Goal: Information Seeking & Learning: Learn about a topic

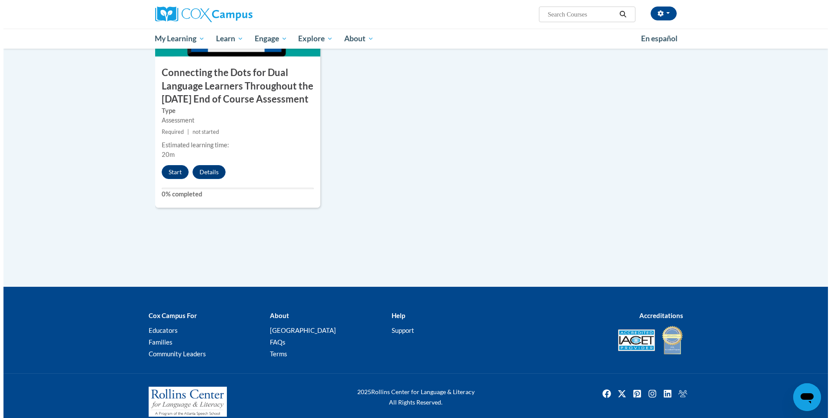
scroll to position [696, 0]
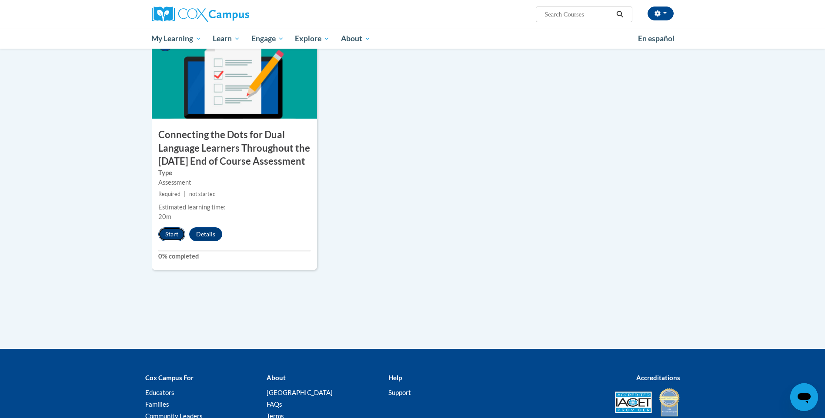
click at [179, 241] on button "Start" at bounding box center [171, 234] width 27 height 14
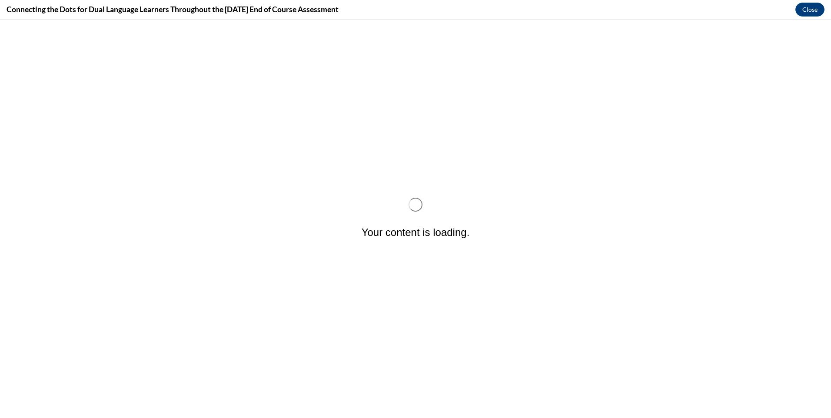
scroll to position [0, 0]
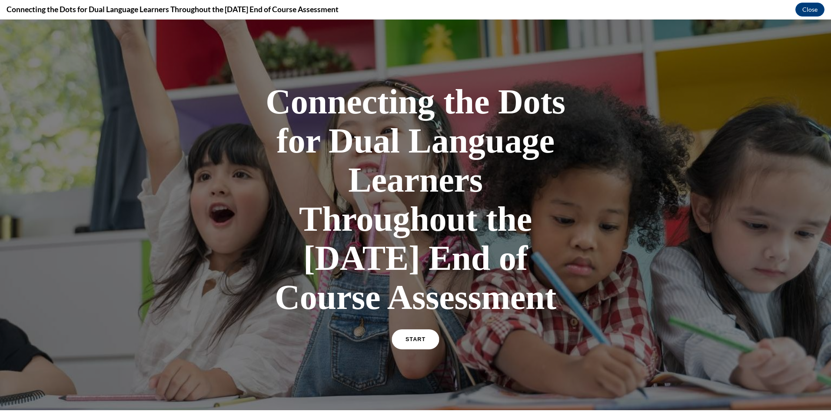
click at [426, 350] on link "START" at bounding box center [415, 340] width 47 height 20
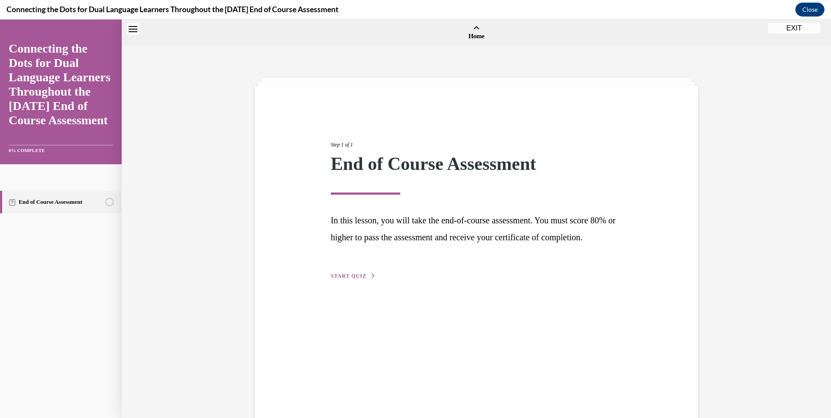
scroll to position [27, 0]
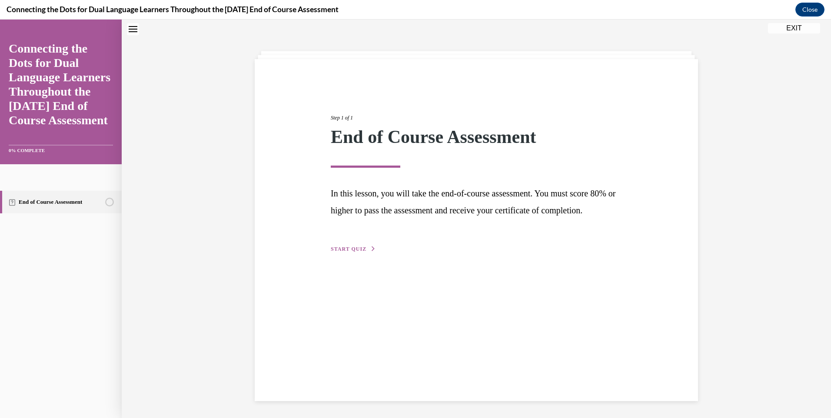
click at [359, 252] on span "START QUIZ" at bounding box center [349, 249] width 36 height 6
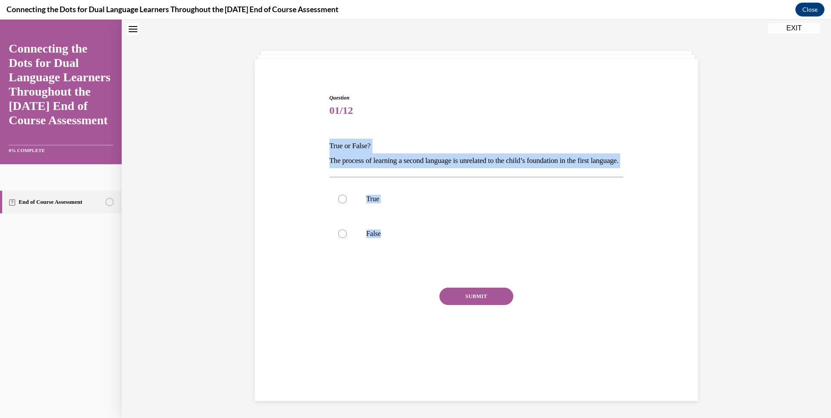
drag, startPoint x: 349, startPoint y: 204, endPoint x: 319, endPoint y: 140, distance: 71.4
click at [319, 140] on div "Question 01/12 True or False? The process of learning a second language is unre…" at bounding box center [477, 213] width 448 height 291
copy div "True or False? The process of learning a second language is unrelated to the ch…"
click at [358, 251] on label "False" at bounding box center [477, 233] width 294 height 35
click at [347, 238] on input "False" at bounding box center [342, 234] width 9 height 9
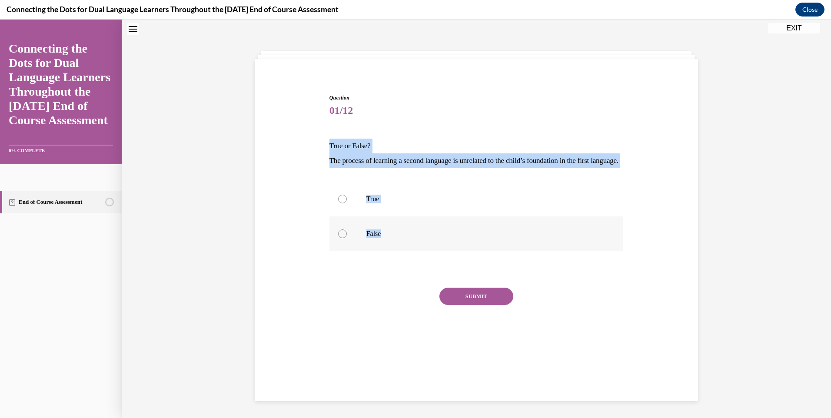
radio input "true"
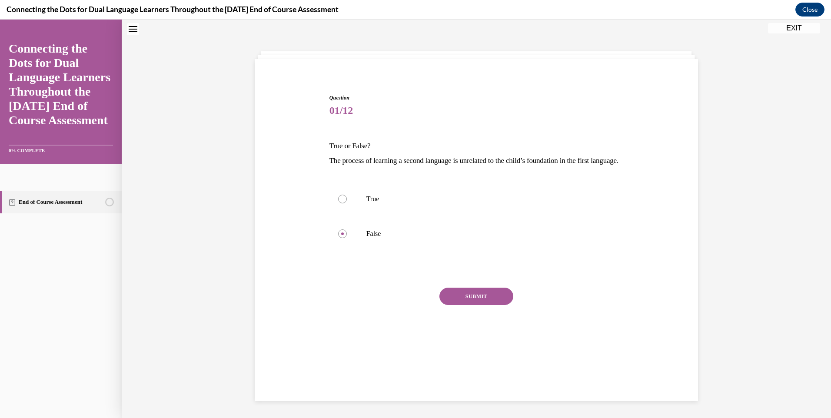
click at [488, 305] on button "SUBMIT" at bounding box center [476, 296] width 74 height 17
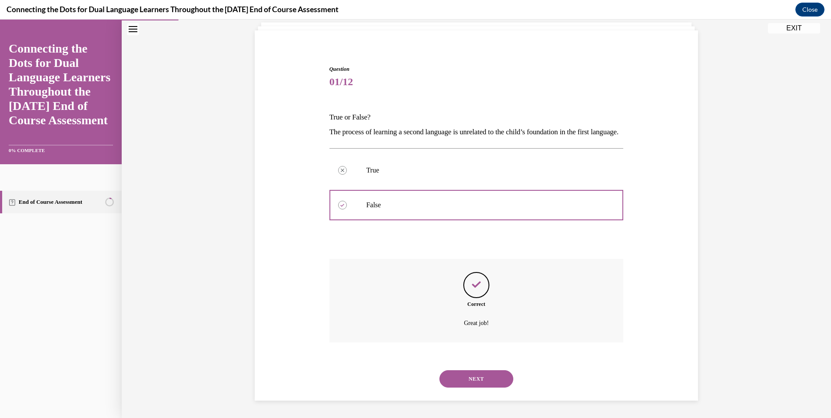
scroll to position [70, 0]
click at [483, 379] on button "NEXT" at bounding box center [476, 378] width 74 height 17
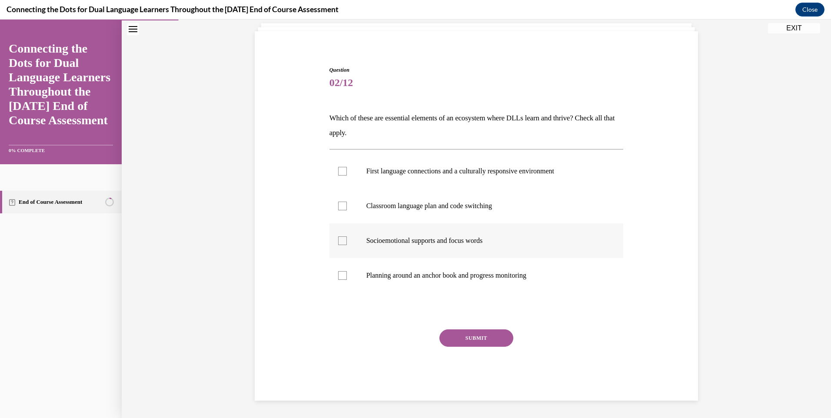
scroll to position [30, 0]
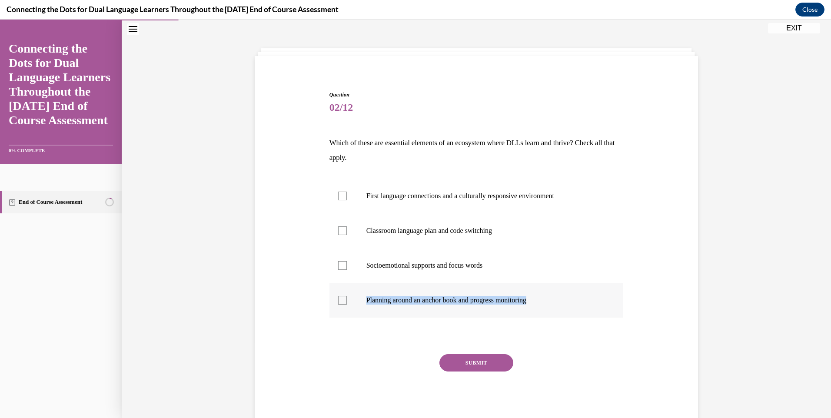
drag, startPoint x: 575, startPoint y: 276, endPoint x: 574, endPoint y: 306, distance: 29.6
click at [574, 306] on ul "First language connections and a culturally responsive environment Classroom la…" at bounding box center [477, 248] width 294 height 139
click at [670, 273] on div "Question 02/12 Which of these are essential elements of an ecosystem where DLLs…" at bounding box center [477, 245] width 448 height 361
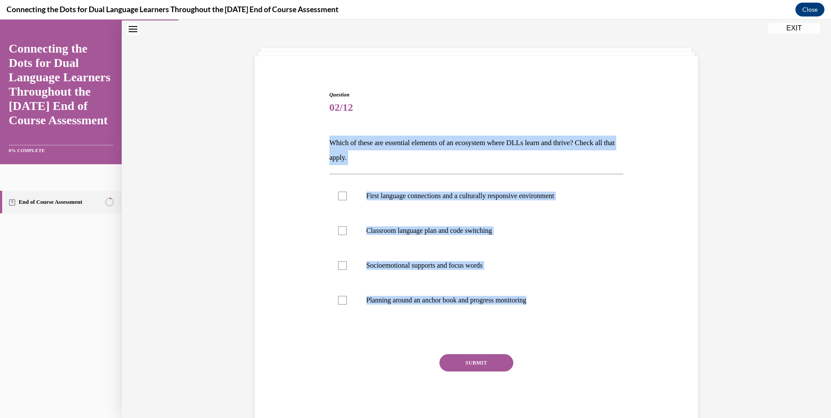
drag, startPoint x: 559, startPoint y: 306, endPoint x: 320, endPoint y: 130, distance: 296.3
click at [320, 130] on div "Question 02/12 Which of these are essential elements of an ecosystem where DLLs…" at bounding box center [477, 245] width 448 height 361
copy div "Which of these are essential elements of an ecosystem where DLLs learn and thri…"
click at [374, 193] on p "First language connections and a culturally responsive environment" at bounding box center [484, 196] width 236 height 9
click at [347, 193] on input "First language connections and a culturally responsive environment" at bounding box center [342, 196] width 9 height 9
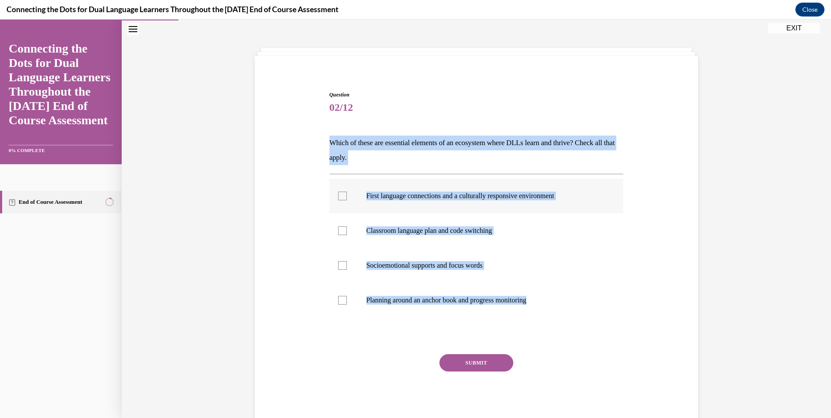
checkbox input "true"
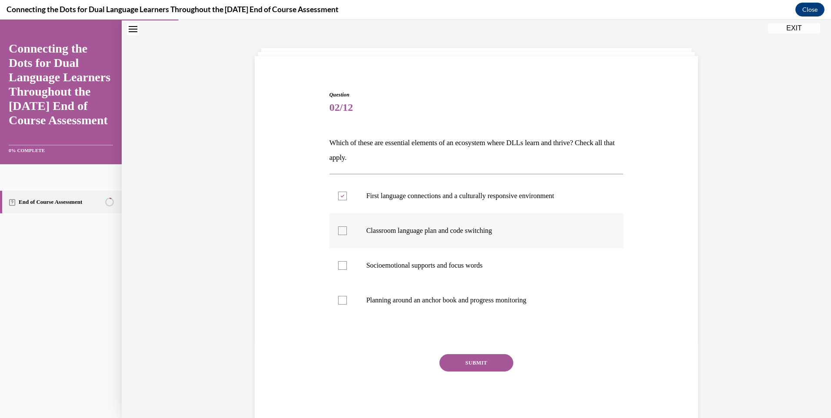
click at [393, 234] on p "Classroom language plan and code switching" at bounding box center [484, 230] width 236 height 9
click at [347, 234] on input "Classroom language plan and code switching" at bounding box center [342, 230] width 9 height 9
checkbox input "true"
click at [419, 268] on p "Socioemotional supports and focus words" at bounding box center [484, 265] width 236 height 9
click at [347, 268] on input "Socioemotional supports and focus words" at bounding box center [342, 265] width 9 height 9
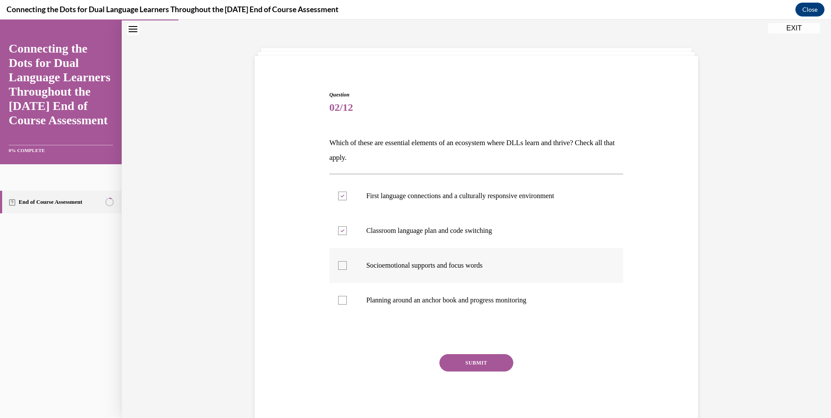
checkbox input "true"
click at [431, 293] on label "Planning around an anchor book and progress monitoring" at bounding box center [477, 300] width 294 height 35
click at [347, 296] on input "Planning around an anchor book and progress monitoring" at bounding box center [342, 300] width 9 height 9
checkbox input "true"
click at [482, 361] on button "SUBMIT" at bounding box center [476, 362] width 74 height 17
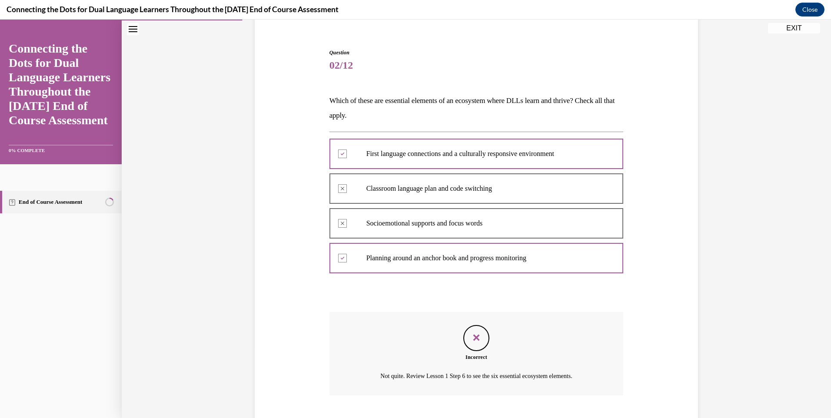
scroll to position [125, 0]
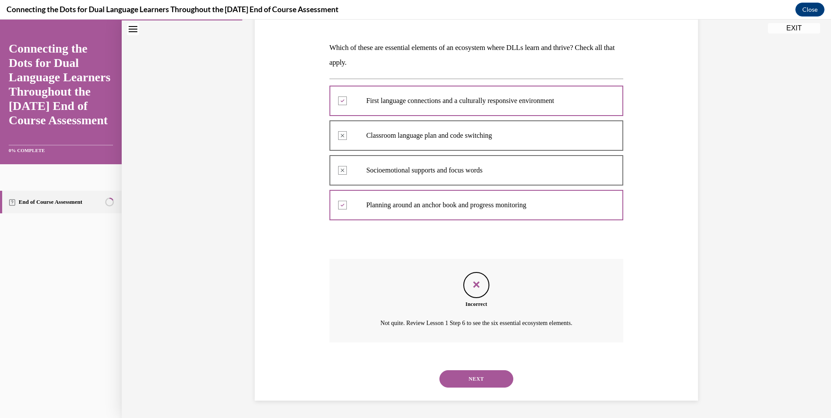
click at [483, 378] on button "NEXT" at bounding box center [476, 378] width 74 height 17
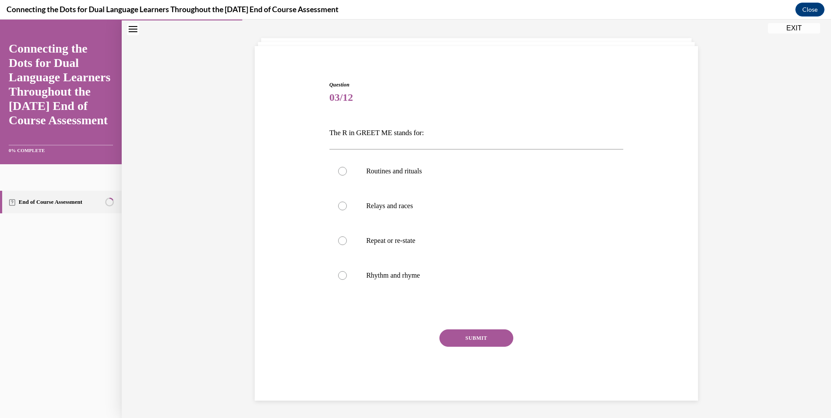
scroll to position [40, 0]
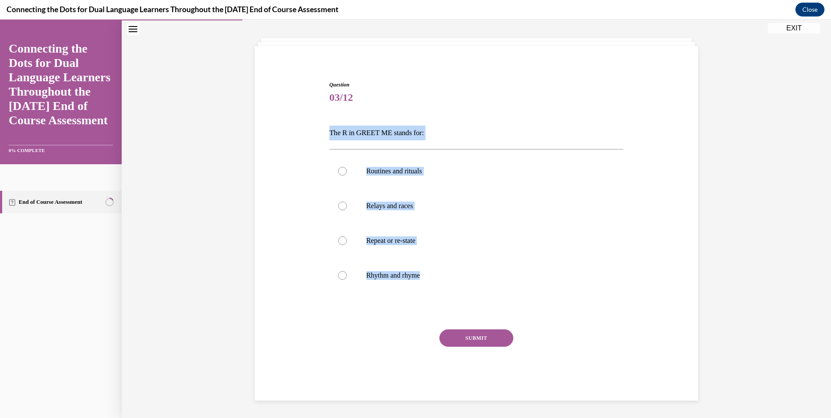
drag, startPoint x: 486, startPoint y: 274, endPoint x: 318, endPoint y: 120, distance: 227.7
click at [318, 120] on div "Question 03/12 The R in GREET ME stands for: Routines and rituals Relays and ra…" at bounding box center [477, 228] width 448 height 346
copy div "The R in GREET ME stands for: Routines and rituals Relays and races Repeat or r…"
click at [402, 178] on label "Routines and rituals" at bounding box center [477, 171] width 294 height 35
click at [347, 176] on input "Routines and rituals" at bounding box center [342, 171] width 9 height 9
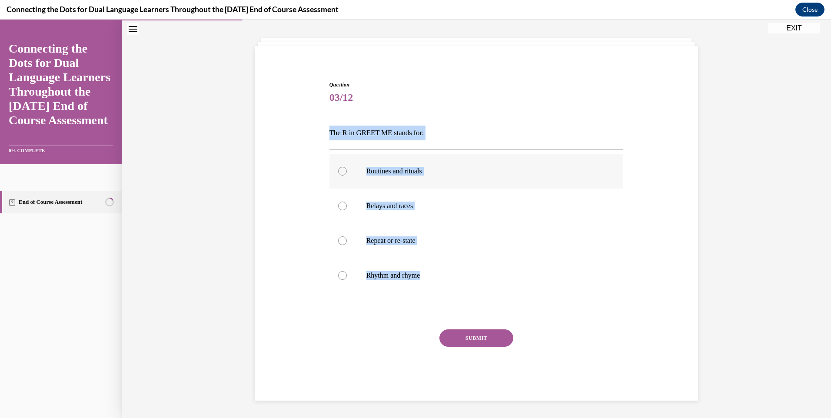
radio input "true"
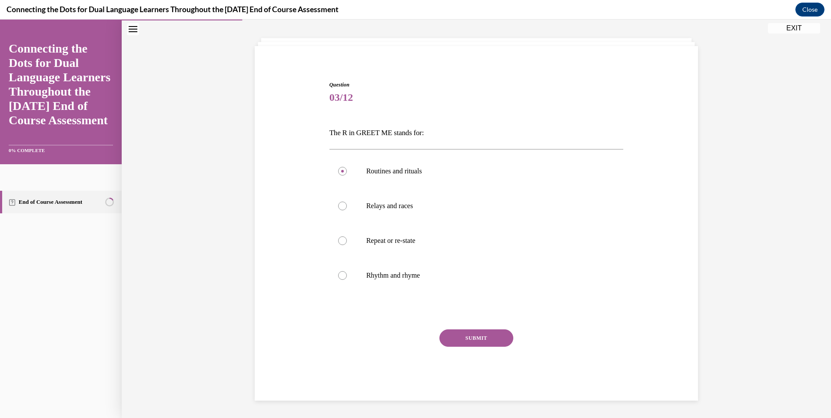
click at [452, 339] on button "SUBMIT" at bounding box center [476, 338] width 74 height 17
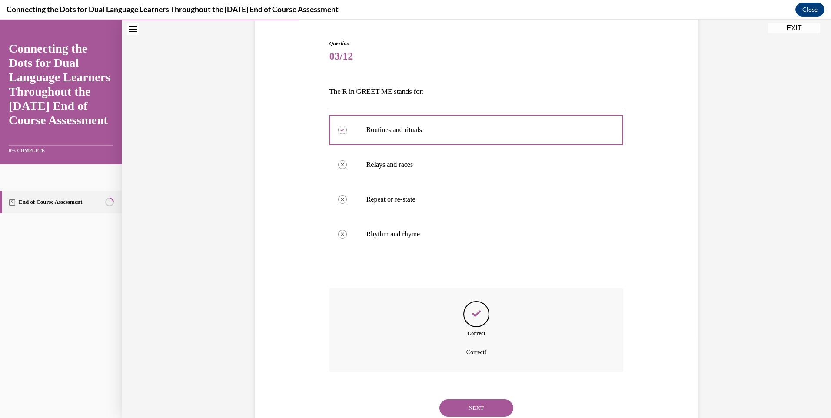
scroll to position [110, 0]
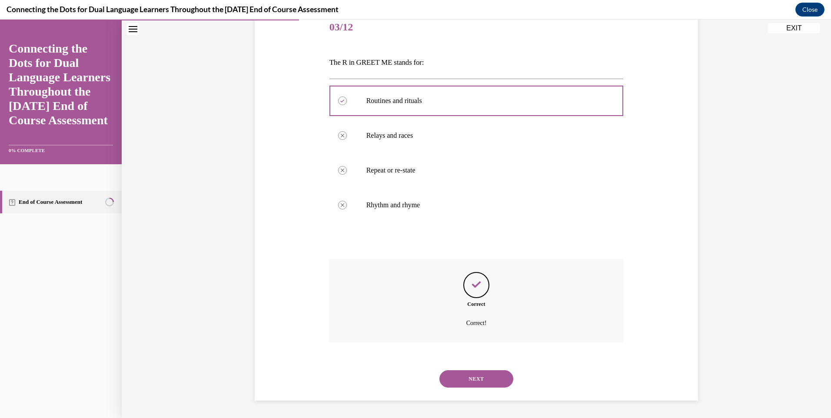
click at [465, 377] on button "NEXT" at bounding box center [476, 378] width 74 height 17
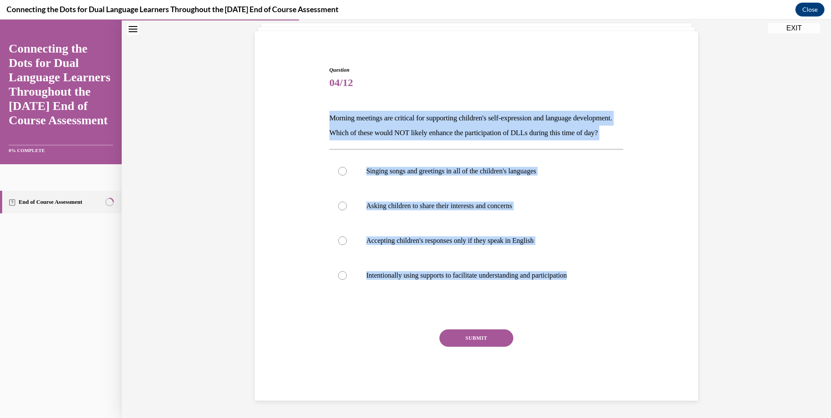
drag, startPoint x: 589, startPoint y: 276, endPoint x: 320, endPoint y: 104, distance: 320.4
click at [320, 104] on div "Question 04/12 Morning meetings are critical for supporting children's self-exp…" at bounding box center [477, 220] width 448 height 361
copy div "Morning meetings are critical for supporting children's self-expression and lan…"
click at [702, 268] on div "Question 04/12 Morning meetings are critical for supporting children's self-exp…" at bounding box center [476, 205] width 709 height 426
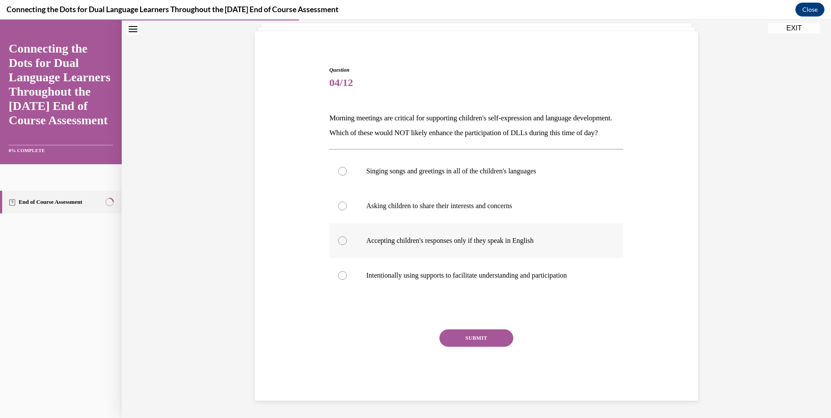
click at [575, 240] on p "Accepting children's responses only if they speak in English" at bounding box center [484, 240] width 236 height 9
click at [347, 240] on input "Accepting children's responses only if they speak in English" at bounding box center [342, 240] width 9 height 9
radio input "true"
click at [473, 338] on button "SUBMIT" at bounding box center [476, 338] width 74 height 17
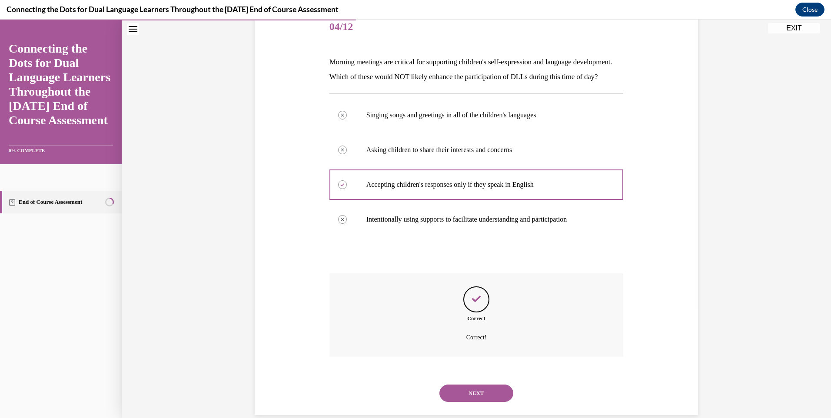
scroll to position [140, 0]
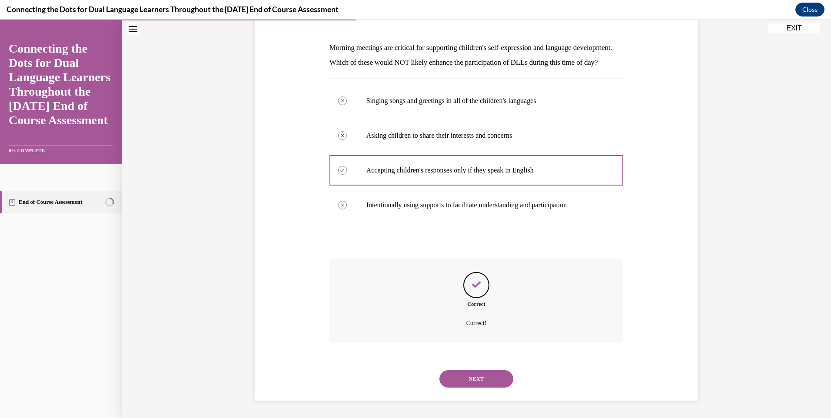
click at [484, 377] on button "NEXT" at bounding box center [476, 378] width 74 height 17
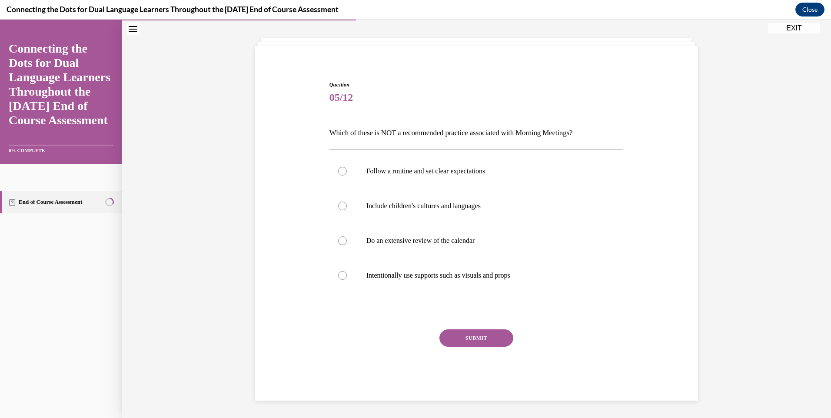
scroll to position [40, 0]
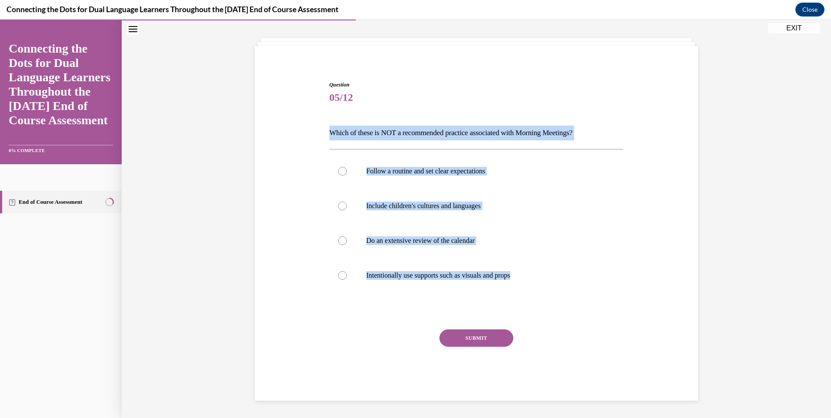
drag, startPoint x: 560, startPoint y: 275, endPoint x: 324, endPoint y: 126, distance: 279.2
click at [327, 126] on div "Question 05/12 Which of these is NOT a recommended practice associated with Mor…" at bounding box center [476, 234] width 299 height 333
copy div "Which of these is NOT a recommended practice associated with Morning Meetings? …"
click at [639, 212] on div "Question 05/12 Which of these is NOT a recommended practice associated with Mor…" at bounding box center [477, 228] width 448 height 346
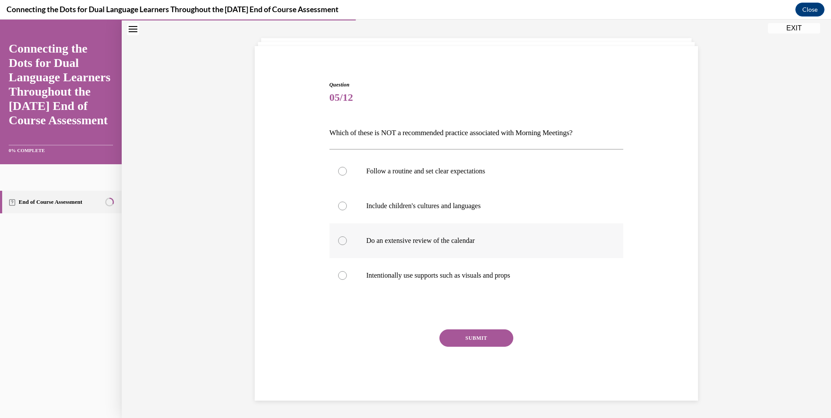
click at [419, 238] on p "Do an extensive review of the calendar" at bounding box center [484, 240] width 236 height 9
click at [347, 238] on input "Do an extensive review of the calendar" at bounding box center [342, 240] width 9 height 9
radio input "true"
click at [466, 342] on button "SUBMIT" at bounding box center [476, 338] width 74 height 17
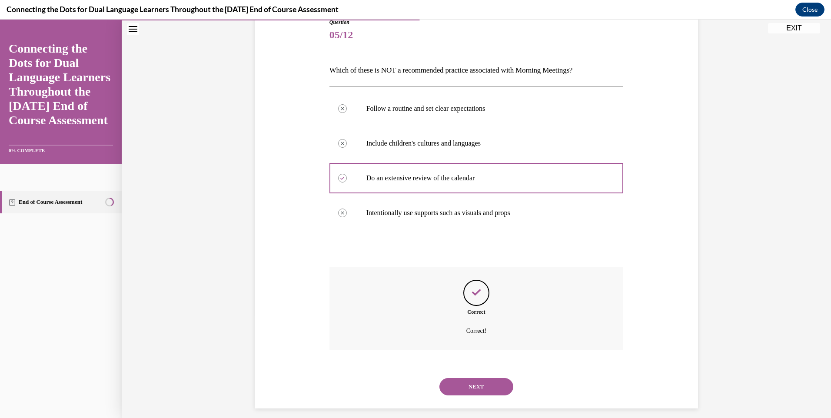
scroll to position [110, 0]
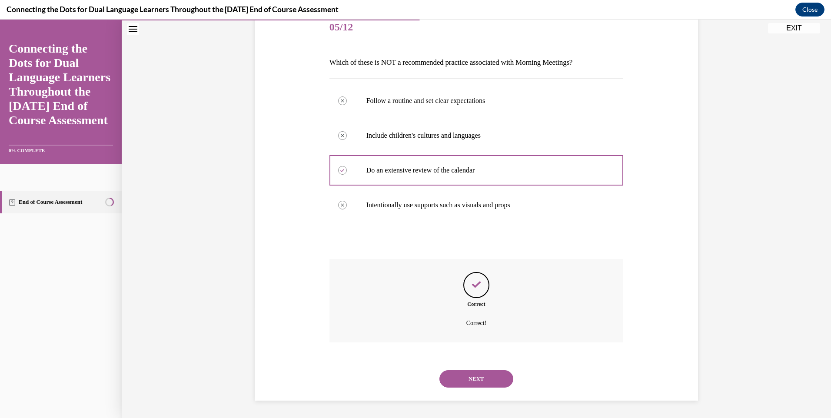
click at [475, 380] on button "NEXT" at bounding box center [476, 378] width 74 height 17
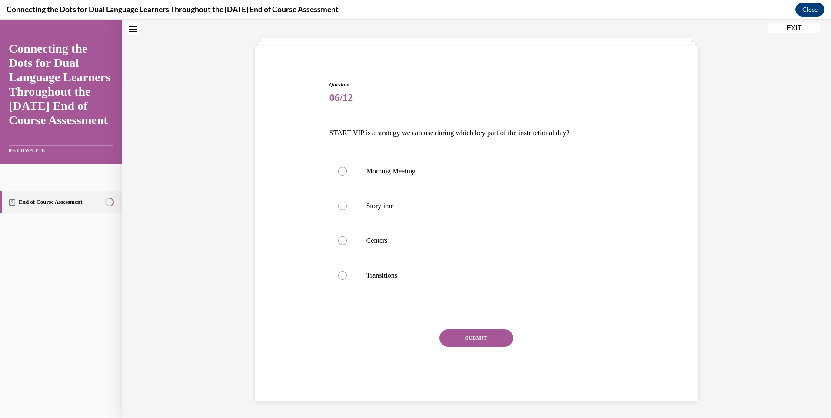
scroll to position [40, 0]
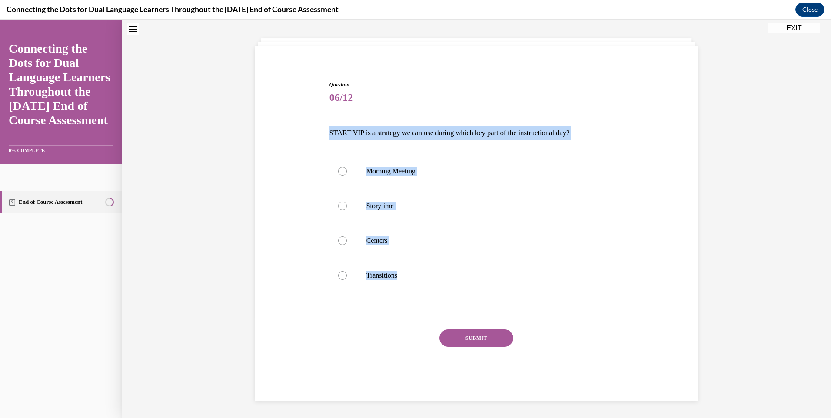
drag, startPoint x: 472, startPoint y: 273, endPoint x: 324, endPoint y: 127, distance: 207.5
click at [327, 127] on div "Question 06/12 START VIP is a strategy we can use during which key part of the …" at bounding box center [476, 234] width 299 height 333
copy div "START VIP is a strategy we can use during which key part of the instructional d…"
click at [373, 211] on label "Storytime" at bounding box center [477, 206] width 294 height 35
click at [347, 210] on input "Storytime" at bounding box center [342, 206] width 9 height 9
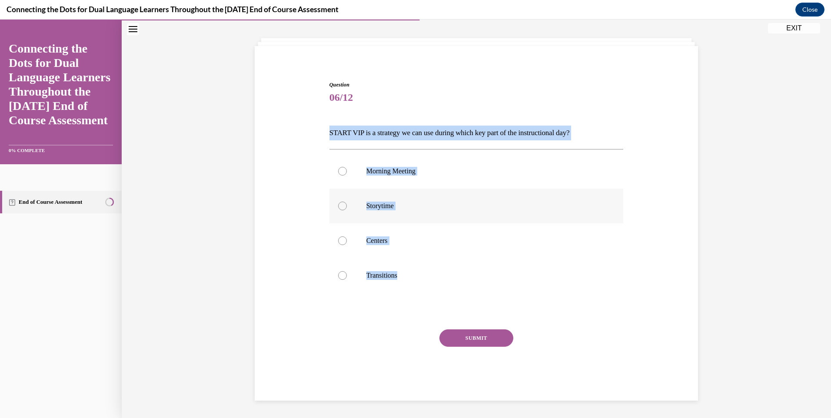
radio input "true"
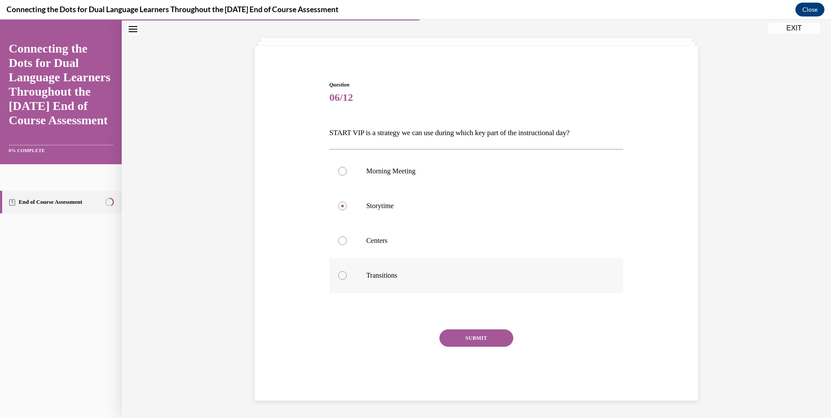
click at [384, 273] on p "Transitions" at bounding box center [484, 275] width 236 height 9
click at [347, 273] on input "Transitions" at bounding box center [342, 275] width 9 height 9
radio input "true"
click at [380, 203] on p "Storytime" at bounding box center [484, 206] width 236 height 9
click at [347, 203] on input "Storytime" at bounding box center [342, 206] width 9 height 9
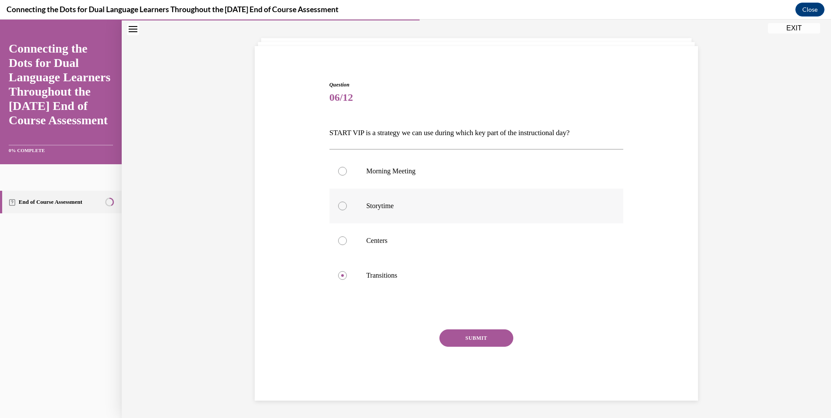
radio input "true"
click at [396, 270] on label "Transitions" at bounding box center [477, 275] width 294 height 35
click at [347, 271] on input "Transitions" at bounding box center [342, 275] width 9 height 9
radio input "true"
click at [471, 338] on button "SUBMIT" at bounding box center [476, 338] width 74 height 17
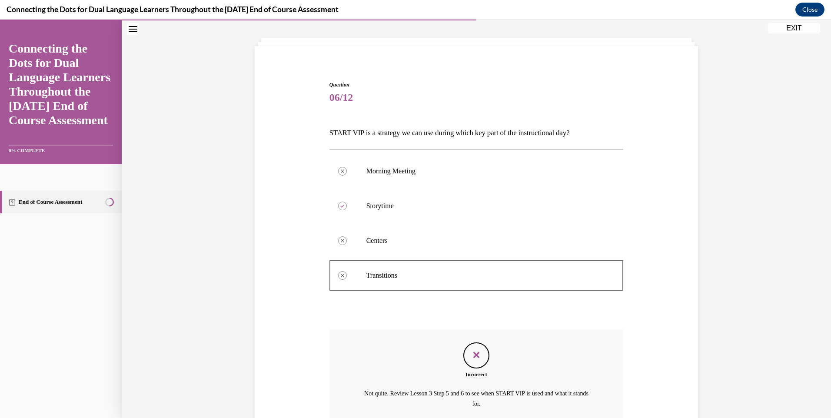
scroll to position [121, 0]
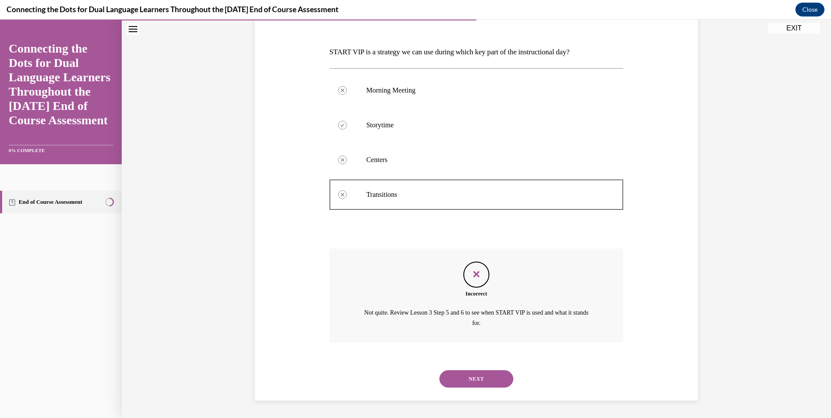
click at [477, 380] on button "NEXT" at bounding box center [476, 378] width 74 height 17
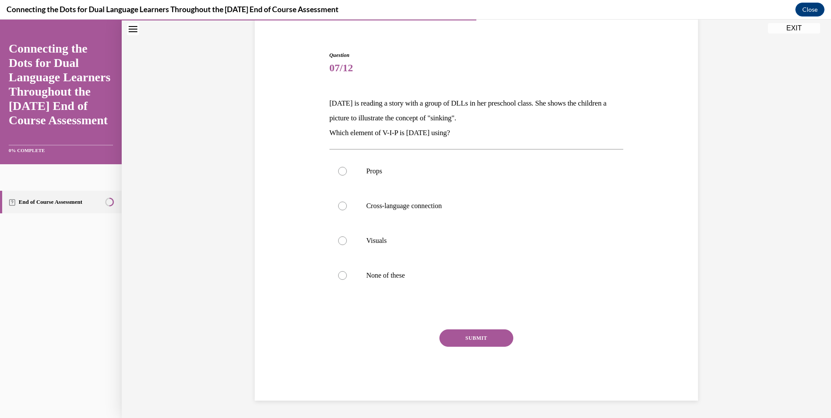
scroll to position [70, 0]
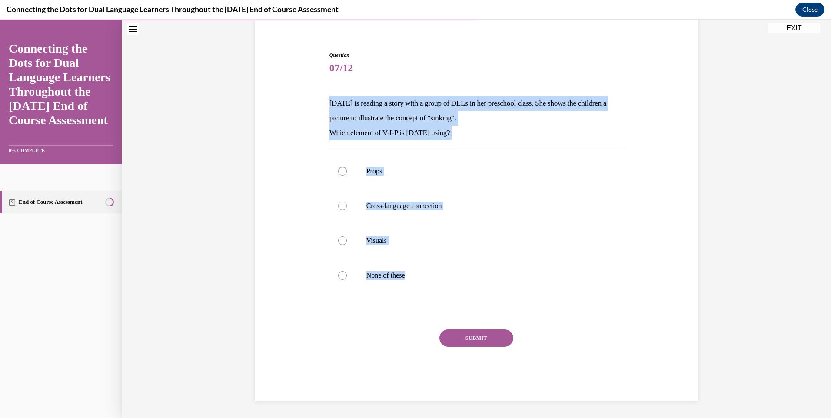
drag, startPoint x: 451, startPoint y: 286, endPoint x: 318, endPoint y: 98, distance: 230.1
click at [318, 98] on div "Question 07/12 Lucia is reading a story with a group of DLLs in her preschool c…" at bounding box center [477, 213] width 448 height 376
copy div "Lucia is reading a story with a group of DLLs in her preschool class. She shows…"
click at [391, 241] on p "Visuals" at bounding box center [484, 240] width 236 height 9
click at [347, 241] on input "Visuals" at bounding box center [342, 240] width 9 height 9
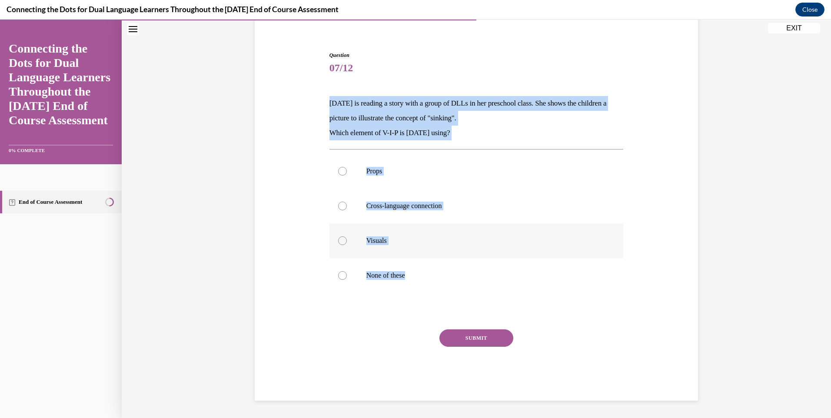
radio input "true"
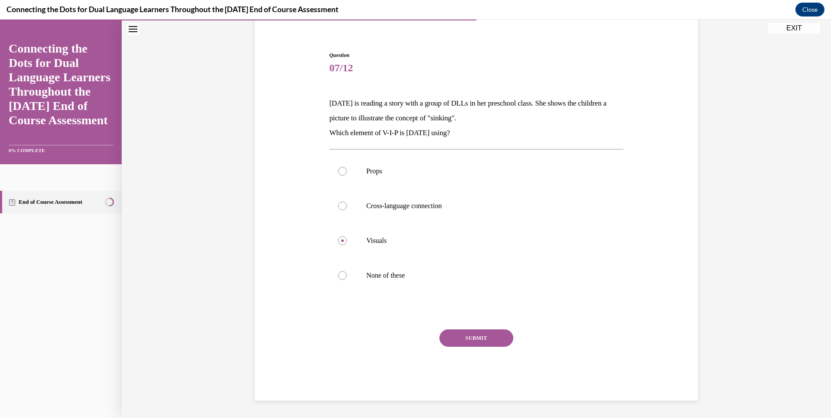
click at [458, 340] on button "SUBMIT" at bounding box center [476, 338] width 74 height 17
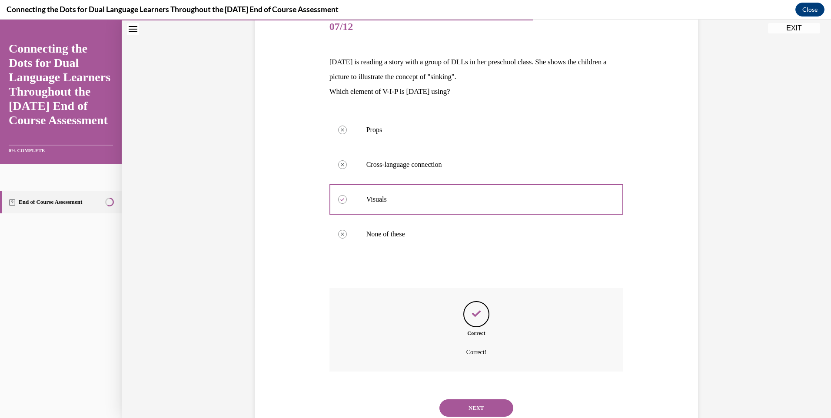
scroll to position [140, 0]
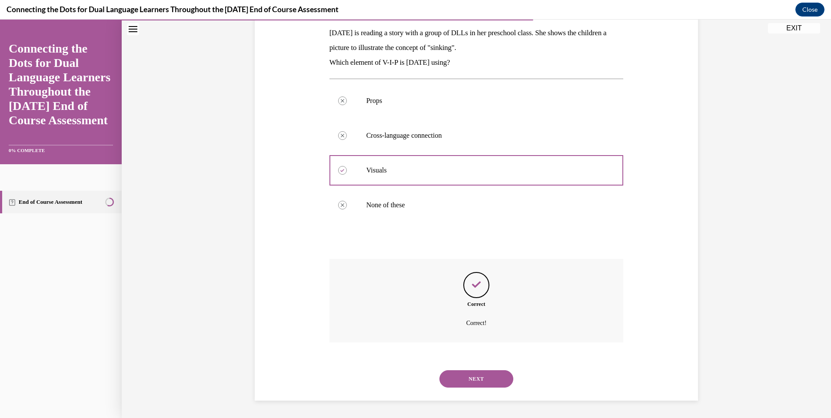
click at [466, 378] on button "NEXT" at bounding box center [476, 378] width 74 height 17
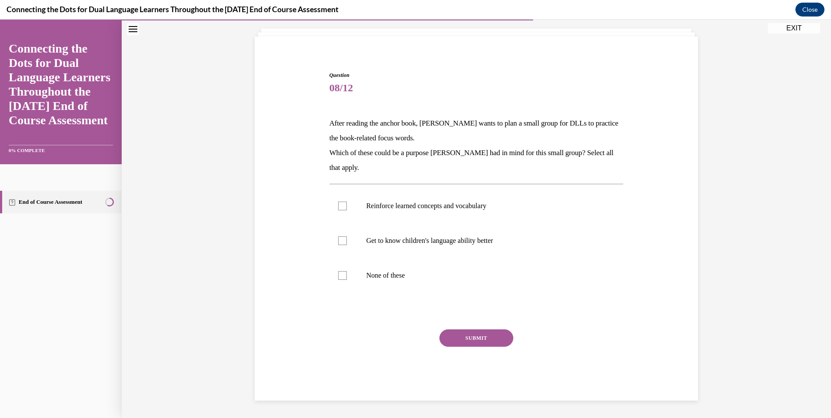
scroll to position [50, 0]
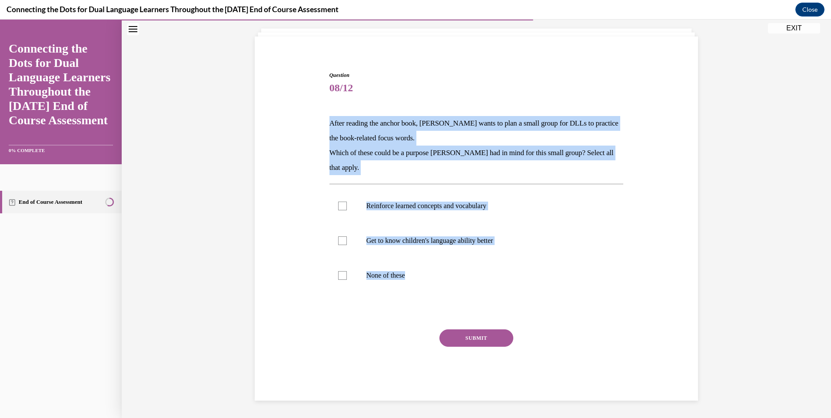
drag, startPoint x: 439, startPoint y: 272, endPoint x: 305, endPoint y: 116, distance: 205.9
click at [305, 116] on div "Question 08/12 After reading the anchor book, Jonathan wants to plan a small gr…" at bounding box center [477, 223] width 448 height 356
copy div "After reading the anchor book, Jonathan wants to plan a small group for DLLs to…"
click at [411, 207] on p "Reinforce learned concepts and vocabulary" at bounding box center [484, 206] width 236 height 9
click at [347, 207] on input "Reinforce learned concepts and vocabulary" at bounding box center [342, 206] width 9 height 9
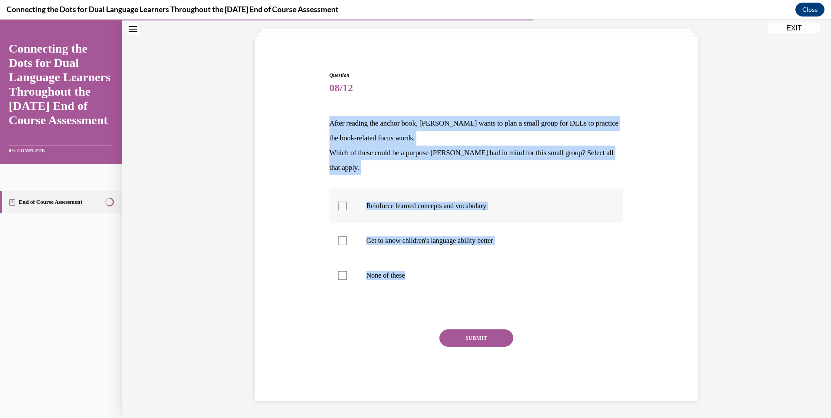
checkbox input "true"
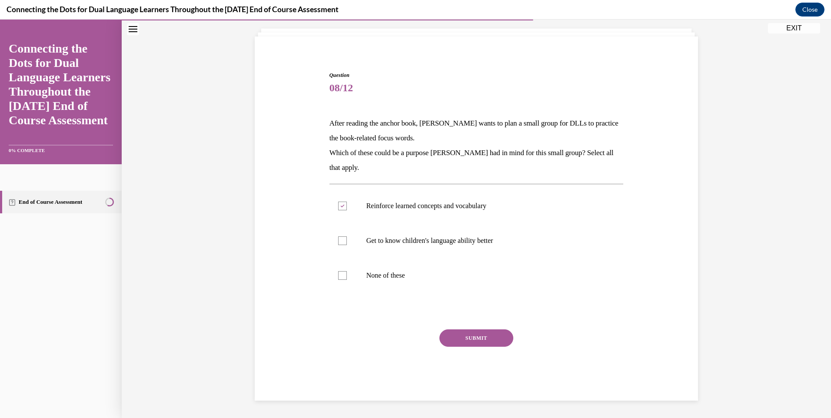
click at [466, 335] on button "SUBMIT" at bounding box center [476, 338] width 74 height 17
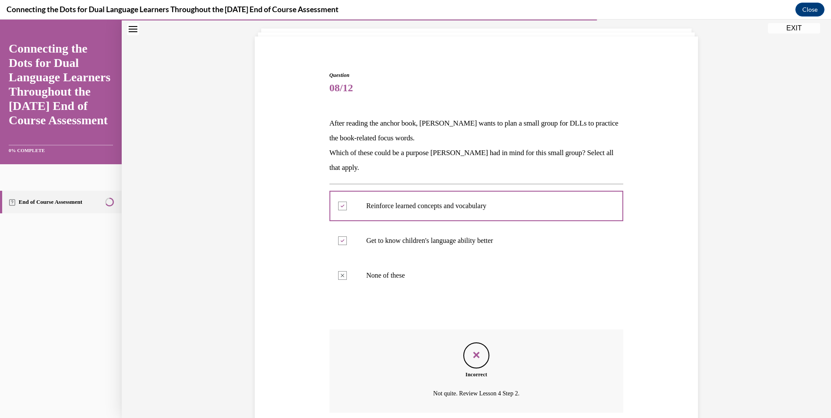
scroll to position [120, 0]
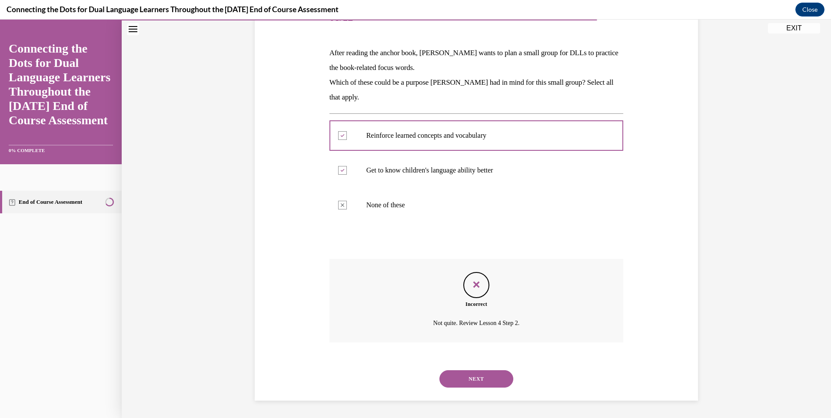
click at [495, 383] on button "NEXT" at bounding box center [476, 378] width 74 height 17
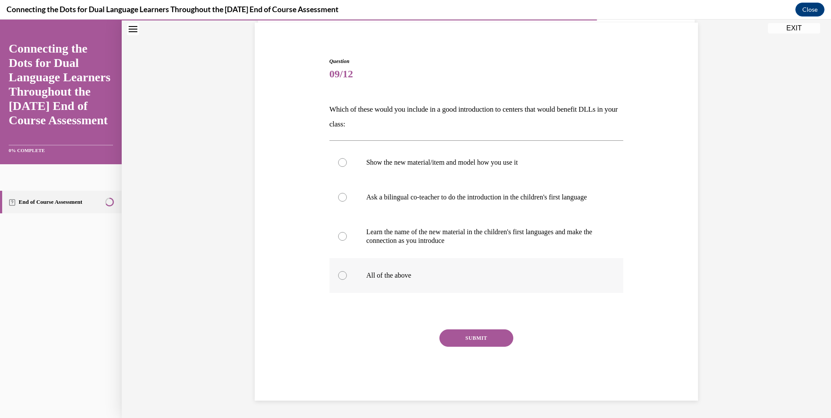
click at [439, 283] on label "All of the above" at bounding box center [477, 275] width 294 height 35
click at [347, 280] on input "All of the above" at bounding box center [342, 275] width 9 height 9
radio input "true"
click at [458, 333] on button "SUBMIT" at bounding box center [476, 338] width 74 height 17
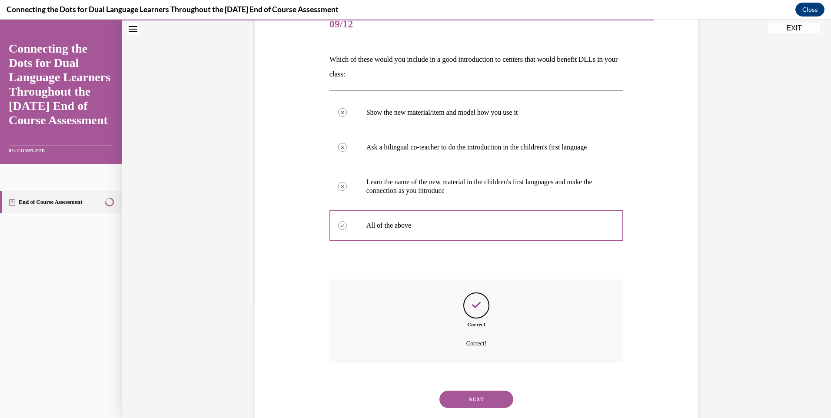
scroll to position [143, 0]
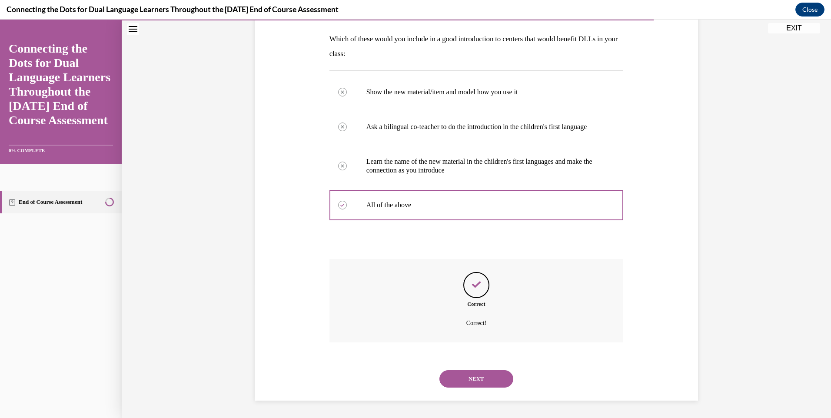
click at [477, 381] on button "NEXT" at bounding box center [476, 378] width 74 height 17
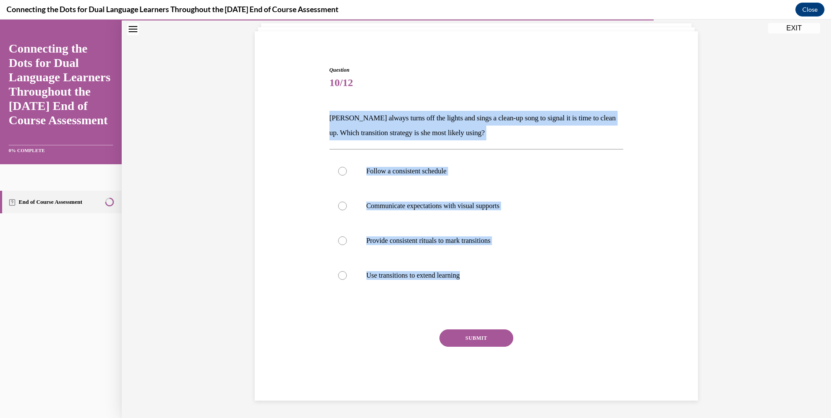
drag, startPoint x: 505, startPoint y: 263, endPoint x: 315, endPoint y: 119, distance: 238.9
click at [315, 119] on div "Question 10/12 Carolyn always turns off the lights and sings a clean-up song to…" at bounding box center [477, 220] width 448 height 361
copy div "Carolyn always turns off the lights and sings a clean-up song to signal it is t…"
click at [389, 242] on p "Provide consistent rituals to mark transitions" at bounding box center [484, 240] width 236 height 9
click at [347, 242] on input "Provide consistent rituals to mark transitions" at bounding box center [342, 240] width 9 height 9
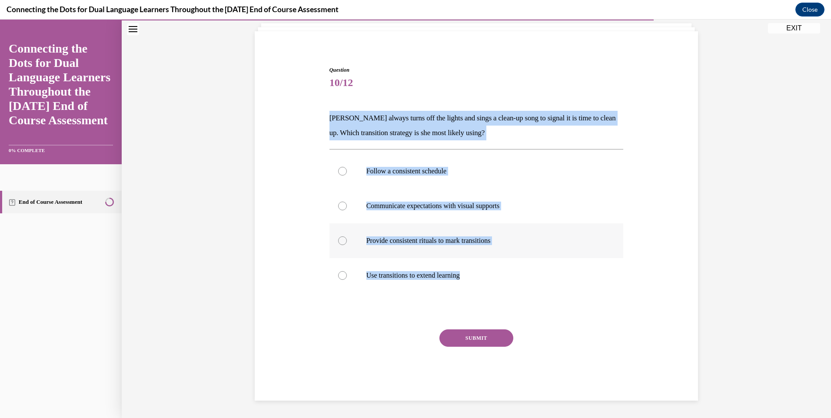
radio input "true"
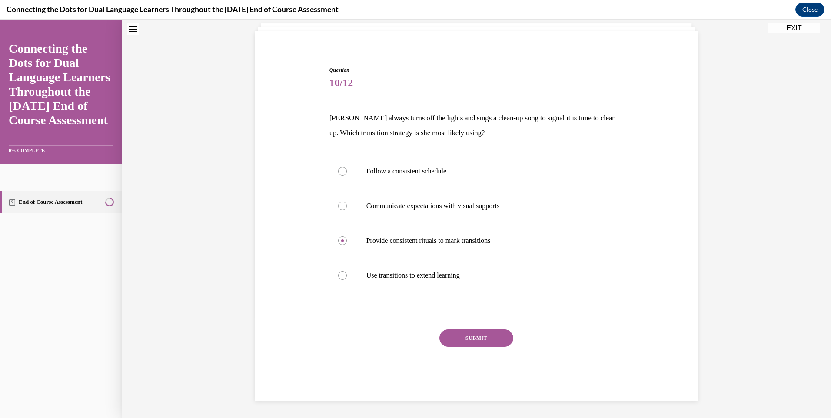
click at [473, 353] on div "SUBMIT" at bounding box center [477, 351] width 294 height 43
click at [475, 345] on button "SUBMIT" at bounding box center [476, 338] width 74 height 17
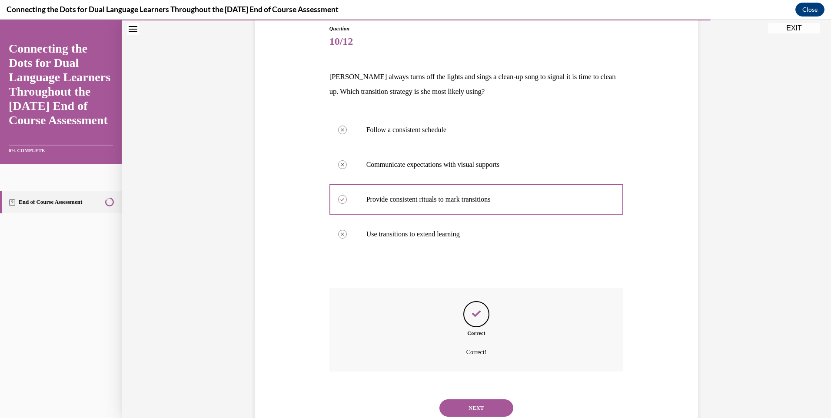
scroll to position [125, 0]
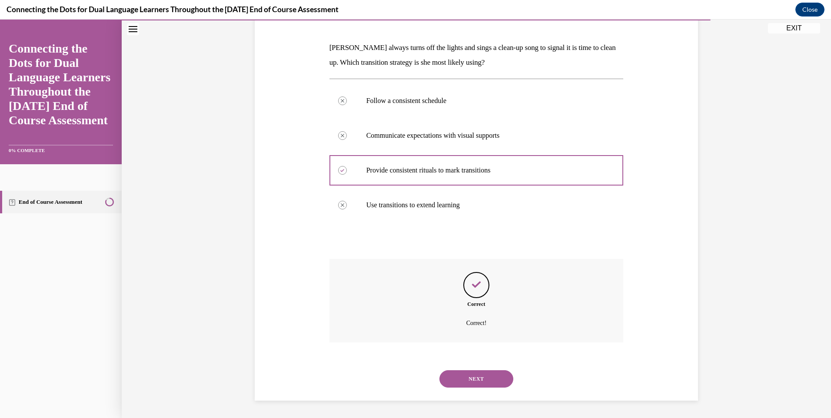
click at [478, 375] on button "NEXT" at bounding box center [476, 378] width 74 height 17
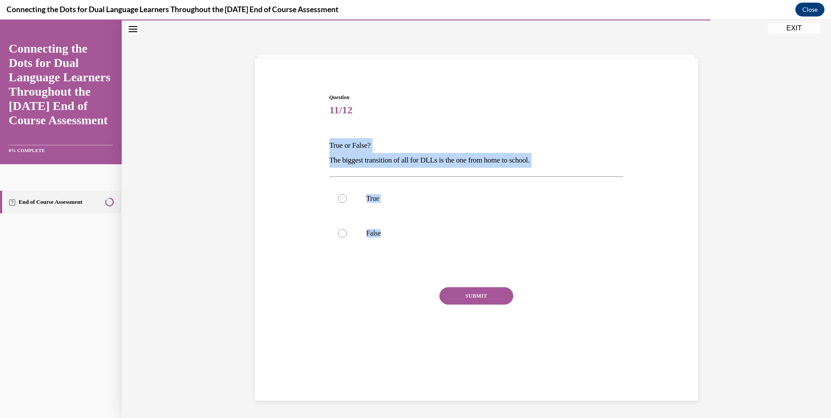
drag, startPoint x: 513, startPoint y: 246, endPoint x: 309, endPoint y: 127, distance: 236.1
click at [309, 127] on div "Question 11/12 True or False? The biggest transition of all for DLLs is the one…" at bounding box center [477, 212] width 448 height 291
copy div "True or False? The biggest transition of all for DLLs is the one from home to s…"
click at [366, 200] on p "True" at bounding box center [484, 198] width 236 height 9
click at [347, 200] on input "True" at bounding box center [342, 198] width 9 height 9
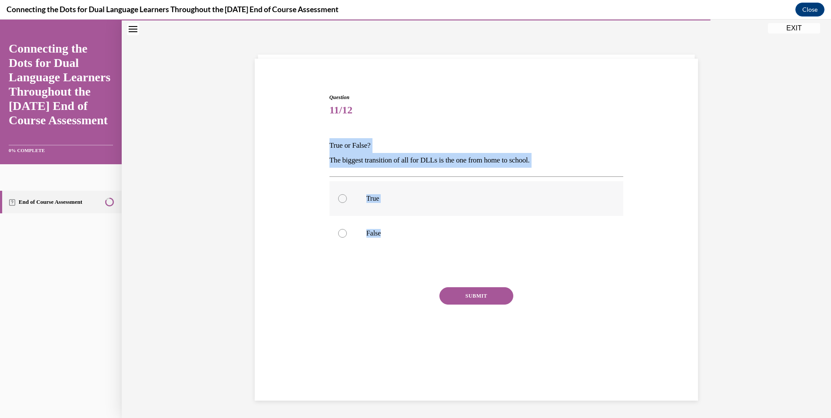
radio input "true"
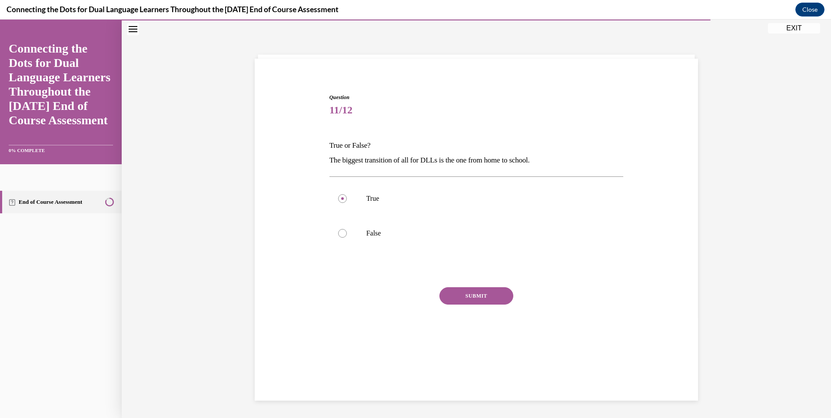
click at [448, 292] on button "SUBMIT" at bounding box center [476, 295] width 74 height 17
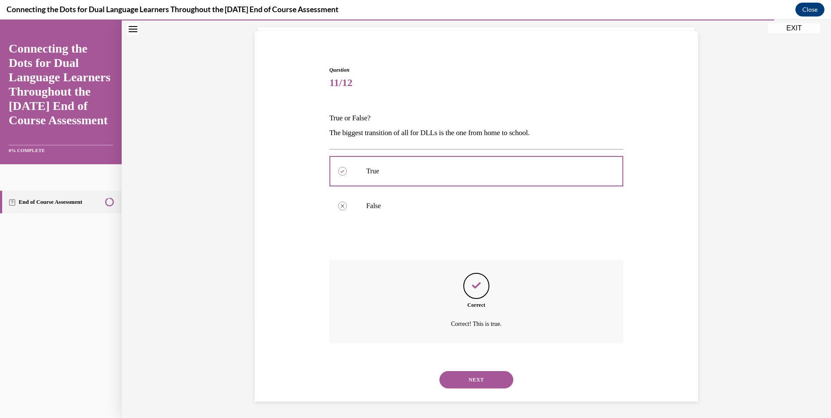
scroll to position [56, 0]
click at [481, 385] on button "NEXT" at bounding box center [476, 378] width 74 height 17
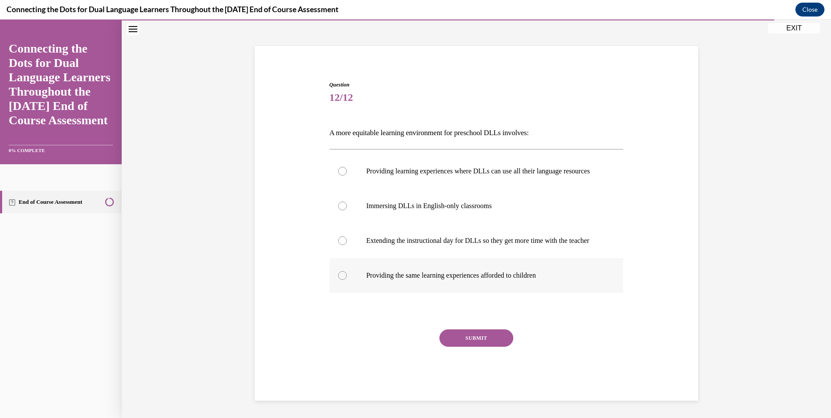
scroll to position [46, 0]
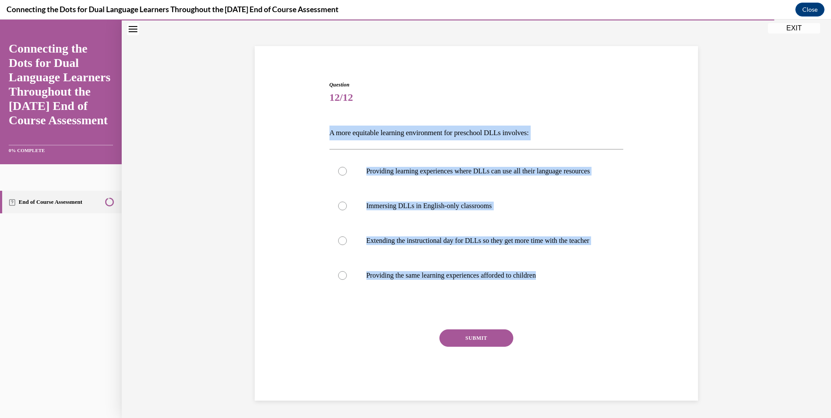
drag, startPoint x: 573, startPoint y: 278, endPoint x: 308, endPoint y: 115, distance: 311.6
click at [308, 115] on div "Question 12/12 A more equitable learning environment for preschool DLLs involve…" at bounding box center [477, 228] width 448 height 346
click at [485, 171] on p "Providing learning experiences where DLLs can use all their language resources" at bounding box center [484, 171] width 236 height 9
click at [347, 171] on input "Providing learning experiences where DLLs can use all their language resources" at bounding box center [342, 171] width 9 height 9
radio input "true"
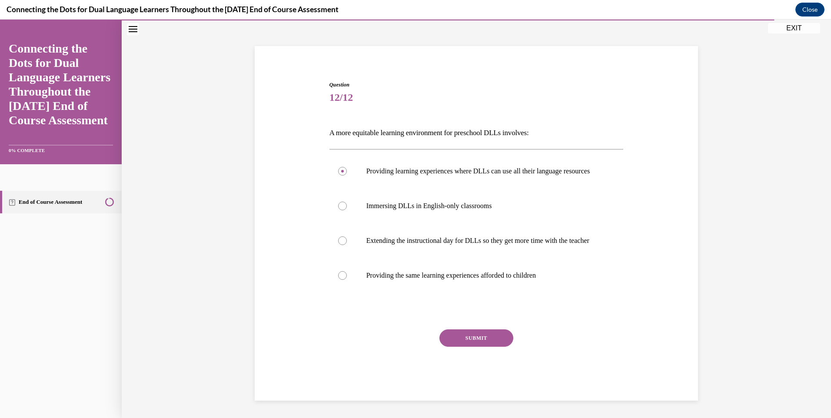
click at [491, 360] on div "SUBMIT" at bounding box center [477, 351] width 294 height 43
click at [491, 347] on button "SUBMIT" at bounding box center [476, 338] width 74 height 17
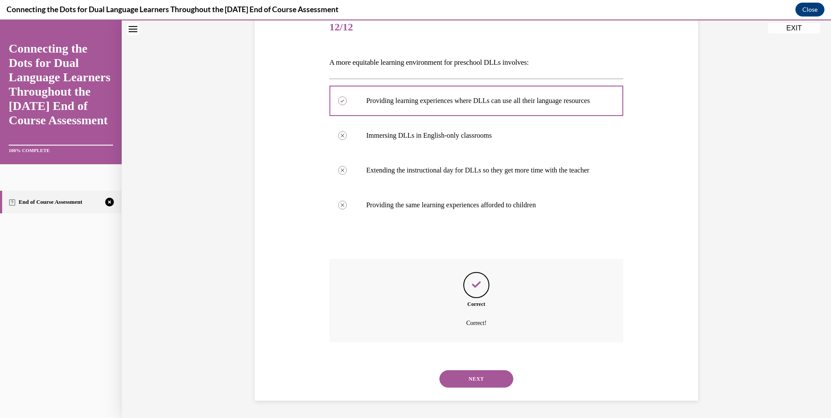
scroll to position [128, 0]
click at [471, 380] on button "NEXT" at bounding box center [476, 378] width 74 height 17
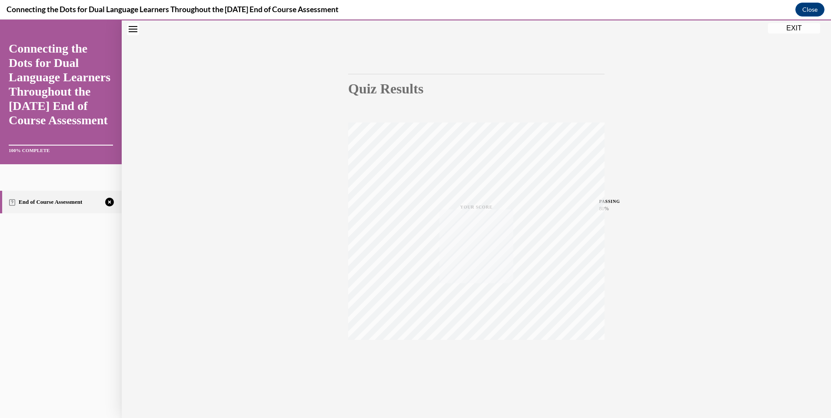
scroll to position [47, 0]
click at [477, 363] on icon "button" at bounding box center [476, 365] width 31 height 10
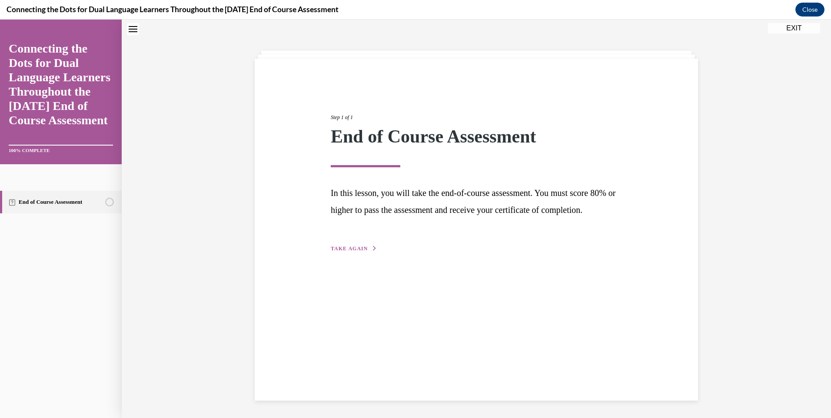
scroll to position [27, 0]
click at [364, 253] on button "TAKE AGAIN" at bounding box center [354, 249] width 47 height 8
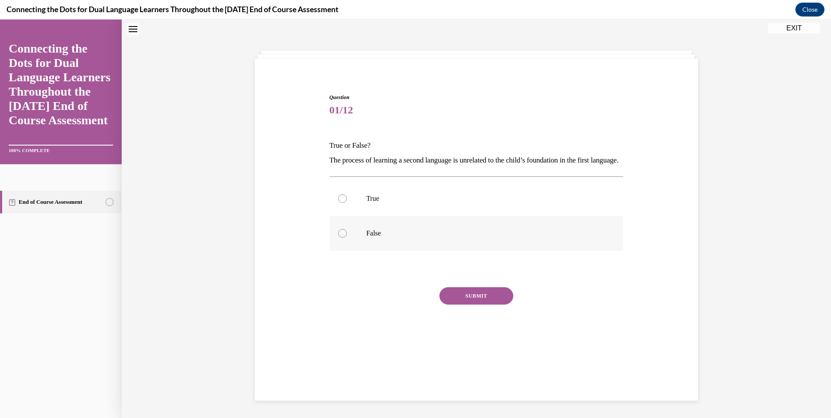
click at [394, 238] on p "False" at bounding box center [484, 233] width 236 height 9
click at [347, 238] on input "False" at bounding box center [342, 233] width 9 height 9
radio input "true"
click at [480, 305] on button "SUBMIT" at bounding box center [476, 295] width 74 height 17
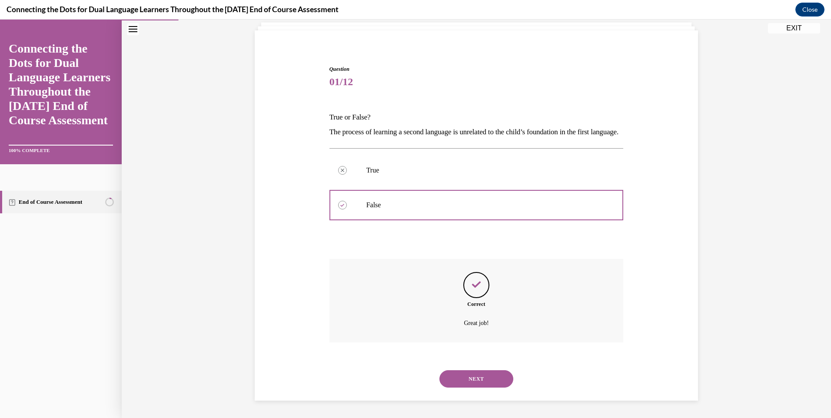
scroll to position [70, 0]
click at [489, 382] on button "NEXT" at bounding box center [476, 378] width 74 height 17
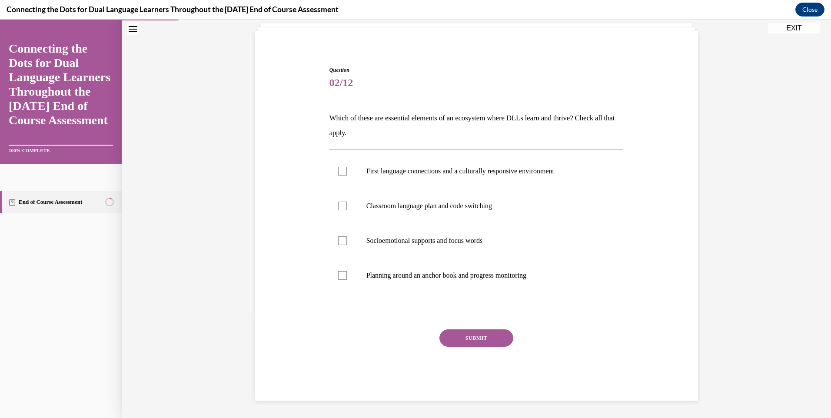
scroll to position [30, 0]
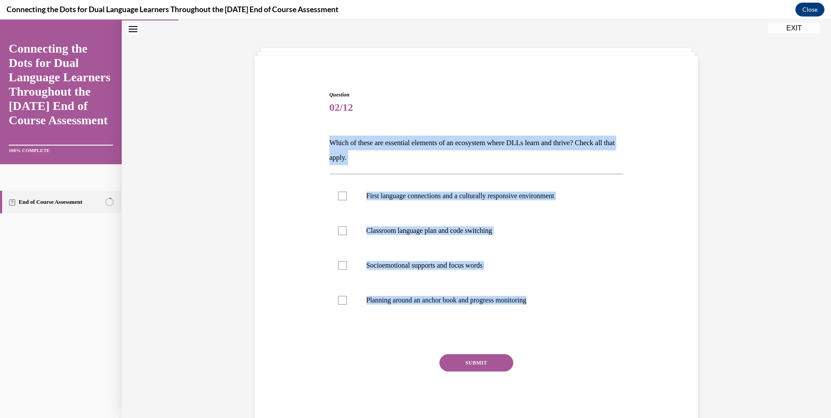
drag, startPoint x: 579, startPoint y: 302, endPoint x: 312, endPoint y: 145, distance: 309.3
click at [312, 145] on div "Question 02/12 Which of these are essential elements of an ecosystem where DLLs…" at bounding box center [477, 245] width 448 height 361
click at [684, 246] on div "Question 02/12 Which of these are essential elements of an ecosystem where DLLs…" at bounding box center [477, 245] width 448 height 361
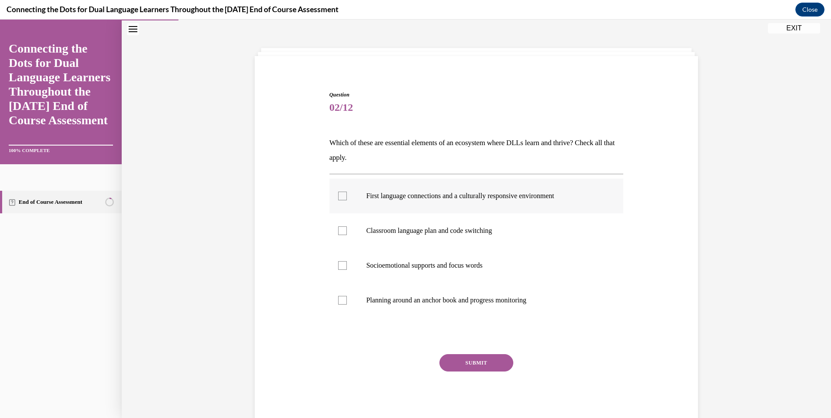
click at [475, 193] on p "First language connections and a culturally responsive environment" at bounding box center [484, 196] width 236 height 9
click at [347, 193] on input "First language connections and a culturally responsive environment" at bounding box center [342, 196] width 9 height 9
checkbox input "true"
click at [436, 229] on p "Classroom language plan and code switching" at bounding box center [484, 230] width 236 height 9
click at [347, 229] on input "Classroom language plan and code switching" at bounding box center [342, 230] width 9 height 9
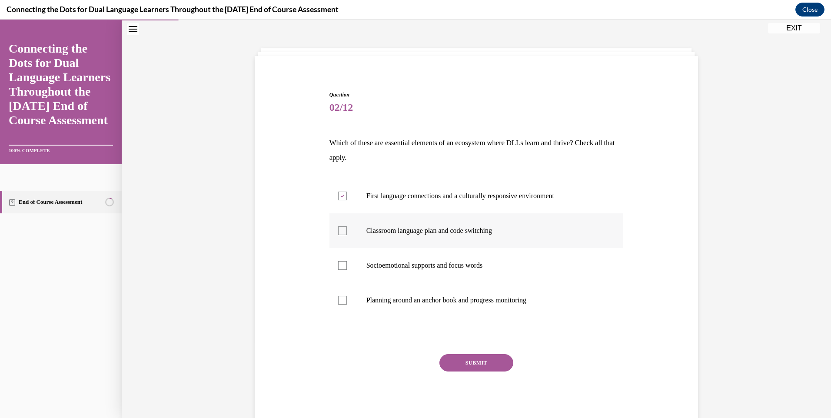
checkbox input "true"
click at [433, 268] on p "Socioemotional supports and focus words" at bounding box center [484, 265] width 236 height 9
click at [347, 268] on input "Socioemotional supports and focus words" at bounding box center [342, 265] width 9 height 9
checkbox input "true"
click at [438, 300] on p "Planning around an anchor book and progress monitoring" at bounding box center [484, 300] width 236 height 9
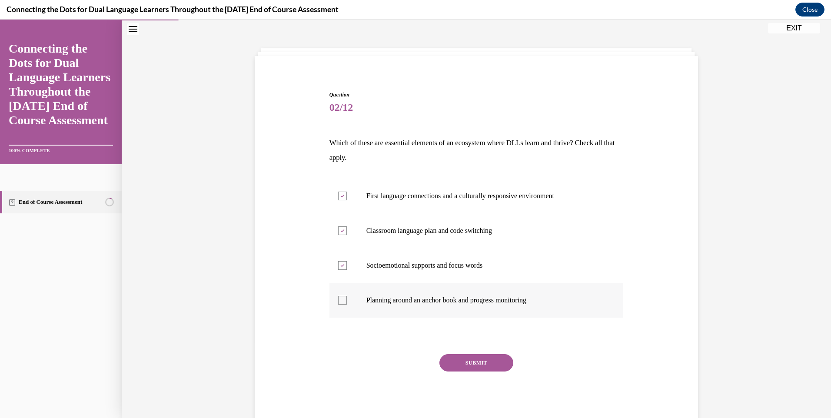
click at [347, 300] on input "Planning around an anchor book and progress monitoring" at bounding box center [342, 300] width 9 height 9
checkbox input "true"
click at [471, 366] on button "SUBMIT" at bounding box center [476, 362] width 74 height 17
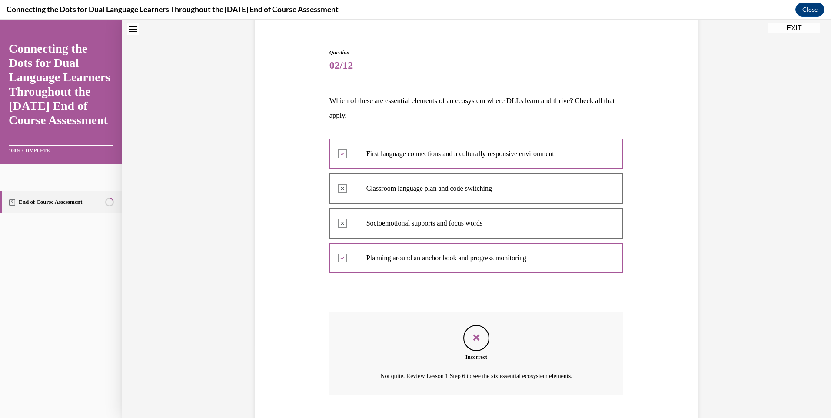
scroll to position [125, 0]
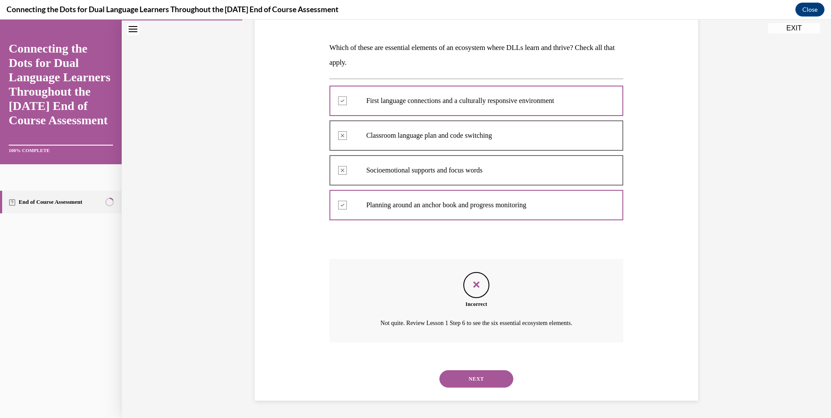
click at [492, 373] on button "NEXT" at bounding box center [476, 378] width 74 height 17
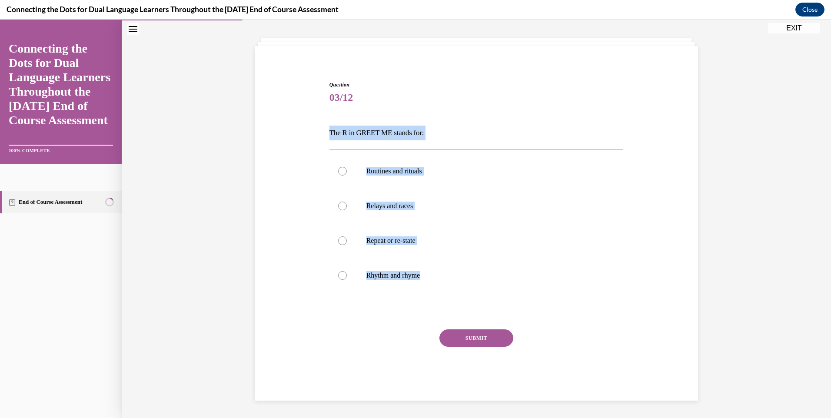
drag, startPoint x: 515, startPoint y: 268, endPoint x: 324, endPoint y: 120, distance: 241.1
click at [327, 120] on div "Question 03/12 The R in GREET ME stands for: Routines and rituals Relays and ra…" at bounding box center [476, 234] width 299 height 333
click at [393, 167] on p "Routines and rituals" at bounding box center [484, 171] width 236 height 9
click at [347, 167] on input "Routines and rituals" at bounding box center [342, 171] width 9 height 9
radio input "true"
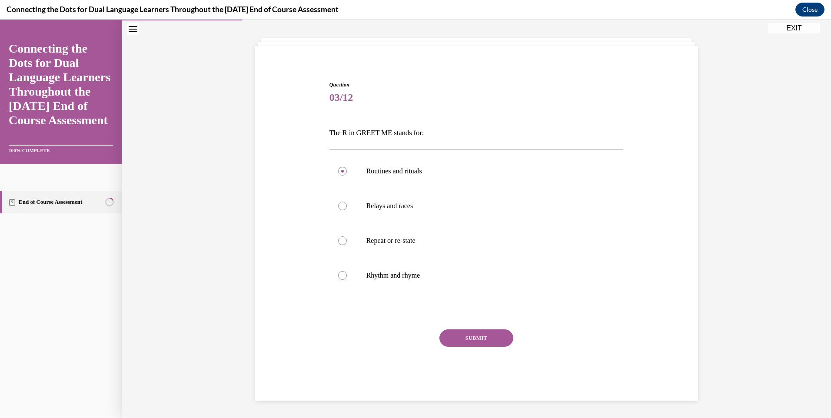
click at [452, 338] on button "SUBMIT" at bounding box center [476, 338] width 74 height 17
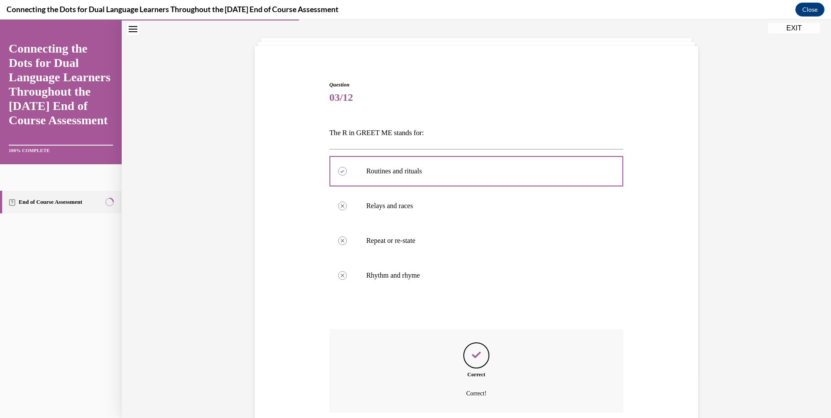
scroll to position [110, 0]
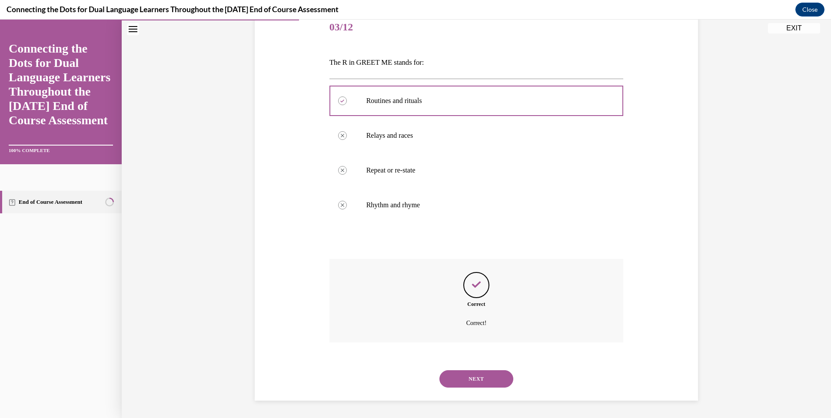
click at [471, 380] on button "NEXT" at bounding box center [476, 378] width 74 height 17
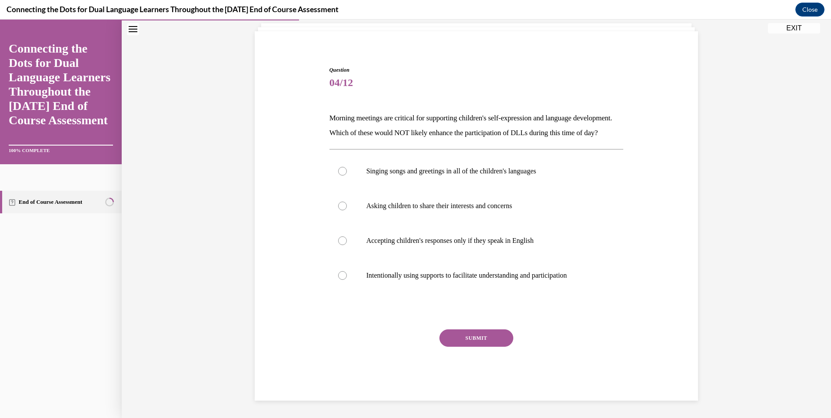
scroll to position [70, 0]
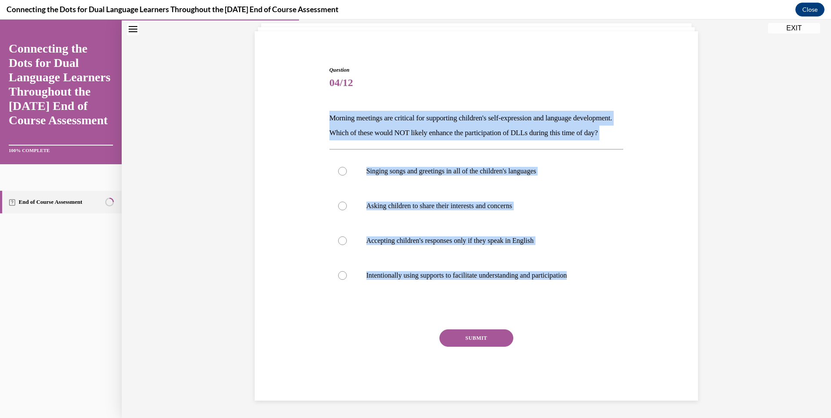
drag, startPoint x: 614, startPoint y: 279, endPoint x: 324, endPoint y: 97, distance: 342.4
click at [327, 97] on div "Question 04/12 Morning meetings are critical for supporting children's self-exp…" at bounding box center [476, 227] width 299 height 348
click at [485, 241] on p "Accepting children's responses only if they speak in English" at bounding box center [484, 240] width 236 height 9
click at [347, 241] on input "Accepting children's responses only if they speak in English" at bounding box center [342, 240] width 9 height 9
radio input "true"
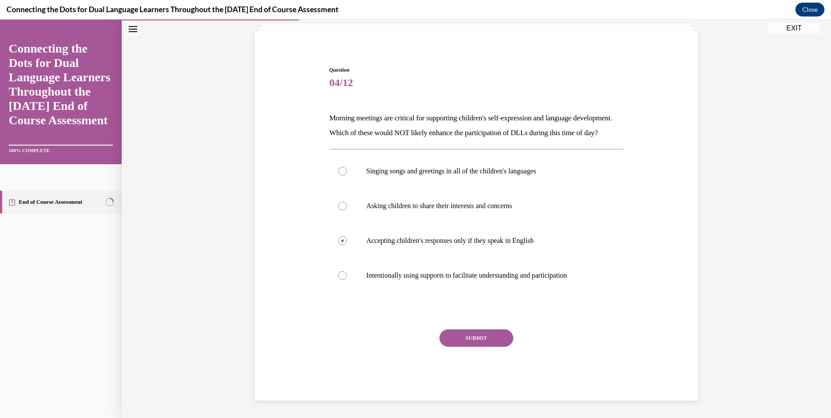
click at [456, 338] on button "SUBMIT" at bounding box center [476, 338] width 74 height 17
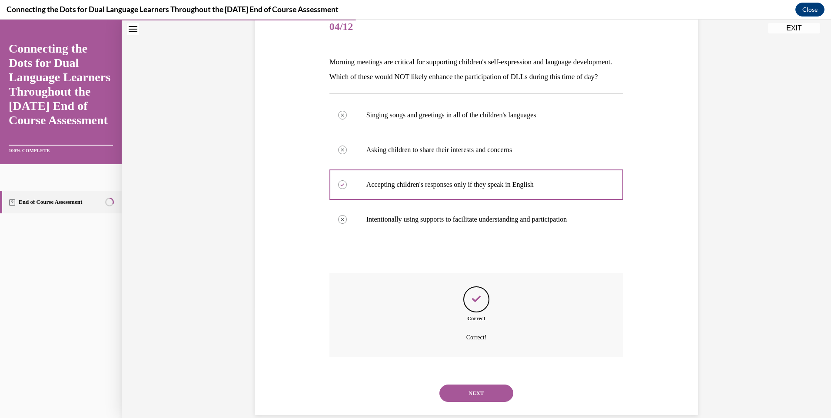
scroll to position [140, 0]
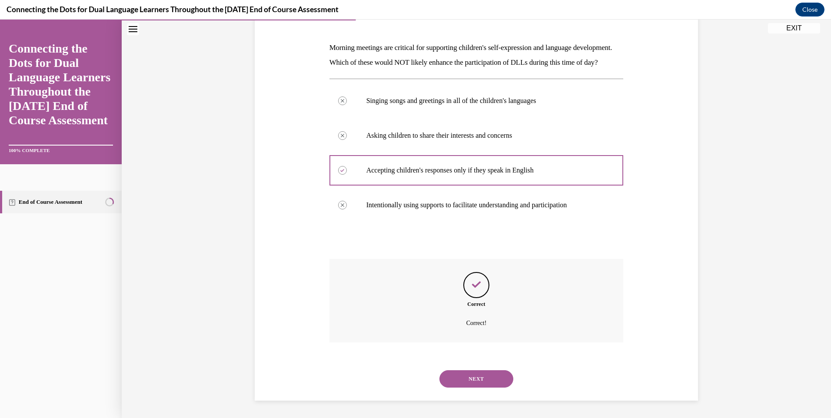
click at [476, 381] on button "NEXT" at bounding box center [476, 378] width 74 height 17
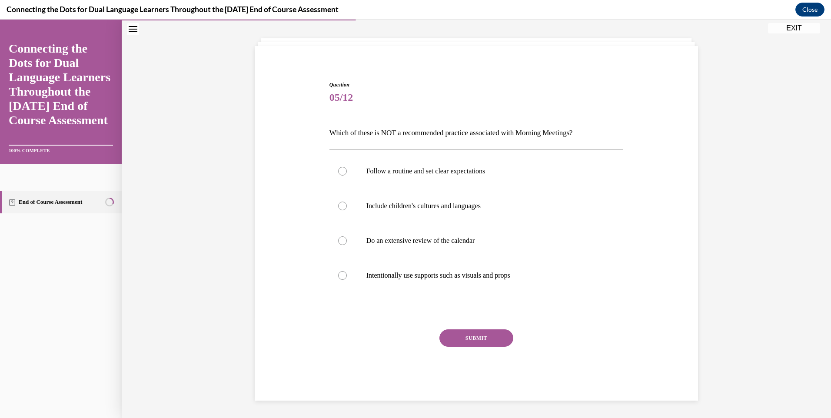
scroll to position [40, 0]
drag, startPoint x: 564, startPoint y: 285, endPoint x: 568, endPoint y: 240, distance: 45.8
click at [568, 240] on div "Follow a routine and set clear expectations Include children's cultures and lan…" at bounding box center [477, 223] width 294 height 139
click at [568, 240] on p "Do an extensive review of the calendar" at bounding box center [484, 240] width 236 height 9
click at [347, 240] on input "Do an extensive review of the calendar" at bounding box center [342, 240] width 9 height 9
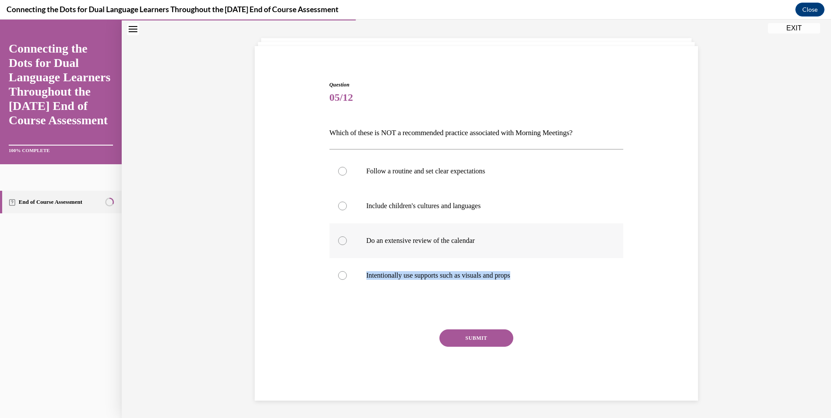
radio input "true"
click at [493, 341] on button "SUBMIT" at bounding box center [476, 338] width 74 height 17
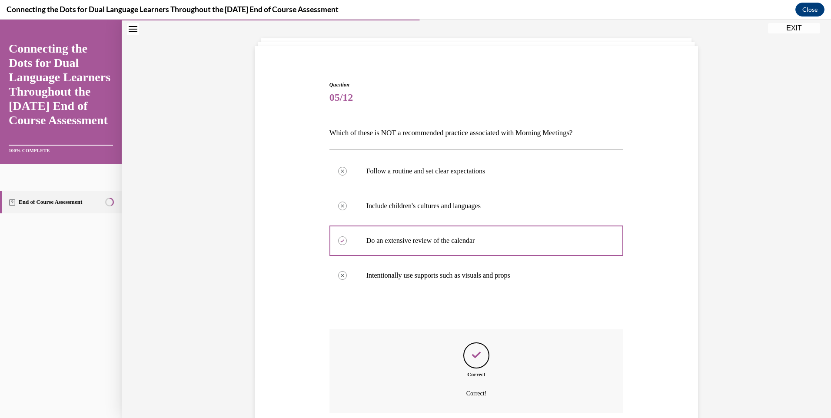
scroll to position [110, 0]
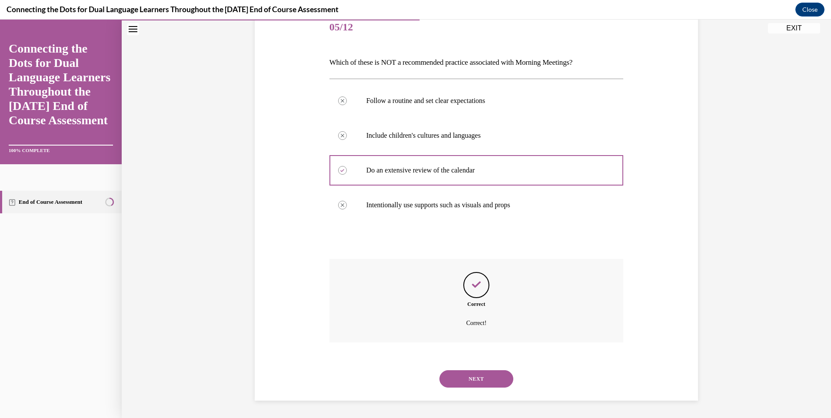
click at [479, 387] on button "NEXT" at bounding box center [476, 378] width 74 height 17
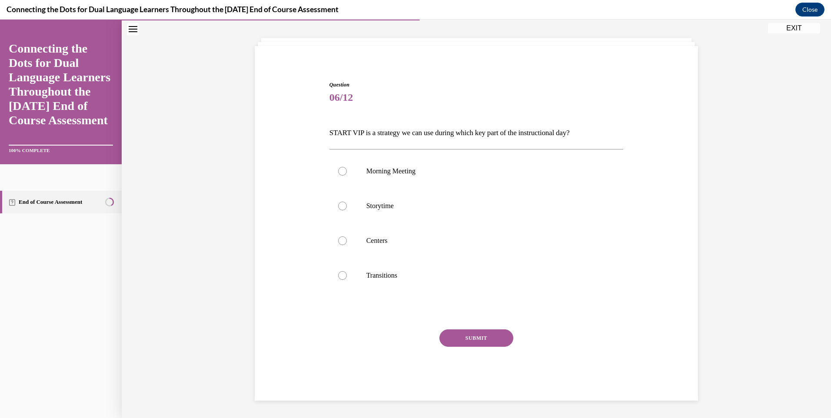
scroll to position [40, 0]
click at [464, 269] on label "Transitions" at bounding box center [477, 275] width 294 height 35
click at [347, 271] on input "Transitions" at bounding box center [342, 275] width 9 height 9
radio input "true"
click at [470, 336] on button "SUBMIT" at bounding box center [476, 338] width 74 height 17
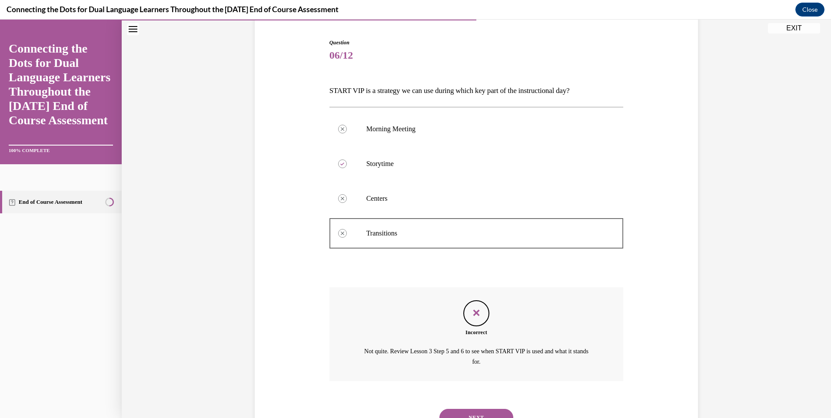
scroll to position [121, 0]
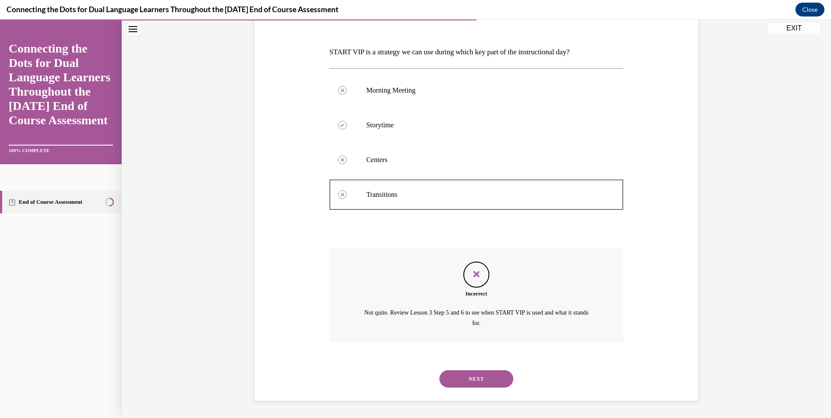
click at [468, 376] on button "NEXT" at bounding box center [476, 378] width 74 height 17
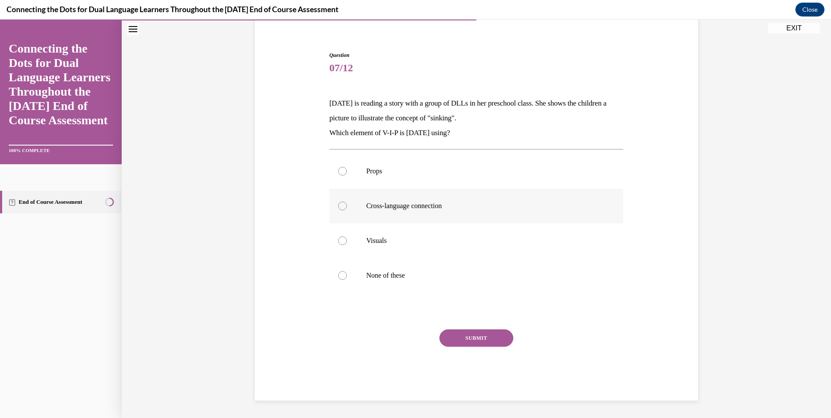
click at [428, 208] on p "Cross-language connection" at bounding box center [484, 206] width 236 height 9
click at [347, 208] on input "Cross-language connection" at bounding box center [342, 206] width 9 height 9
radio input "true"
click at [467, 344] on button "SUBMIT" at bounding box center [476, 338] width 74 height 17
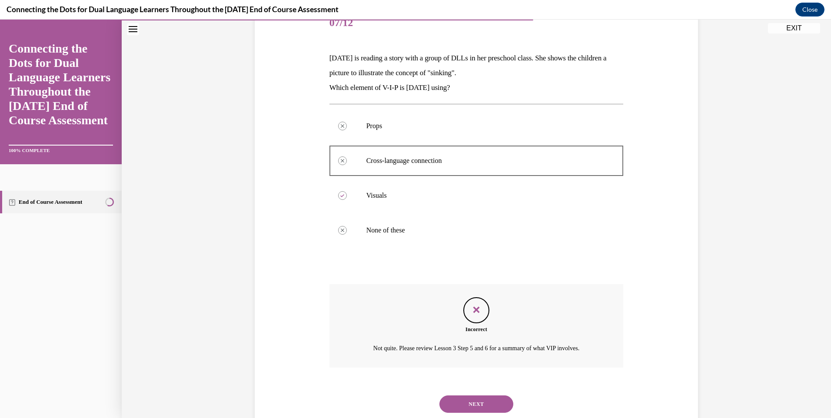
scroll to position [140, 0]
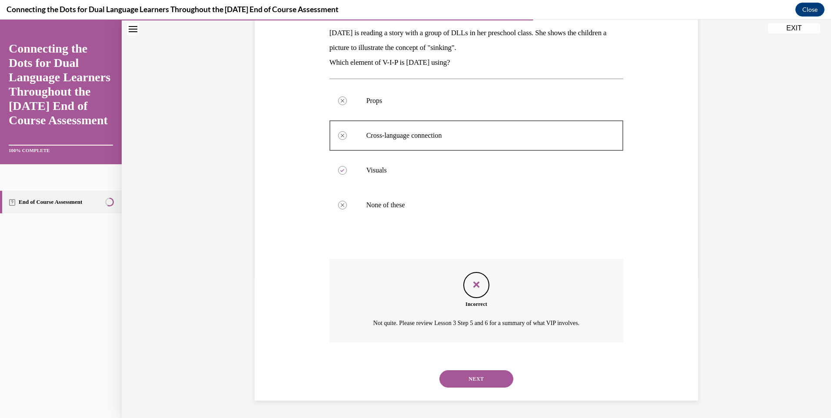
click at [406, 236] on div at bounding box center [477, 241] width 294 height 10
click at [487, 379] on button "NEXT" at bounding box center [476, 378] width 74 height 17
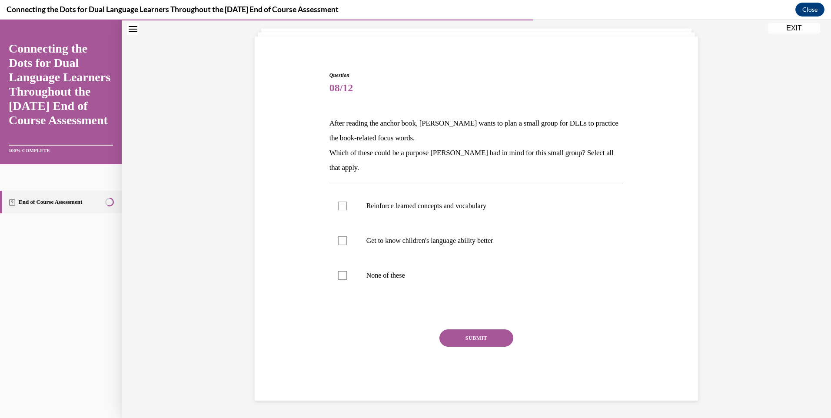
scroll to position [50, 0]
click at [419, 191] on label "Reinforce learned concepts and vocabulary" at bounding box center [477, 206] width 294 height 35
click at [347, 202] on input "Reinforce learned concepts and vocabulary" at bounding box center [342, 206] width 9 height 9
checkbox input "true"
drag, startPoint x: 423, startPoint y: 266, endPoint x: 429, endPoint y: 292, distance: 26.5
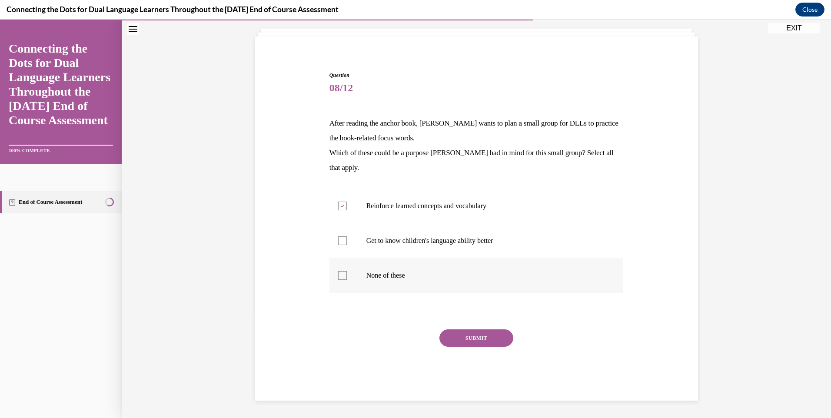
click at [427, 279] on label "None of these" at bounding box center [477, 275] width 294 height 35
click at [347, 279] on input "None of these" at bounding box center [342, 275] width 9 height 9
checkbox input "true"
click at [453, 244] on p "Get to know children's language ability better" at bounding box center [484, 240] width 236 height 9
click at [347, 244] on input "Get to know children's language ability better" at bounding box center [342, 240] width 9 height 9
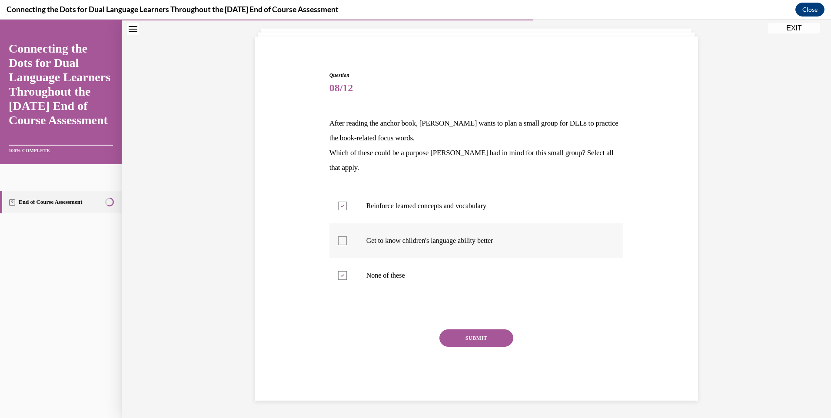
checkbox input "true"
click at [484, 340] on button "SUBMIT" at bounding box center [476, 338] width 74 height 17
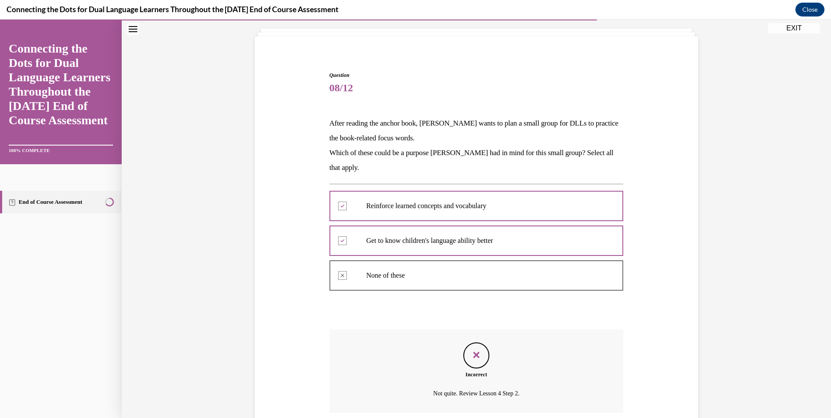
click at [413, 227] on div at bounding box center [477, 240] width 294 height 39
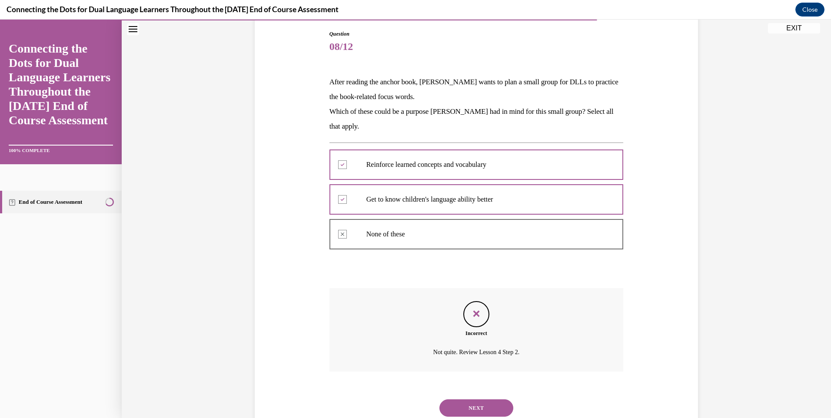
scroll to position [120, 0]
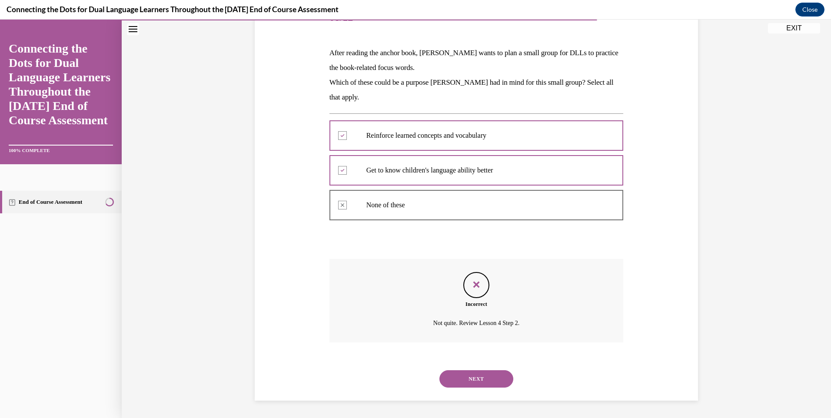
click at [486, 375] on button "NEXT" at bounding box center [476, 378] width 74 height 17
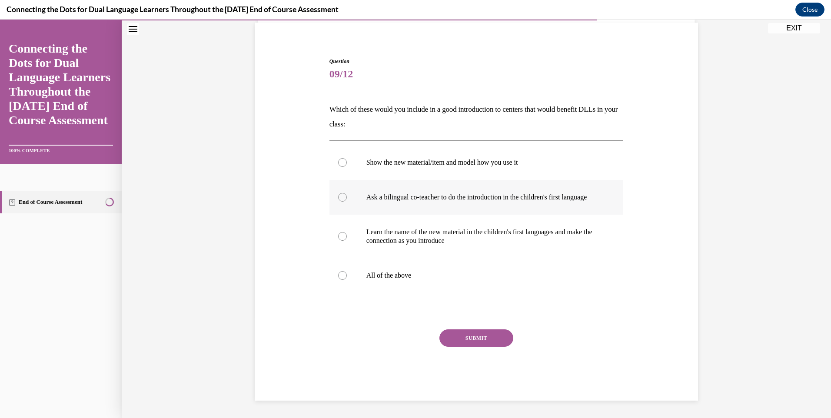
drag, startPoint x: 422, startPoint y: 186, endPoint x: 418, endPoint y: 172, distance: 14.0
click at [420, 182] on label "Ask a bilingual co-teacher to do the introduction in the children's first langu…" at bounding box center [477, 197] width 294 height 35
click at [347, 193] on input "Ask a bilingual co-teacher to do the introduction in the children's first langu…" at bounding box center [342, 197] width 9 height 9
radio input "true"
click at [418, 180] on label "Ask a bilingual co-teacher to do the introduction in the children's first langu…" at bounding box center [477, 197] width 294 height 35
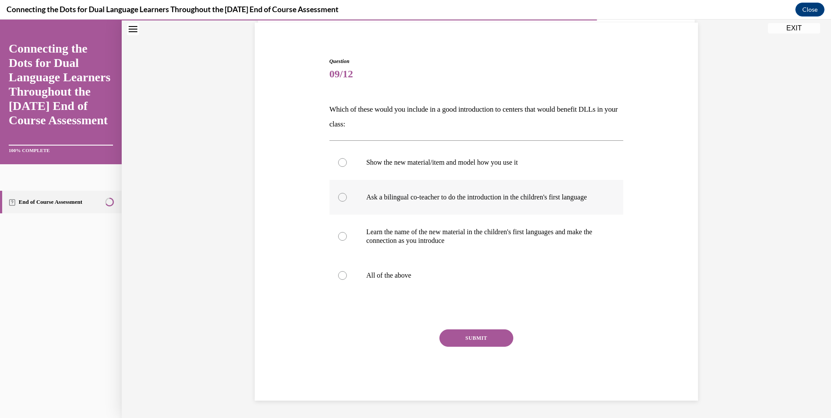
click at [347, 193] on input "Ask a bilingual co-teacher to do the introduction in the children's first langu…" at bounding box center [342, 197] width 9 height 9
click at [449, 276] on p "All of the above" at bounding box center [484, 275] width 236 height 9
click at [347, 276] on input "All of the above" at bounding box center [342, 275] width 9 height 9
radio input "true"
click at [459, 334] on button "SUBMIT" at bounding box center [476, 338] width 74 height 17
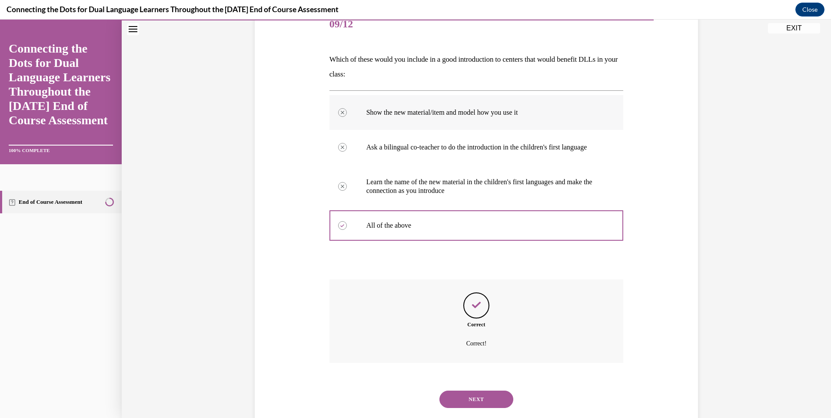
scroll to position [143, 0]
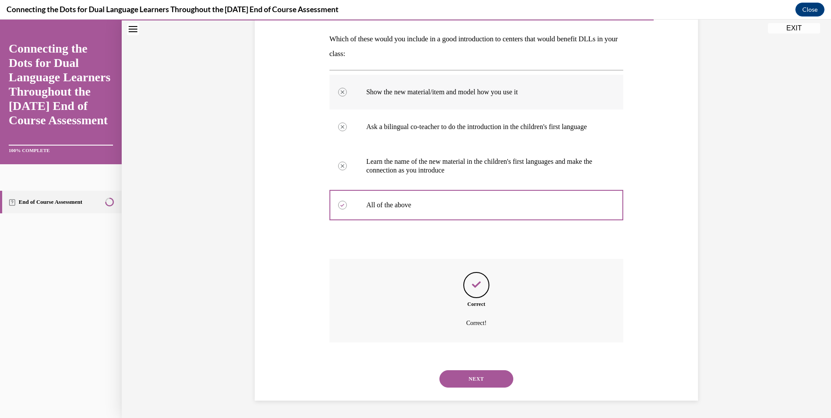
click at [443, 170] on label "Learn the name of the new material in the children's first languages and make t…" at bounding box center [477, 165] width 294 height 43
click at [474, 377] on button "NEXT" at bounding box center [476, 378] width 74 height 17
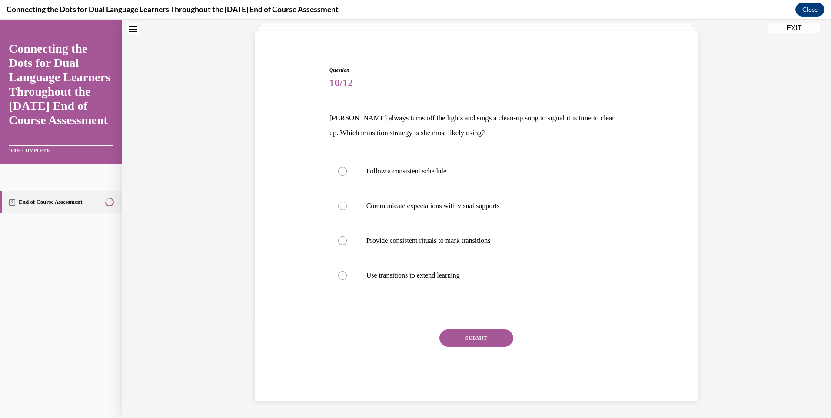
scroll to position [55, 0]
click at [425, 196] on label "Communicate expectations with visual supports" at bounding box center [477, 206] width 294 height 35
click at [347, 202] on input "Communicate expectations with visual supports" at bounding box center [342, 206] width 9 height 9
radio input "true"
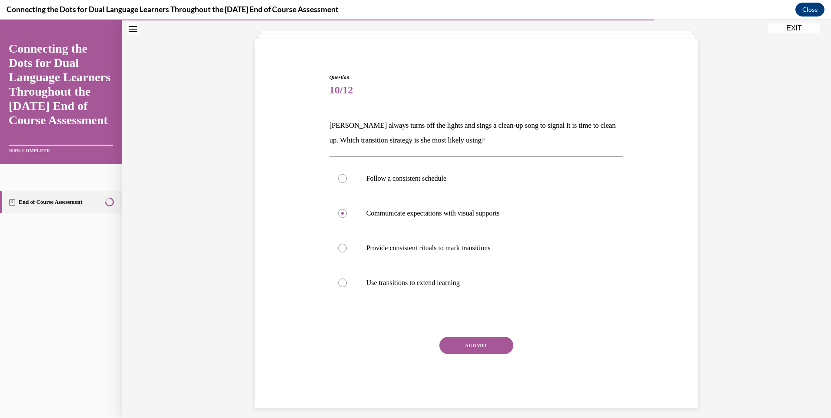
drag, startPoint x: 462, startPoint y: 293, endPoint x: 463, endPoint y: 302, distance: 8.7
click at [463, 301] on div "Follow a consistent schedule Communicate expectations with visual supports Prov…" at bounding box center [477, 230] width 294 height 148
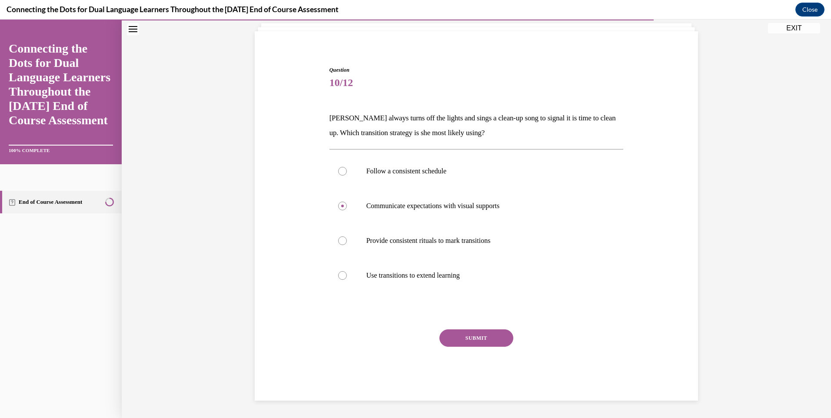
click at [469, 339] on button "SUBMIT" at bounding box center [476, 338] width 74 height 17
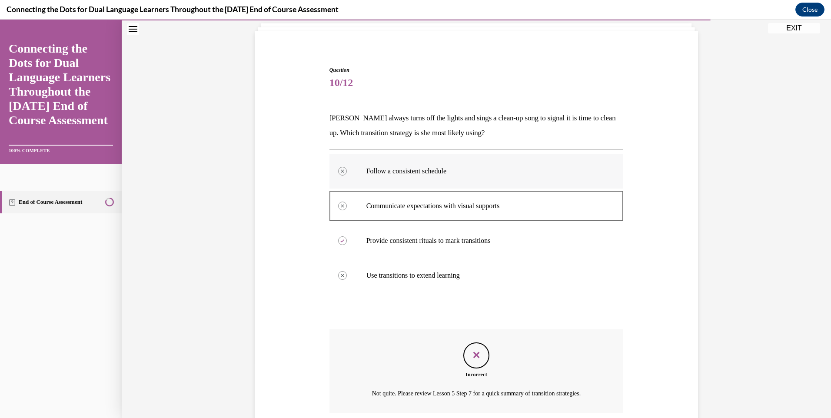
click at [457, 160] on label "Follow a consistent schedule" at bounding box center [477, 171] width 294 height 35
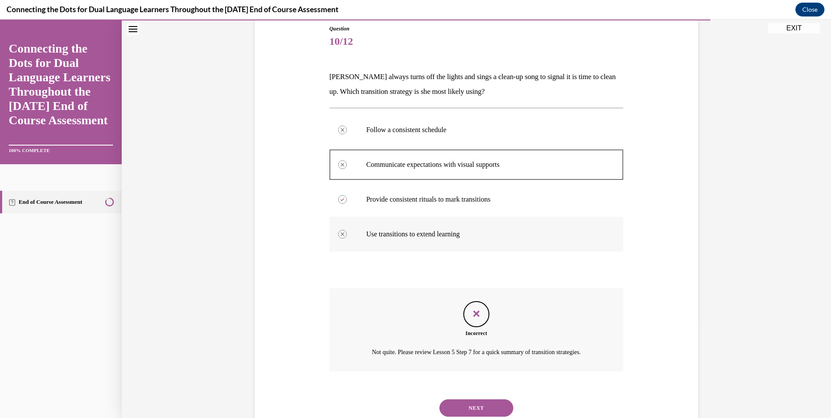
scroll to position [125, 0]
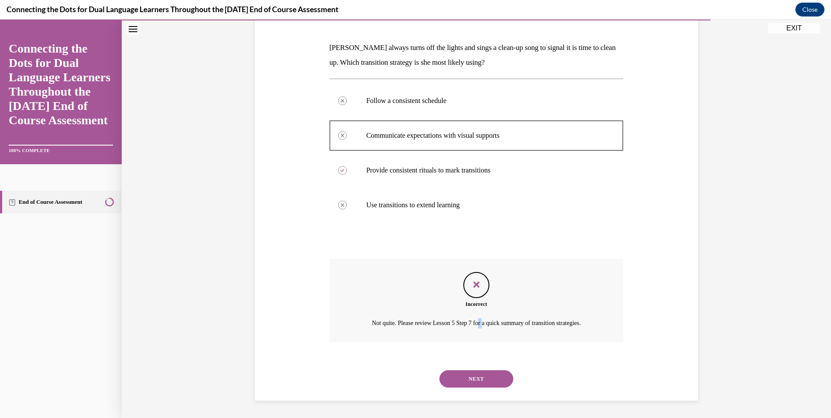
drag, startPoint x: 477, startPoint y: 334, endPoint x: 476, endPoint y: 363, distance: 29.2
click at [476, 363] on div "Question 10/12 Carolyn always turns off the lights and sings a clean-up song to…" at bounding box center [477, 198] width 294 height 405
drag, startPoint x: 476, startPoint y: 363, endPoint x: 472, endPoint y: 382, distance: 19.1
click at [472, 382] on button "NEXT" at bounding box center [476, 378] width 74 height 17
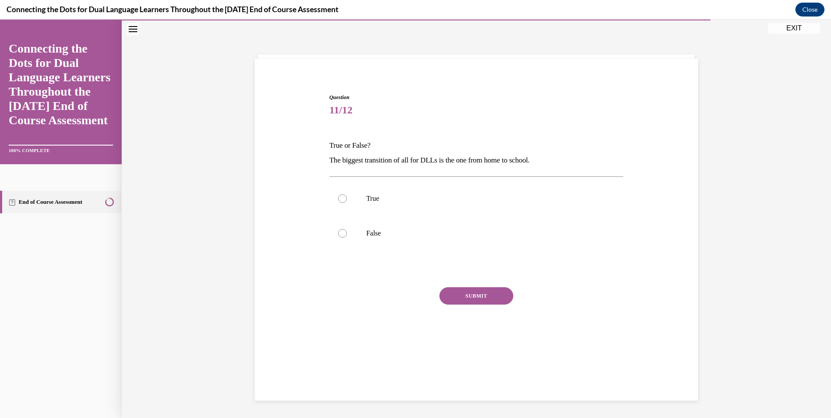
scroll to position [27, 0]
click at [414, 240] on label "False" at bounding box center [477, 233] width 294 height 35
click at [347, 238] on input "False" at bounding box center [342, 233] width 9 height 9
radio input "true"
click at [414, 187] on label "True" at bounding box center [477, 198] width 294 height 35
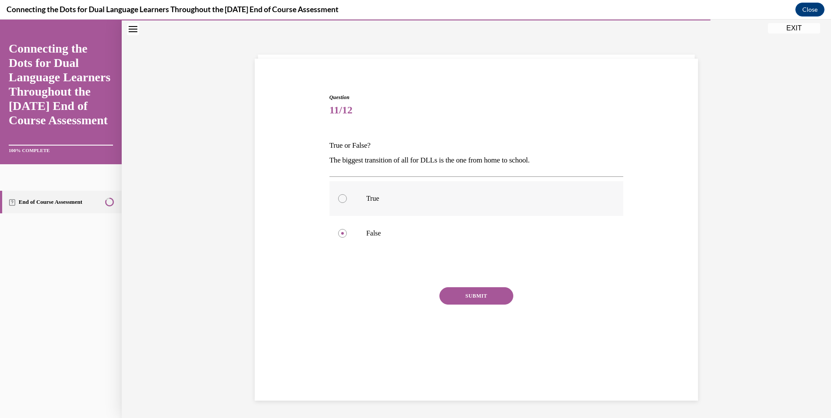
click at [347, 194] on input "True" at bounding box center [342, 198] width 9 height 9
radio input "true"
click at [466, 300] on button "SUBMIT" at bounding box center [476, 295] width 74 height 17
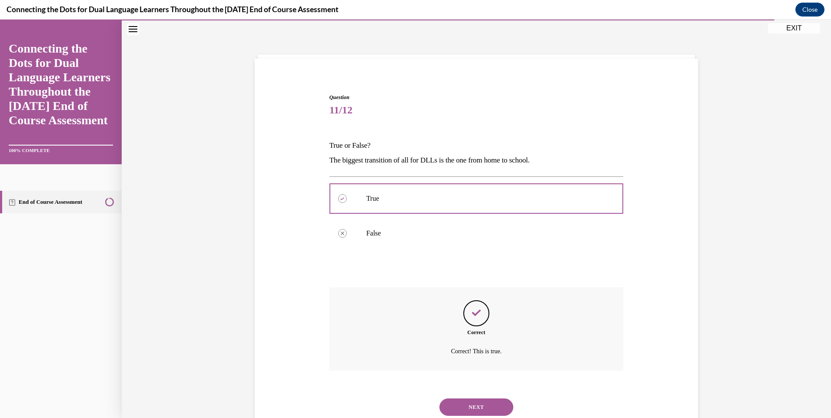
scroll to position [56, 0]
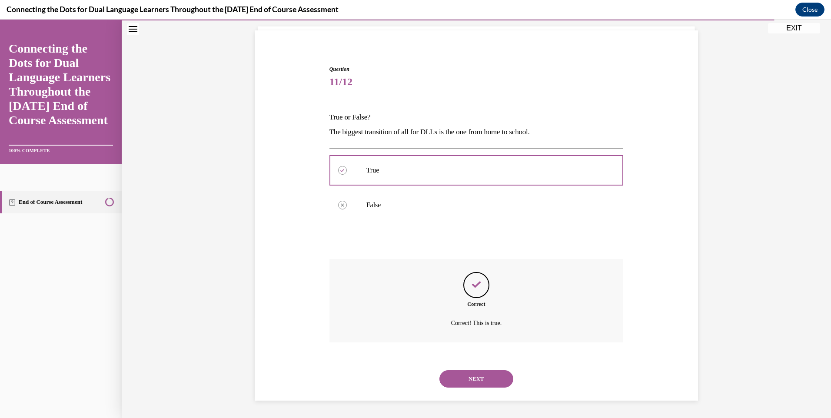
click at [476, 387] on div "NEXT" at bounding box center [477, 379] width 294 height 35
drag, startPoint x: 476, startPoint y: 386, endPoint x: 477, endPoint y: 377, distance: 8.8
click at [477, 377] on button "NEXT" at bounding box center [476, 378] width 74 height 17
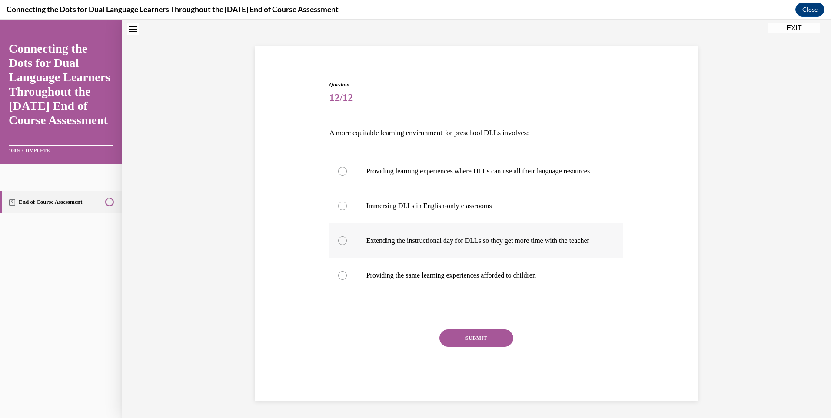
click at [427, 228] on label "Extending the instructional day for DLLs so they get more time with the teacher" at bounding box center [477, 240] width 294 height 35
click at [347, 236] on input "Extending the instructional day for DLLs so they get more time with the teacher" at bounding box center [342, 240] width 9 height 9
radio input "true"
click at [451, 331] on div "Question 12/12 A more equitable learning environment for preschool DLLs involve…" at bounding box center [477, 241] width 294 height 320
click at [456, 347] on button "SUBMIT" at bounding box center [476, 338] width 74 height 17
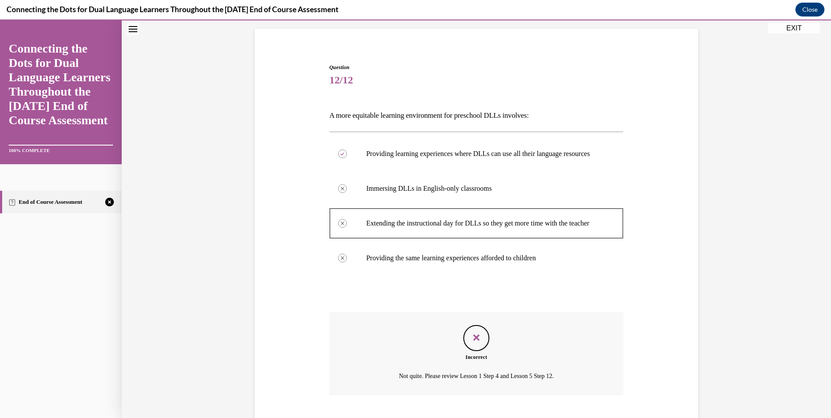
scroll to position [128, 0]
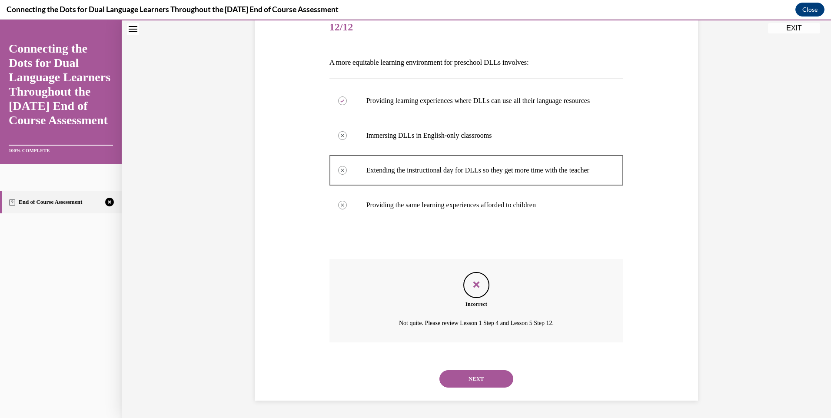
click at [449, 374] on button "NEXT" at bounding box center [476, 378] width 74 height 17
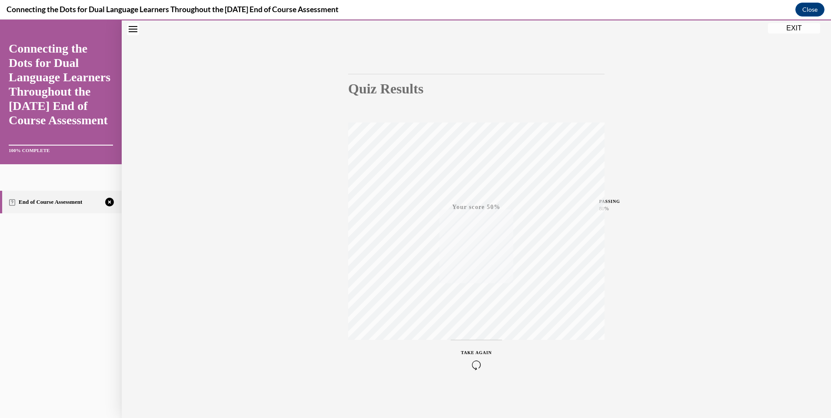
click at [470, 361] on icon "button" at bounding box center [476, 365] width 31 height 10
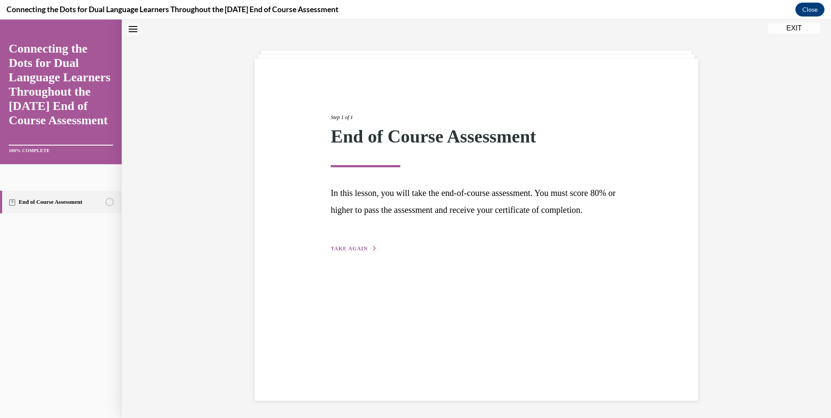
click at [357, 252] on span "TAKE AGAIN" at bounding box center [349, 249] width 37 height 6
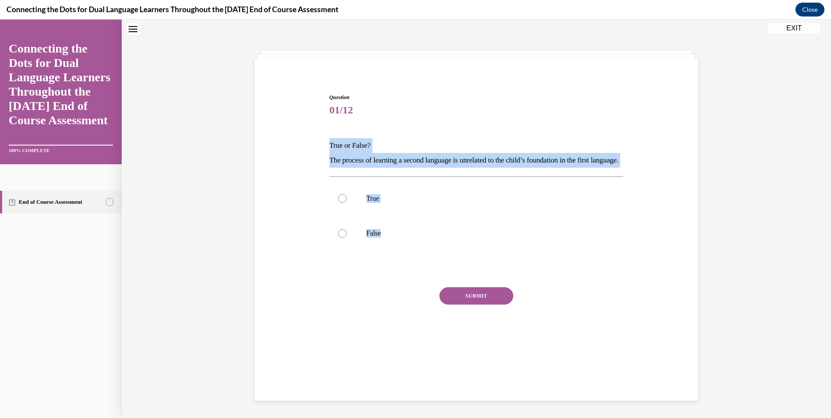
drag, startPoint x: 413, startPoint y: 261, endPoint x: 323, endPoint y: 140, distance: 151.1
click at [323, 140] on div "Question 01/12 True or False? The process of learning a second language is unre…" at bounding box center [477, 212] width 448 height 291
click at [391, 238] on p "False" at bounding box center [484, 233] width 236 height 9
click at [347, 238] on input "False" at bounding box center [342, 233] width 9 height 9
radio input "true"
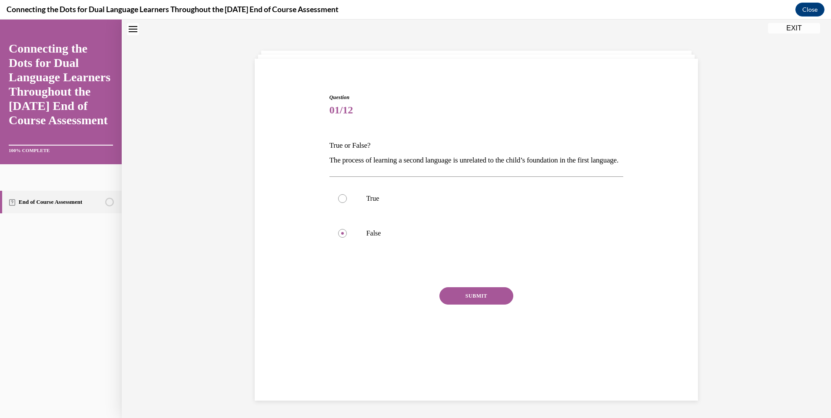
click at [470, 305] on button "SUBMIT" at bounding box center [476, 295] width 74 height 17
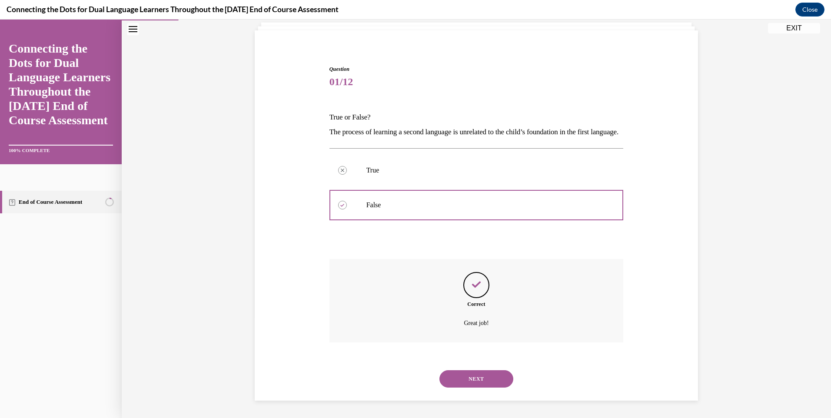
scroll to position [70, 0]
click at [467, 377] on button "NEXT" at bounding box center [476, 378] width 74 height 17
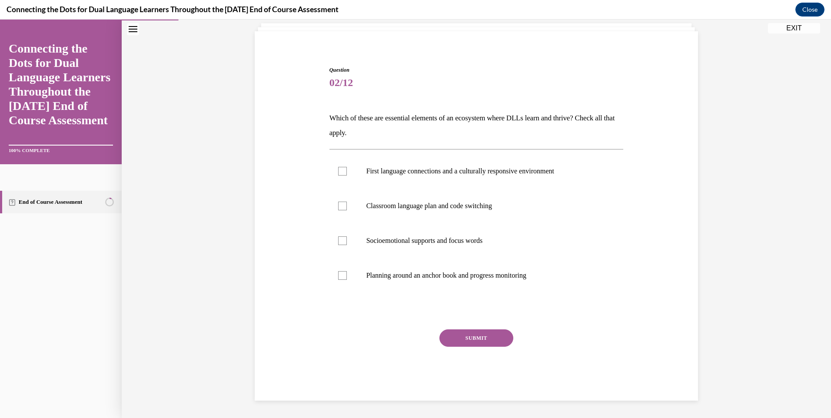
scroll to position [30, 0]
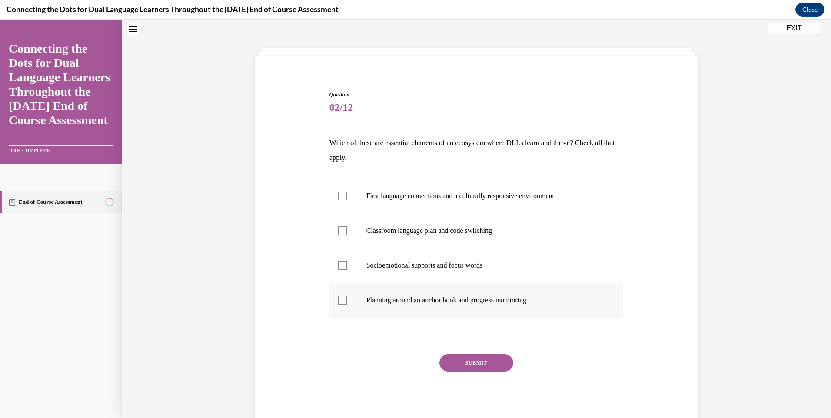
click at [428, 299] on p "Planning around an anchor book and progress monitoring" at bounding box center [484, 300] width 236 height 9
click at [347, 299] on input "Planning around an anchor book and progress monitoring" at bounding box center [342, 300] width 9 height 9
checkbox input "true"
click at [426, 196] on p "First language connections and a culturally responsive environment" at bounding box center [484, 196] width 236 height 9
click at [347, 196] on input "First language connections and a culturally responsive environment" at bounding box center [342, 196] width 9 height 9
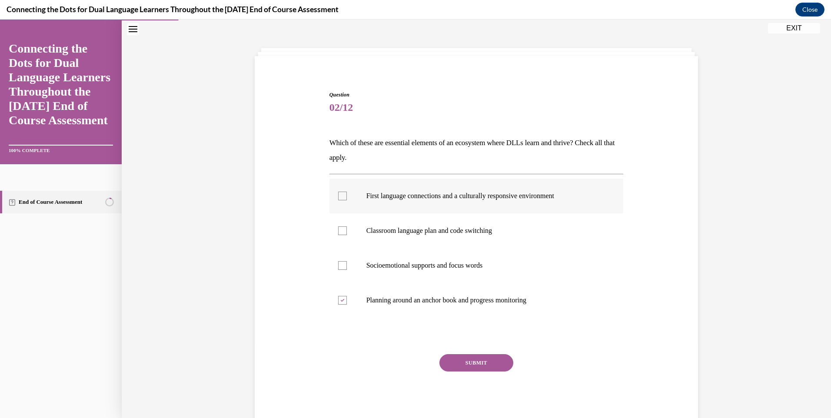
checkbox input "true"
click at [485, 369] on button "SUBMIT" at bounding box center [476, 362] width 74 height 17
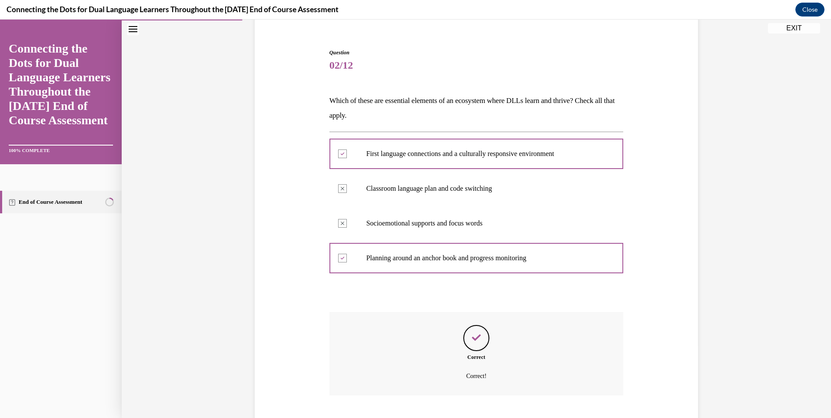
scroll to position [125, 0]
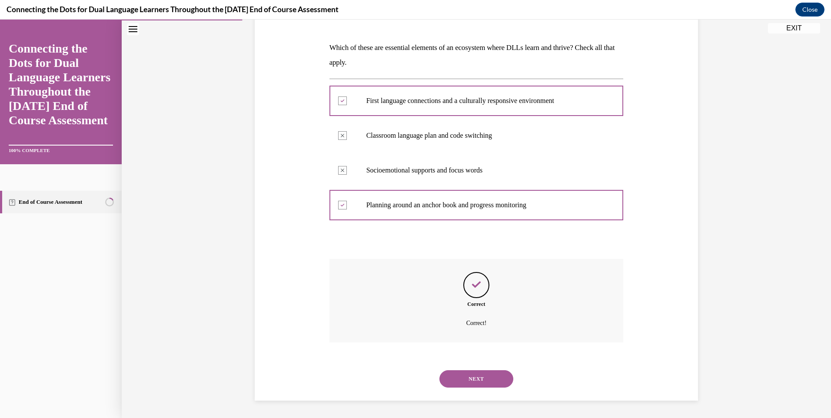
click at [477, 377] on button "NEXT" at bounding box center [476, 378] width 74 height 17
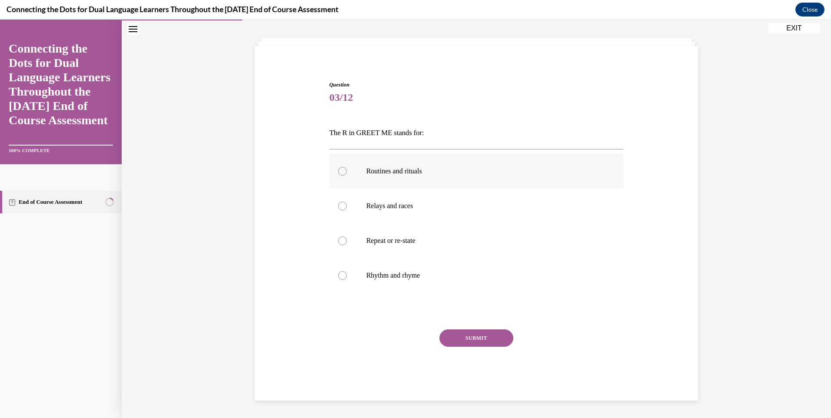
click at [418, 178] on label "Routines and rituals" at bounding box center [477, 171] width 294 height 35
click at [347, 176] on input "Routines and rituals" at bounding box center [342, 171] width 9 height 9
radio input "true"
click at [462, 336] on button "SUBMIT" at bounding box center [476, 338] width 74 height 17
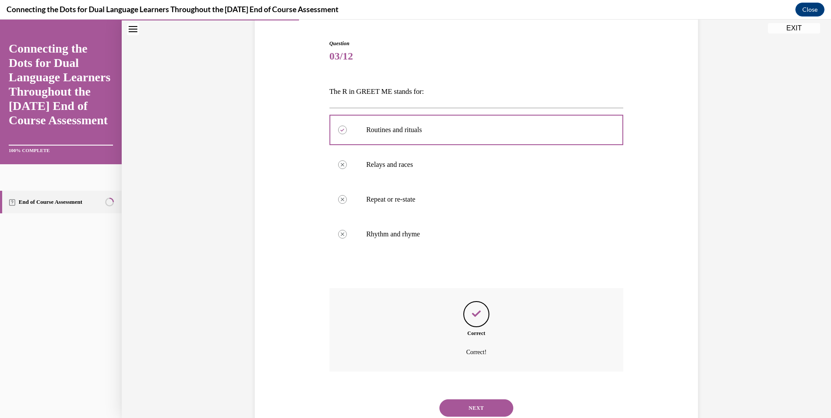
scroll to position [110, 0]
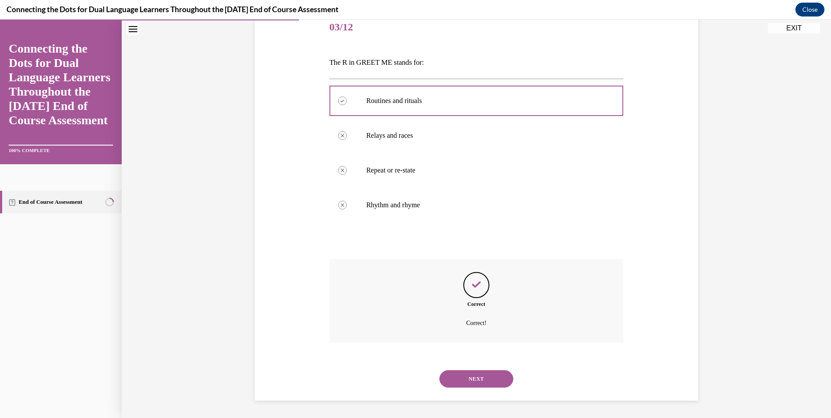
click at [478, 380] on button "NEXT" at bounding box center [476, 378] width 74 height 17
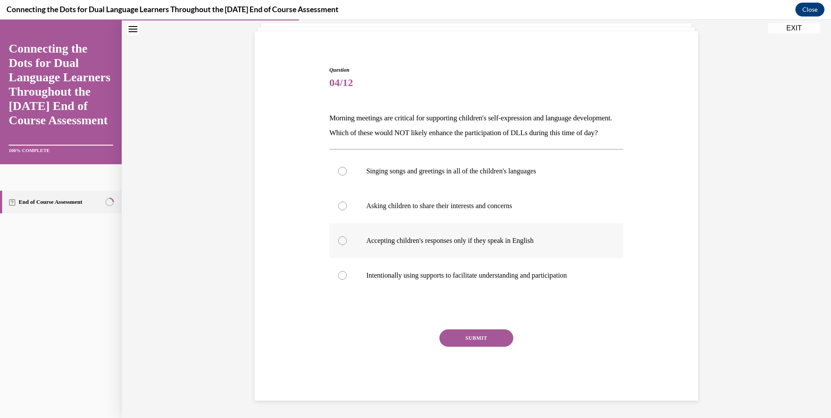
click at [476, 241] on p "Accepting children's responses only if they speak in English" at bounding box center [484, 240] width 236 height 9
click at [347, 241] on input "Accepting children's responses only if they speak in English" at bounding box center [342, 240] width 9 height 9
radio input "true"
click at [489, 336] on button "SUBMIT" at bounding box center [476, 338] width 74 height 17
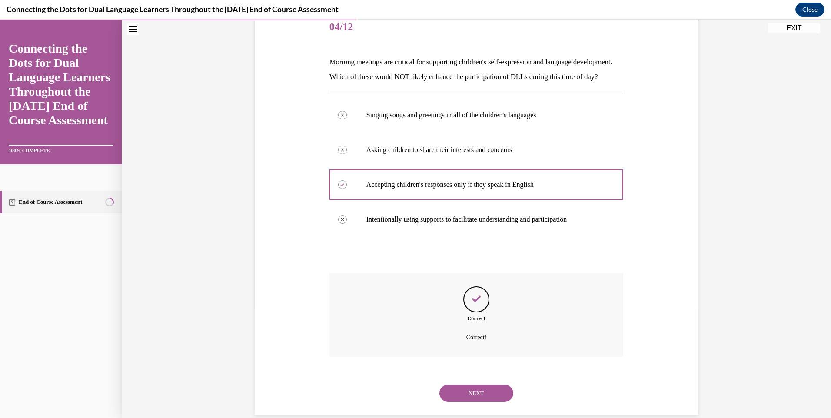
scroll to position [140, 0]
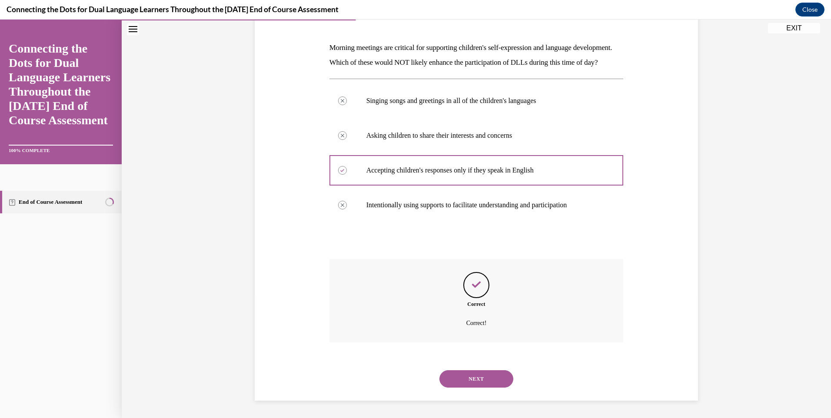
click at [482, 373] on button "NEXT" at bounding box center [476, 378] width 74 height 17
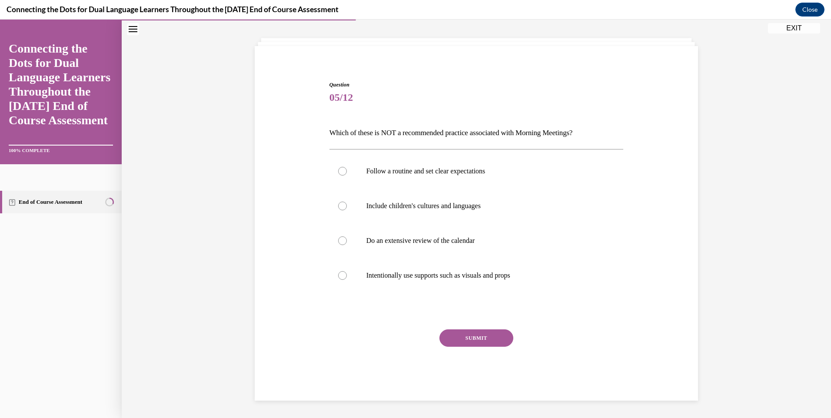
scroll to position [40, 0]
click at [420, 248] on label "Do an extensive review of the calendar" at bounding box center [477, 240] width 294 height 35
click at [347, 245] on input "Do an extensive review of the calendar" at bounding box center [342, 240] width 9 height 9
radio input "true"
click at [461, 340] on button "SUBMIT" at bounding box center [476, 338] width 74 height 17
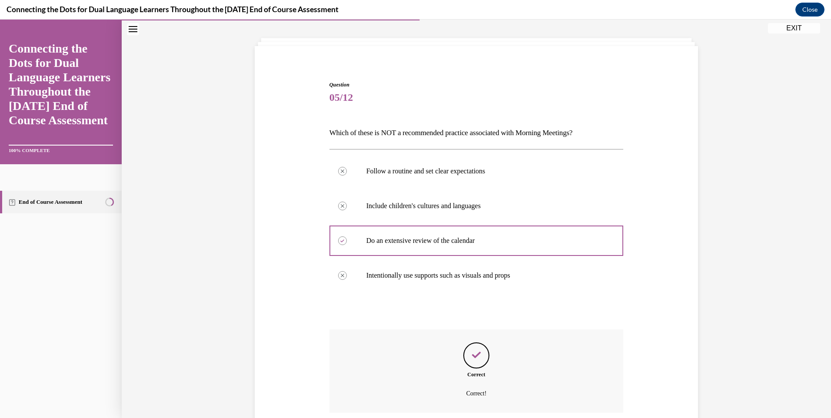
scroll to position [110, 0]
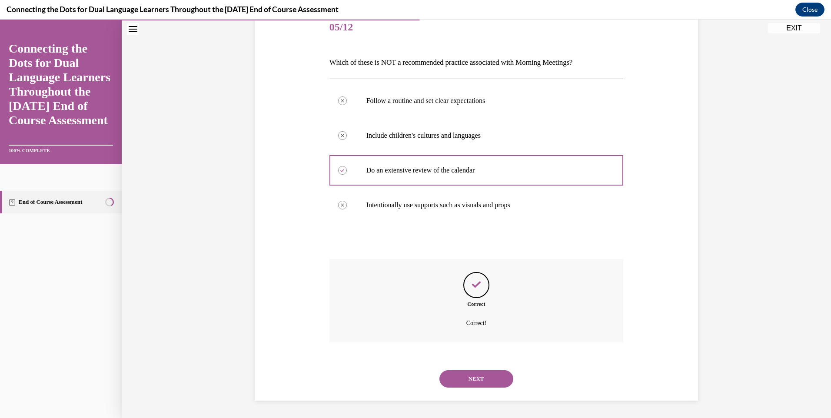
click at [459, 380] on button "NEXT" at bounding box center [476, 378] width 74 height 17
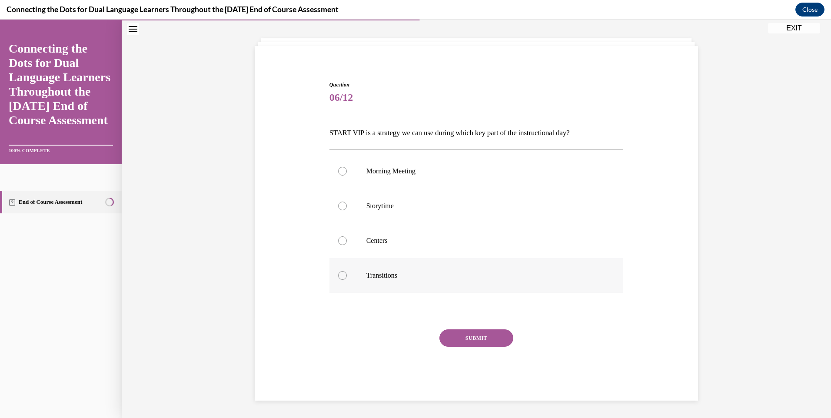
click at [417, 273] on p "Transitions" at bounding box center [484, 275] width 236 height 9
click at [347, 273] on input "Transitions" at bounding box center [342, 275] width 9 height 9
radio input "true"
click at [473, 340] on button "SUBMIT" at bounding box center [476, 338] width 74 height 17
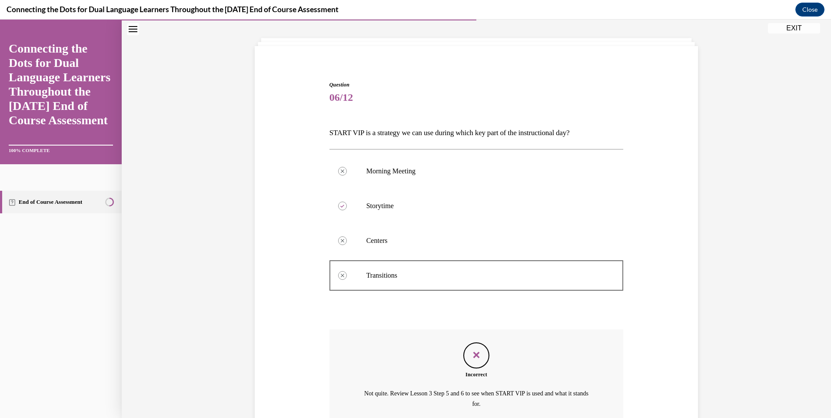
scroll to position [121, 0]
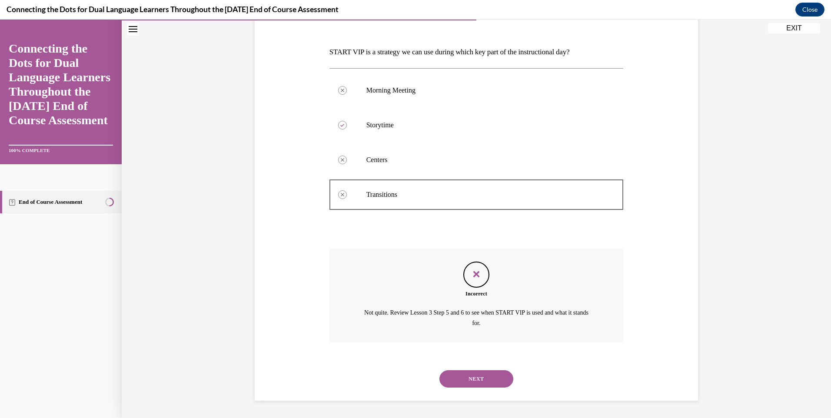
click at [478, 374] on button "NEXT" at bounding box center [476, 378] width 74 height 17
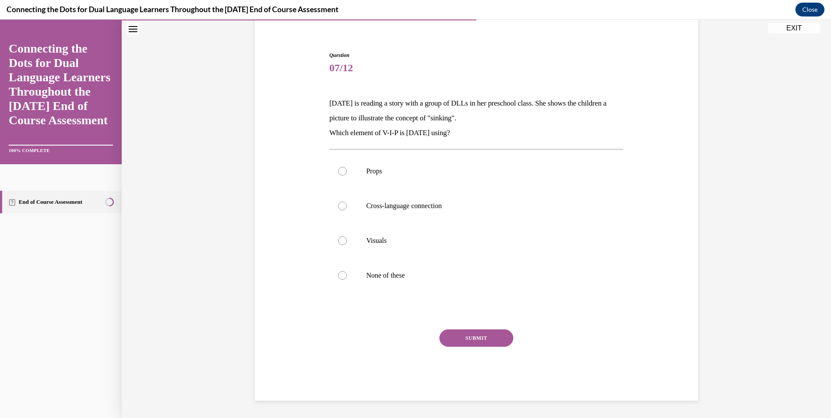
scroll to position [70, 0]
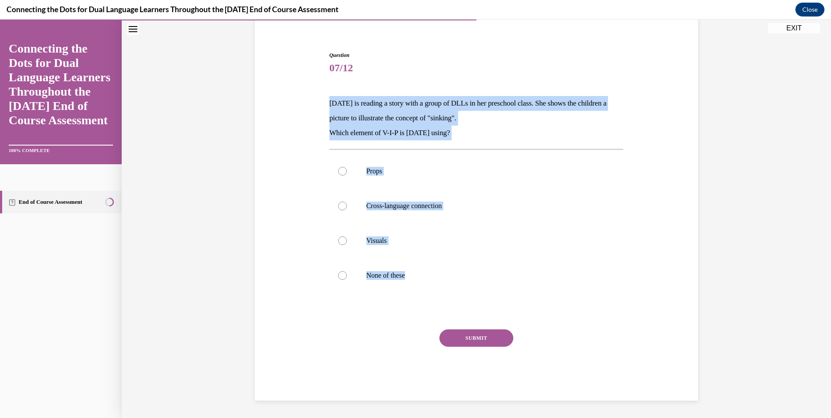
drag, startPoint x: 433, startPoint y: 283, endPoint x: 327, endPoint y: 97, distance: 213.2
click at [330, 97] on div "Question 07/12 Lucia is reading a story with a group of DLLs in her preschool c…" at bounding box center [477, 226] width 294 height 350
click at [402, 248] on label "Visuals" at bounding box center [477, 240] width 294 height 35
click at [347, 245] on input "Visuals" at bounding box center [342, 240] width 9 height 9
radio input "true"
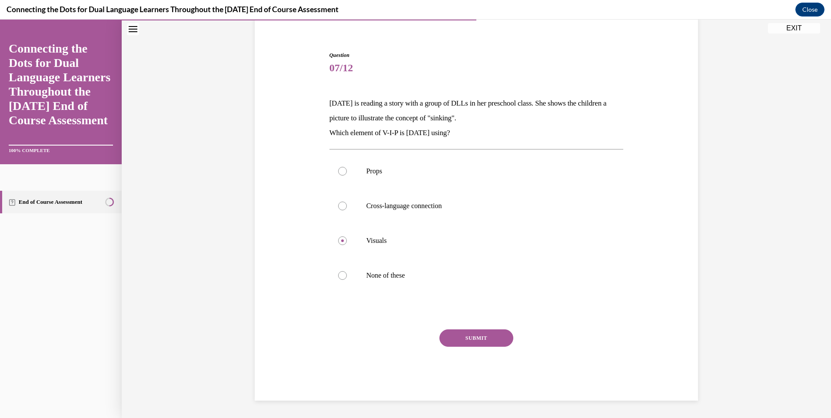
click at [476, 346] on button "SUBMIT" at bounding box center [476, 338] width 74 height 17
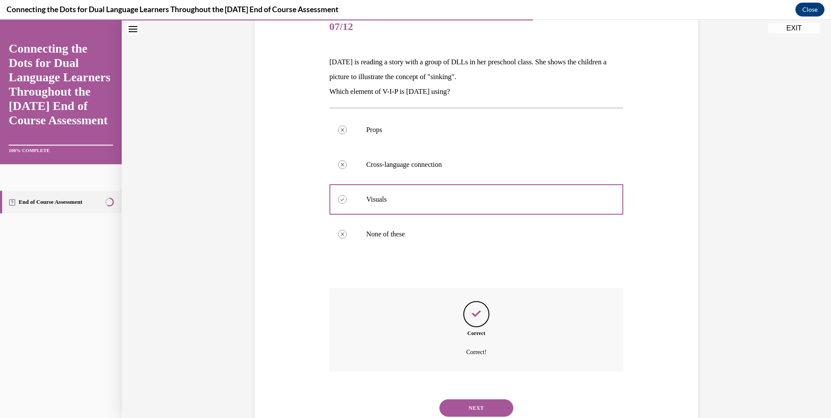
scroll to position [140, 0]
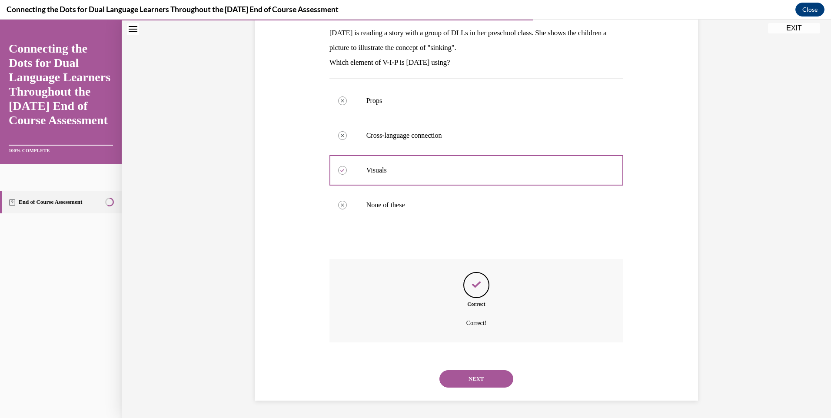
click at [483, 376] on button "NEXT" at bounding box center [476, 378] width 74 height 17
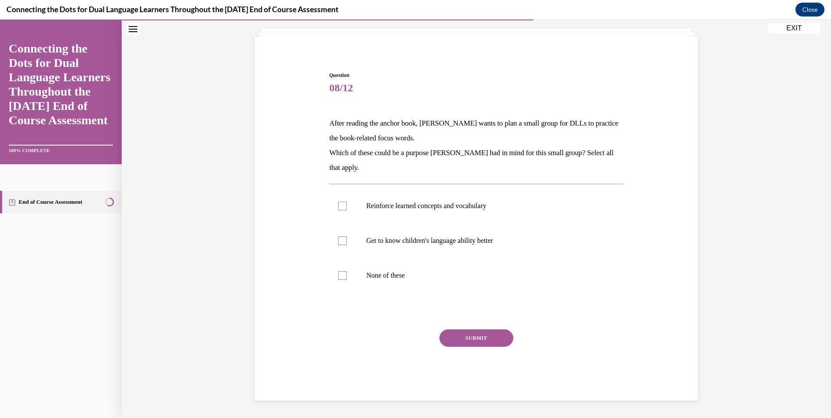
scroll to position [50, 0]
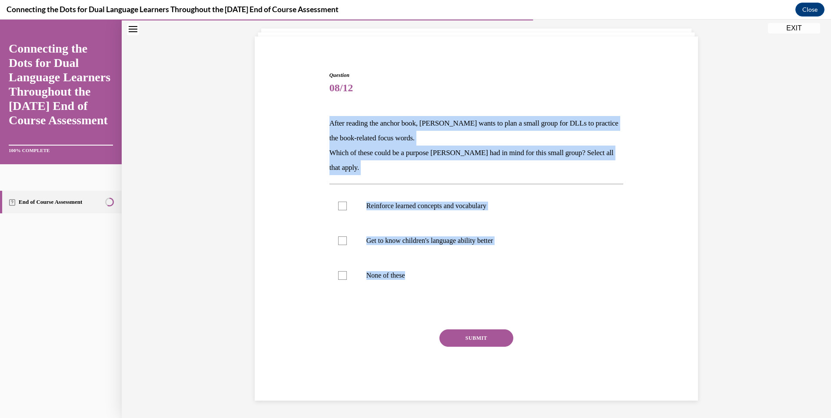
drag, startPoint x: 400, startPoint y: 241, endPoint x: 317, endPoint y: 113, distance: 152.8
click at [317, 113] on div "Question 08/12 After reading the anchor book, Jonathan wants to plan a small gr…" at bounding box center [477, 223] width 448 height 356
click at [373, 206] on p "Reinforce learned concepts and vocabulary" at bounding box center [484, 206] width 236 height 9
click at [347, 206] on input "Reinforce learned concepts and vocabulary" at bounding box center [342, 206] width 9 height 9
checkbox input "true"
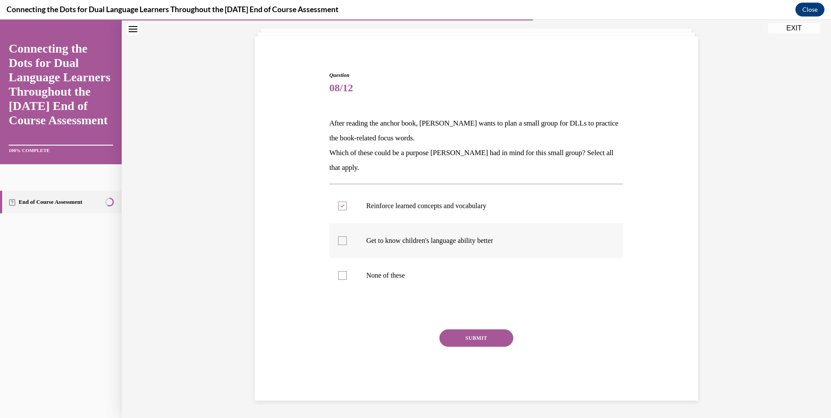
click at [376, 246] on label "Get to know children's language ability better" at bounding box center [477, 240] width 294 height 35
click at [347, 245] on input "Get to know children's language ability better" at bounding box center [342, 240] width 9 height 9
checkbox input "true"
click at [472, 338] on button "SUBMIT" at bounding box center [476, 338] width 74 height 17
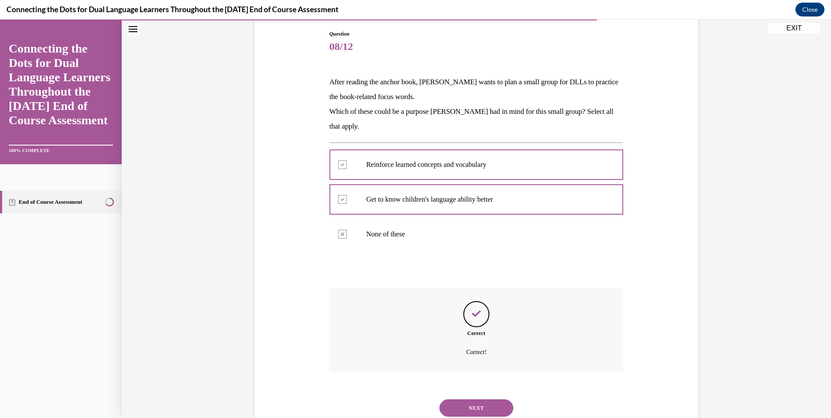
scroll to position [120, 0]
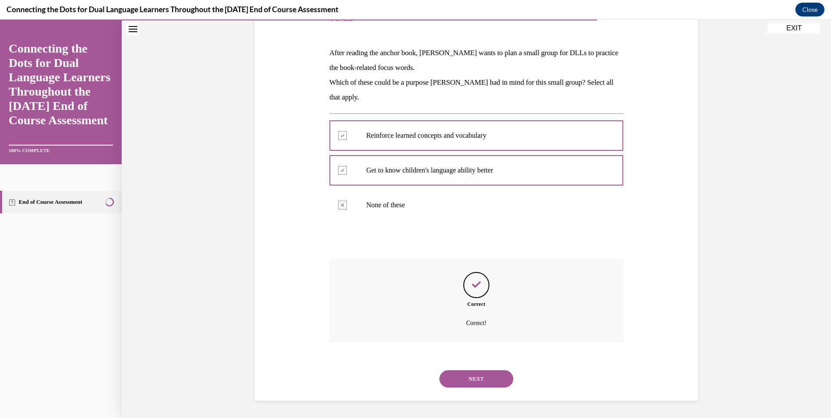
click at [459, 377] on button "NEXT" at bounding box center [476, 378] width 74 height 17
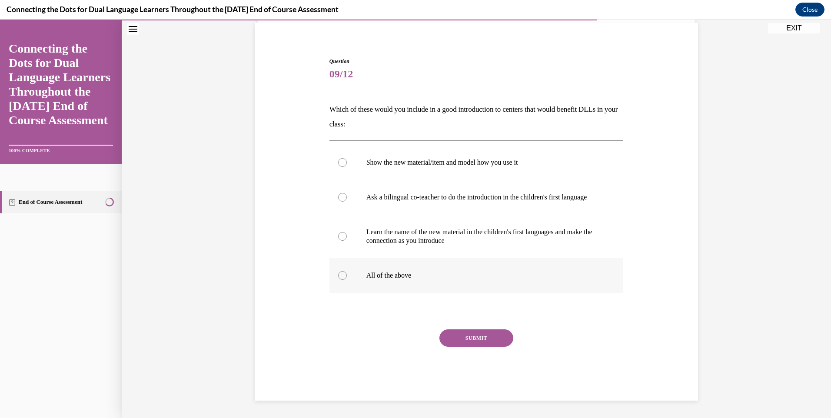
click at [440, 272] on p "All of the above" at bounding box center [484, 275] width 236 height 9
click at [347, 272] on input "All of the above" at bounding box center [342, 275] width 9 height 9
radio input "true"
click at [478, 340] on button "SUBMIT" at bounding box center [476, 338] width 74 height 17
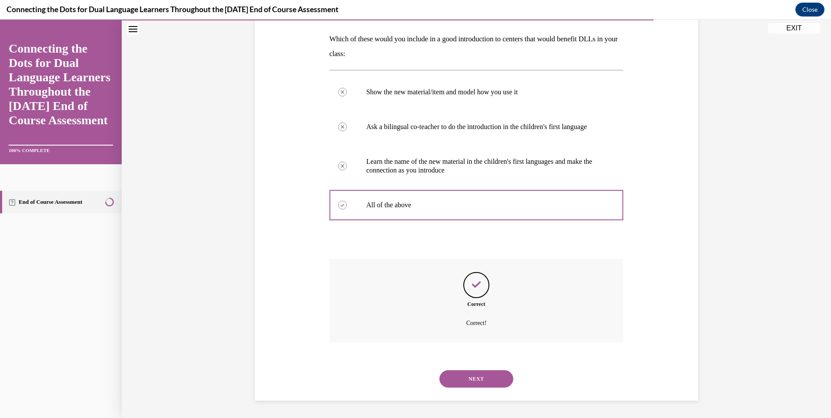
scroll to position [143, 0]
click at [479, 380] on button "NEXT" at bounding box center [476, 378] width 74 height 17
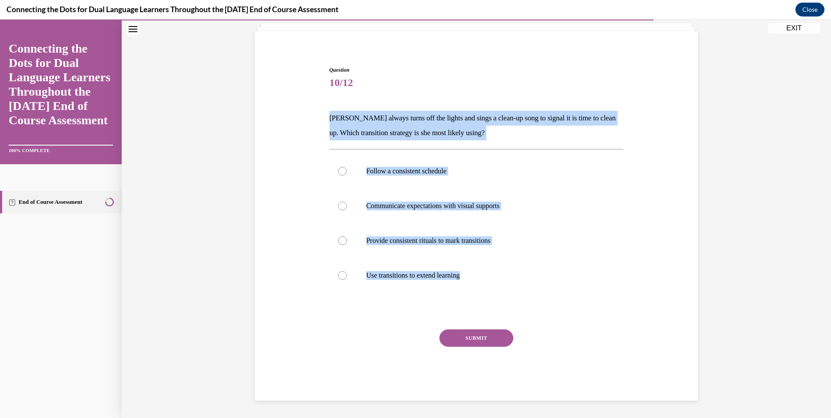
drag, startPoint x: 493, startPoint y: 285, endPoint x: 311, endPoint y: 111, distance: 251.5
click at [311, 111] on div "Question 10/12 Carolyn always turns off the lights and sings a clean-up song to…" at bounding box center [477, 220] width 448 height 361
click at [412, 243] on p "Provide consistent rituals to mark transitions" at bounding box center [484, 240] width 236 height 9
click at [347, 243] on input "Provide consistent rituals to mark transitions" at bounding box center [342, 240] width 9 height 9
radio input "true"
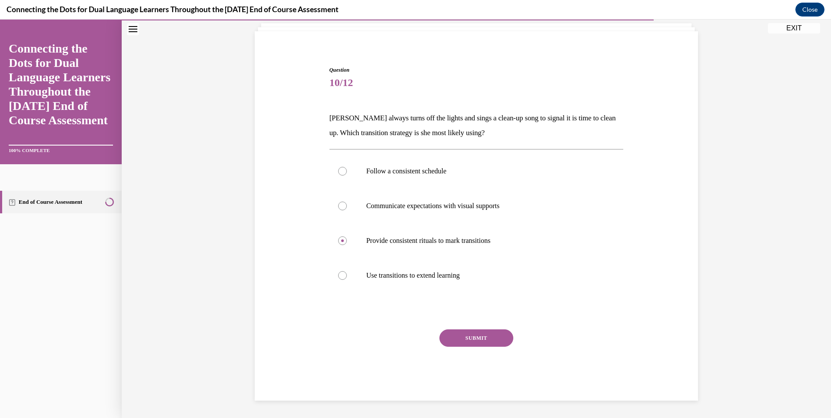
click at [468, 334] on button "SUBMIT" at bounding box center [476, 338] width 74 height 17
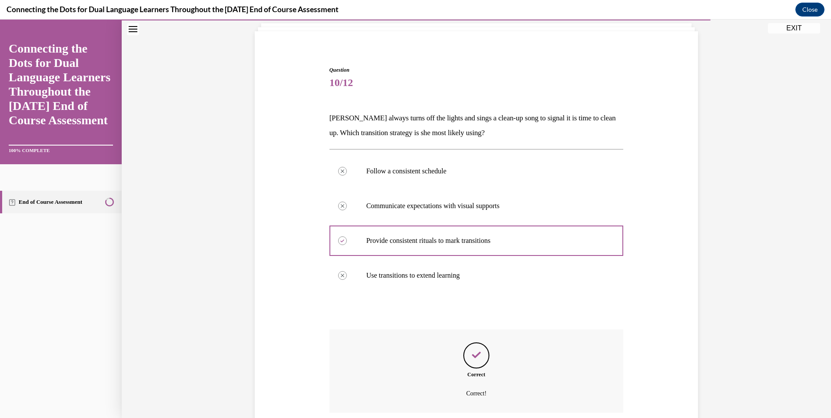
scroll to position [125, 0]
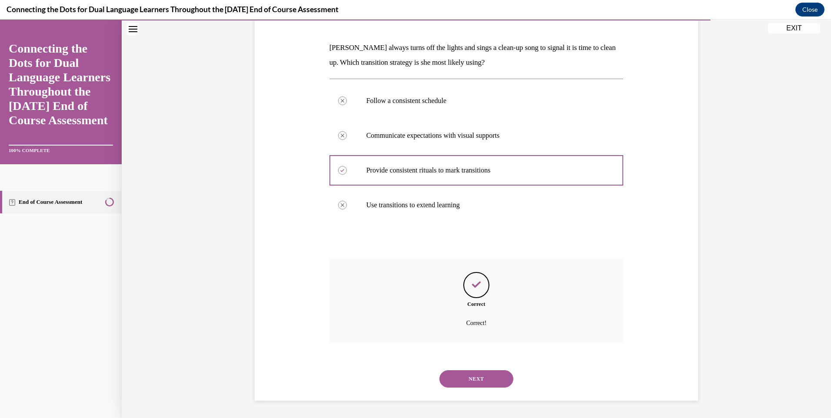
click at [477, 374] on button "NEXT" at bounding box center [476, 378] width 74 height 17
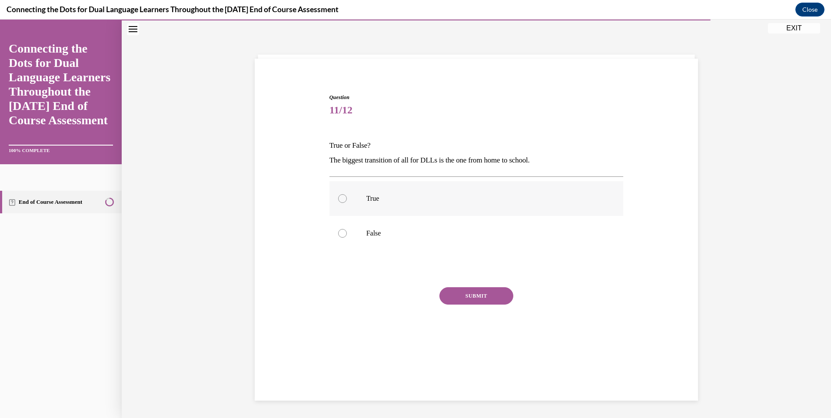
click at [479, 190] on label "True" at bounding box center [477, 198] width 294 height 35
click at [347, 194] on input "True" at bounding box center [342, 198] width 9 height 9
radio input "true"
click at [466, 293] on button "SUBMIT" at bounding box center [476, 295] width 74 height 17
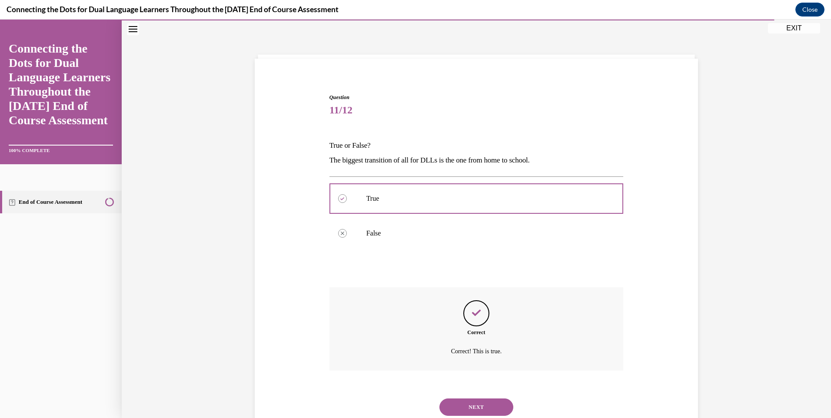
scroll to position [56, 0]
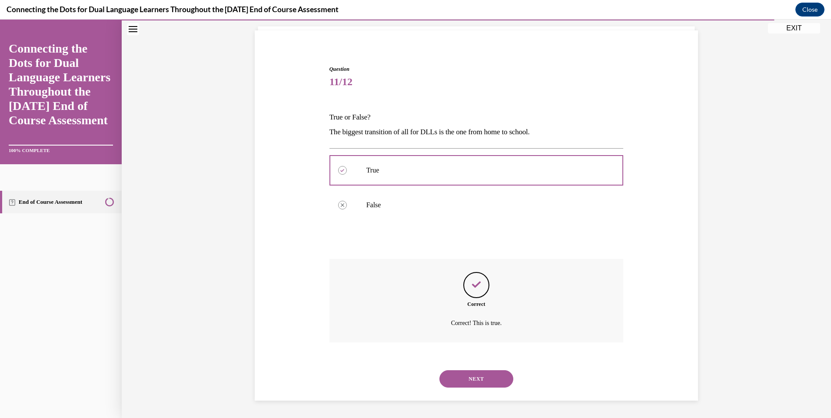
click at [488, 378] on button "NEXT" at bounding box center [476, 378] width 74 height 17
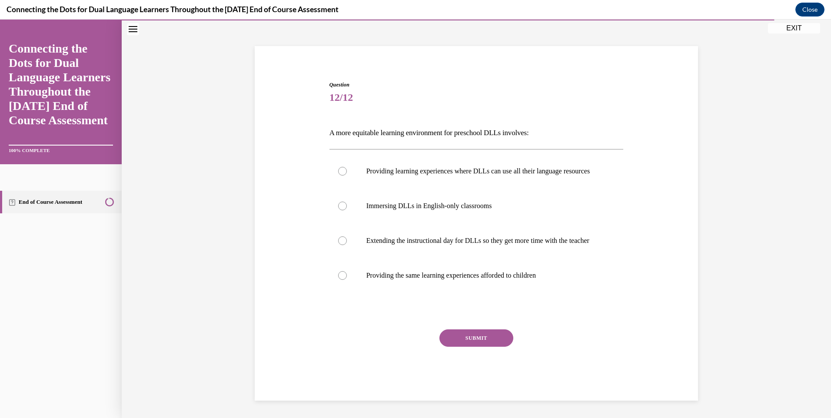
scroll to position [46, 0]
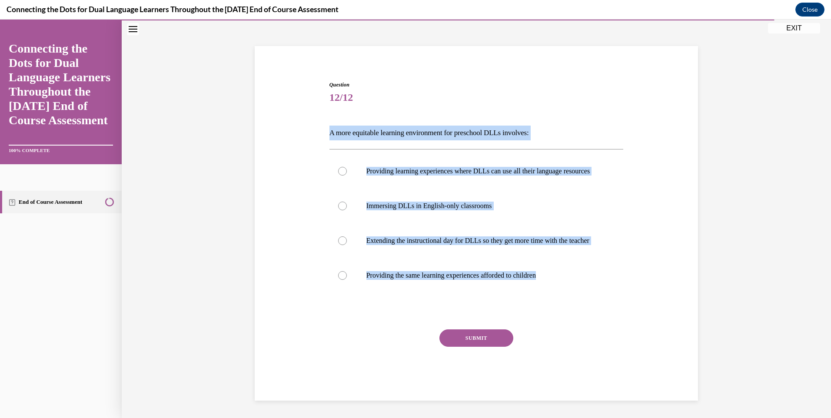
drag, startPoint x: 603, startPoint y: 295, endPoint x: 324, endPoint y: 129, distance: 324.8
click at [327, 129] on div "Question 12/12 A more equitable learning environment for preschool DLLs involve…" at bounding box center [476, 234] width 299 height 333
click at [449, 156] on label "Providing learning experiences where DLLs can use all their language resources" at bounding box center [477, 171] width 294 height 35
click at [347, 167] on input "Providing learning experiences where DLLs can use all their language resources" at bounding box center [342, 171] width 9 height 9
radio input "true"
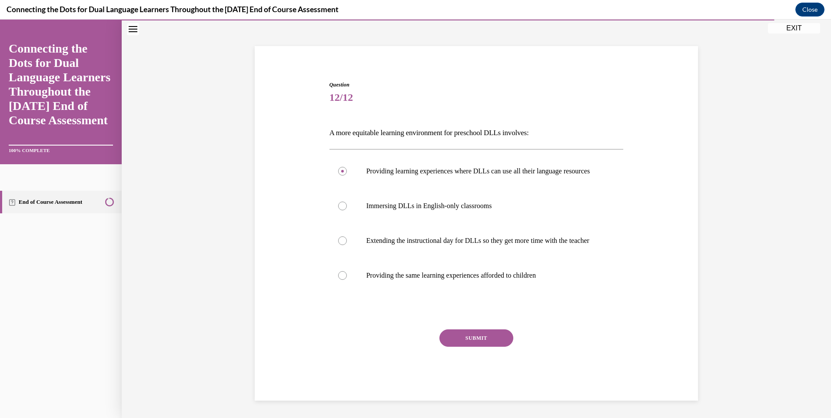
click at [481, 347] on button "SUBMIT" at bounding box center [476, 338] width 74 height 17
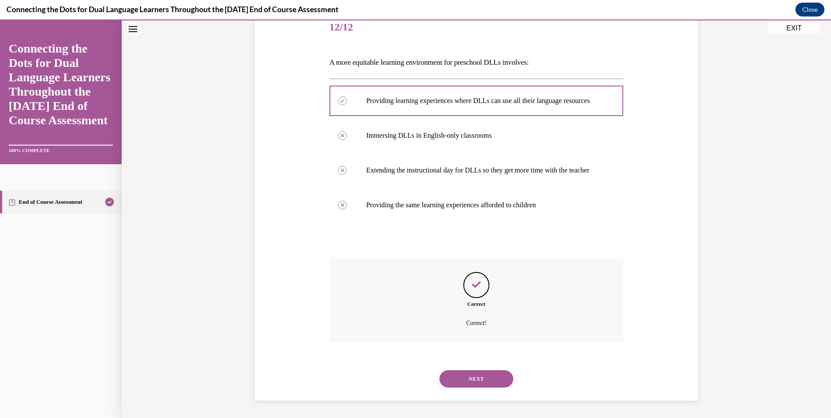
click at [506, 380] on button "NEXT" at bounding box center [476, 378] width 74 height 17
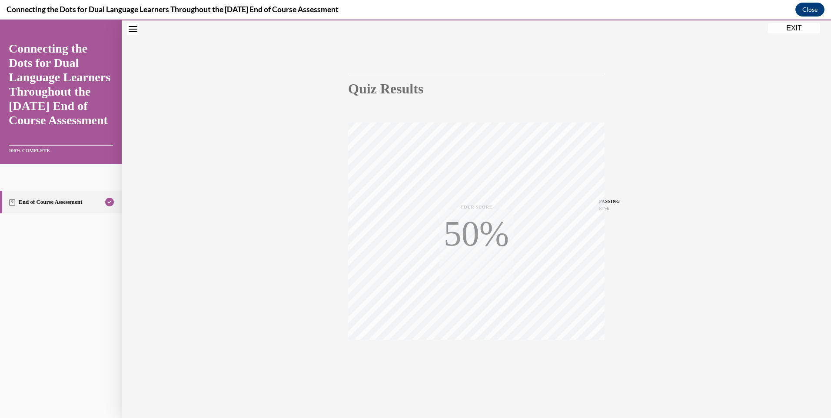
scroll to position [47, 0]
click at [799, 27] on button "EXIT" at bounding box center [794, 28] width 52 height 10
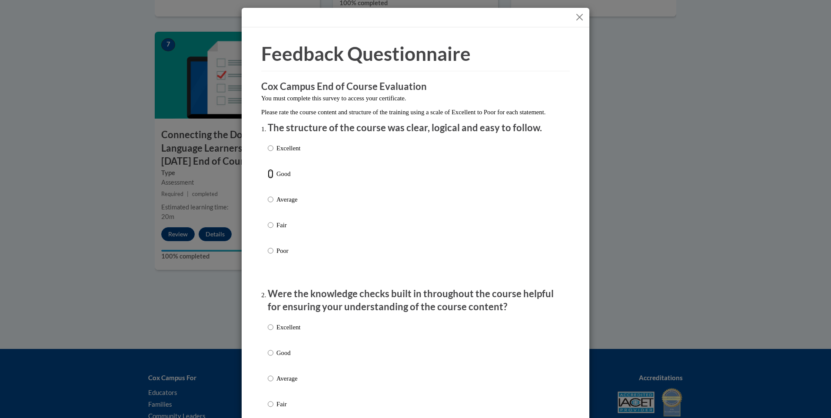
click at [268, 179] on input "Good" at bounding box center [271, 174] width 6 height 10
radio input "true"
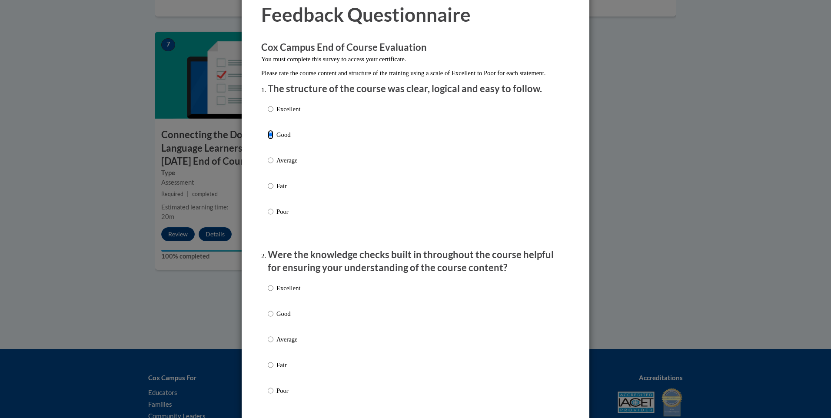
scroll to position [130, 0]
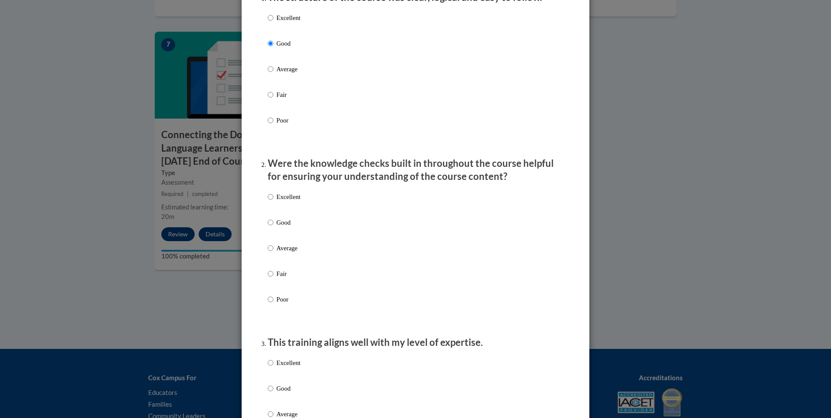
click at [288, 227] on p "Good" at bounding box center [288, 223] width 24 height 10
click at [273, 227] on input "Good" at bounding box center [271, 223] width 6 height 10
radio input "true"
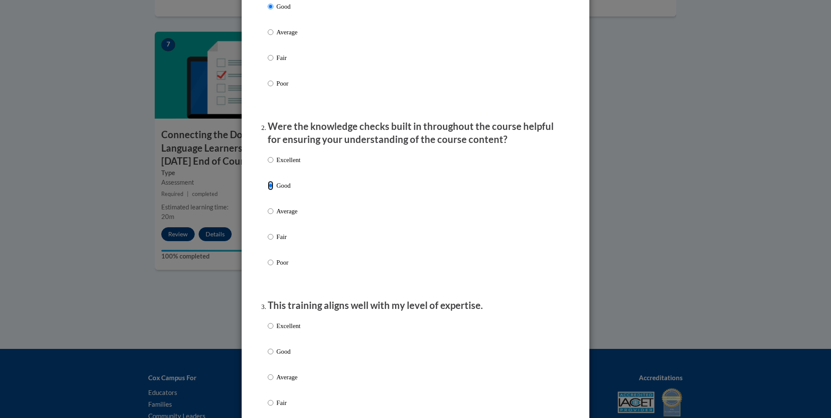
scroll to position [217, 0]
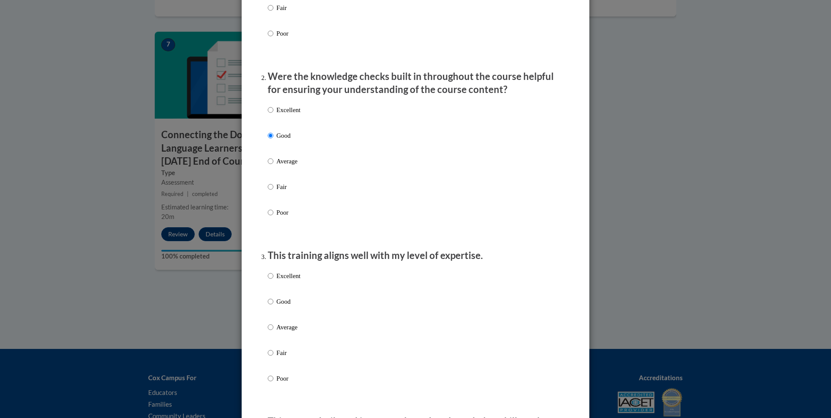
click at [284, 306] on p "Good" at bounding box center [288, 302] width 24 height 10
click at [273, 306] on input "Good" at bounding box center [271, 302] width 6 height 10
radio input "true"
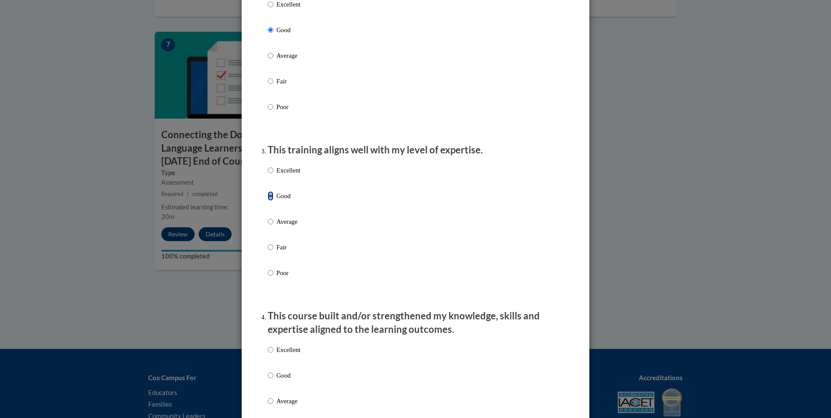
scroll to position [348, 0]
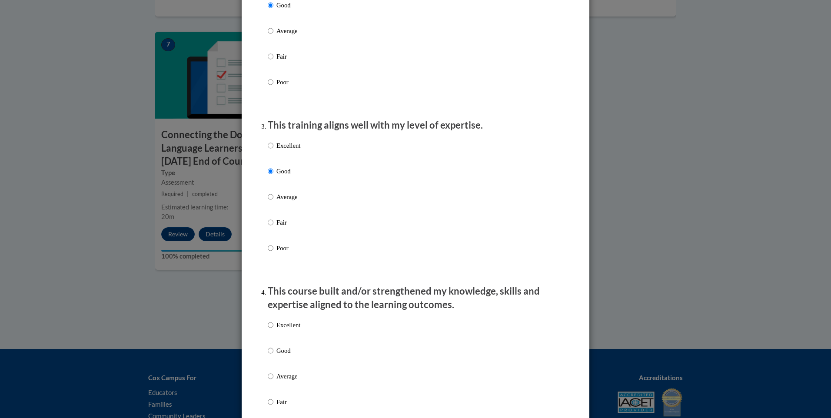
click at [293, 150] on p "Excellent" at bounding box center [288, 146] width 24 height 10
click at [273, 150] on input "Excellent" at bounding box center [271, 146] width 6 height 10
radio input "true"
click at [296, 330] on p "Excellent" at bounding box center [288, 325] width 24 height 10
click at [273, 330] on input "Excellent" at bounding box center [271, 325] width 6 height 10
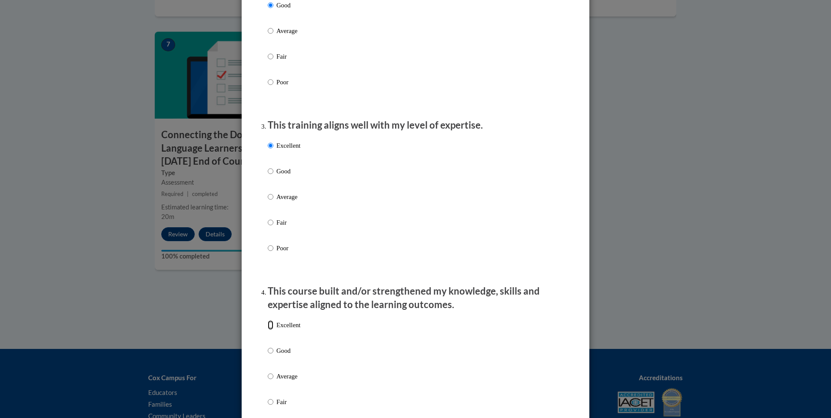
radio input "true"
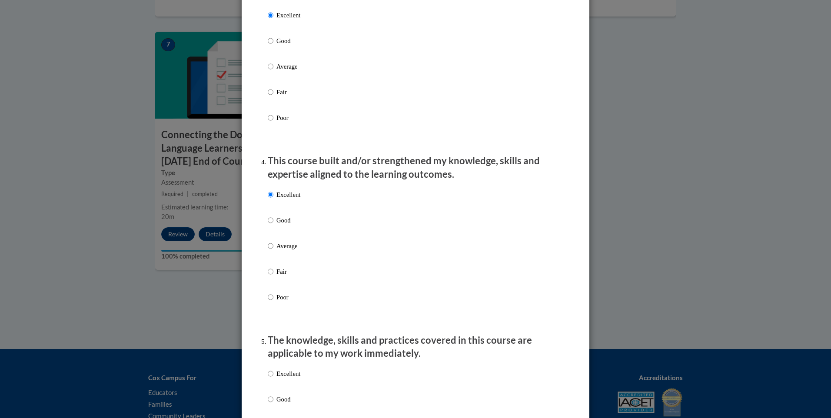
click at [279, 379] on p "Excellent" at bounding box center [288, 374] width 24 height 10
click at [273, 379] on input "Excellent" at bounding box center [271, 374] width 6 height 10
radio input "true"
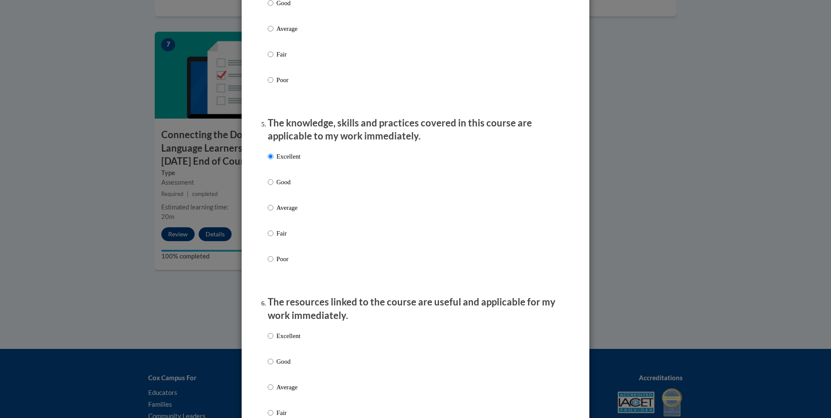
click at [289, 353] on label "Excellent" at bounding box center [284, 342] width 33 height 23
click at [273, 341] on input "Excellent" at bounding box center [271, 336] width 6 height 10
radio input "true"
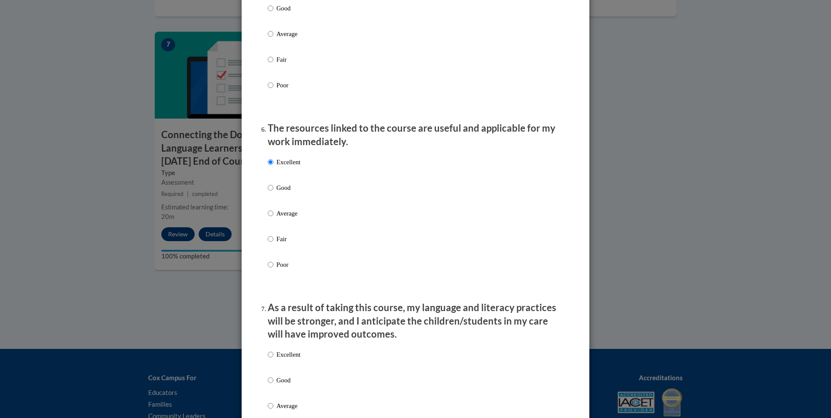
click at [291, 357] on p "Excellent" at bounding box center [288, 355] width 24 height 10
click at [273, 357] on input "Excellent" at bounding box center [271, 355] width 6 height 10
radio input "true"
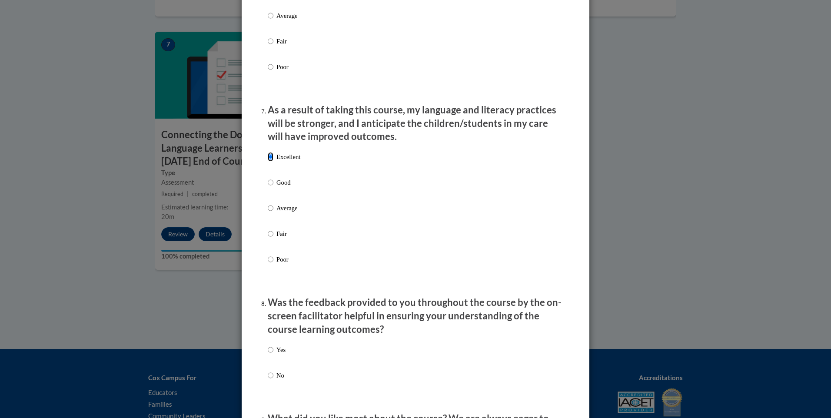
scroll to position [1087, 0]
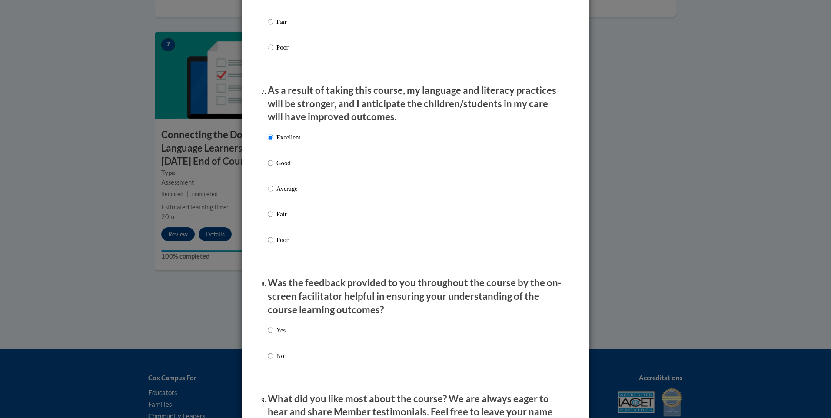
click at [271, 347] on label "Yes" at bounding box center [277, 337] width 18 height 23
click at [271, 335] on input "Yes" at bounding box center [271, 331] width 6 height 10
radio input "true"
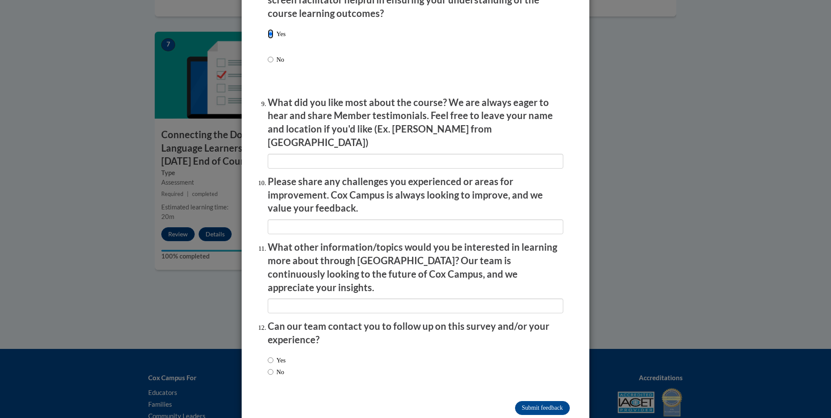
scroll to position [1388, 0]
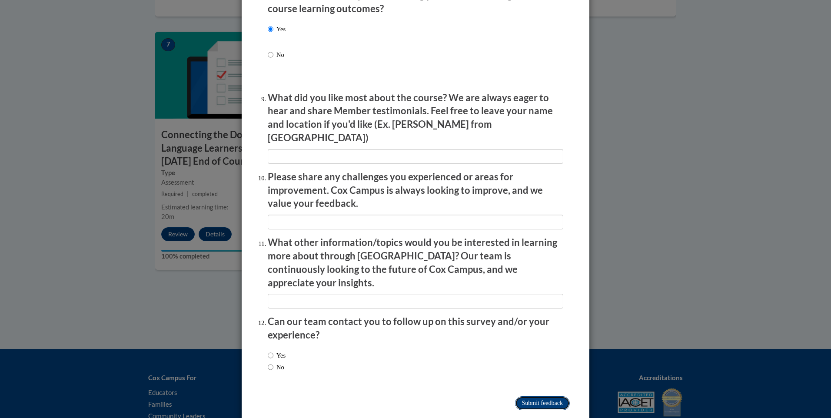
click at [551, 396] on input "Submit feedback" at bounding box center [542, 403] width 55 height 14
